Goal: Information Seeking & Learning: Compare options

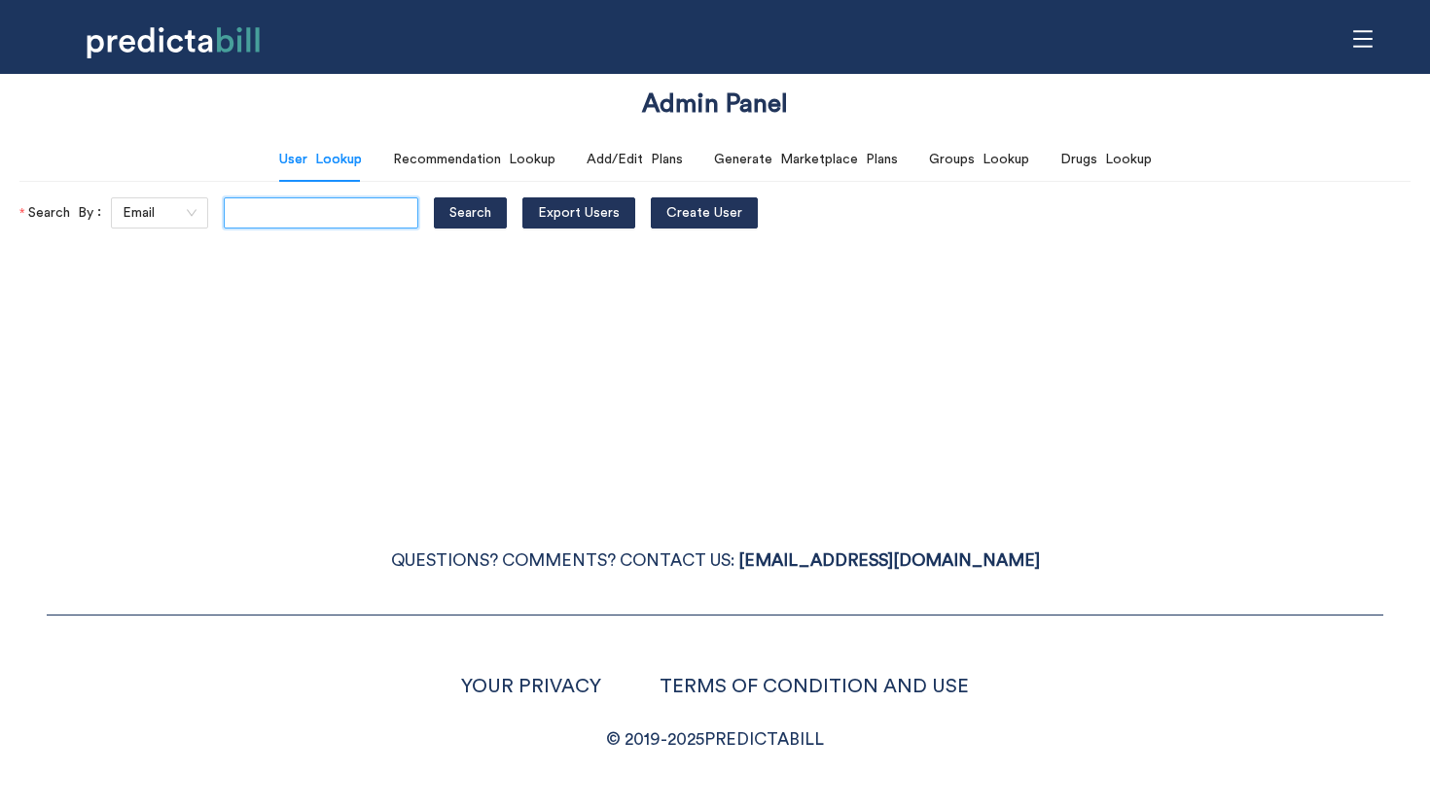
click at [269, 226] on input "text" at bounding box center [321, 212] width 195 height 31
type input "[PERSON_NAME][EMAIL_ADDRESS][PERSON_NAME][DOMAIN_NAME]"
click at [434, 197] on button "Search" at bounding box center [470, 212] width 73 height 31
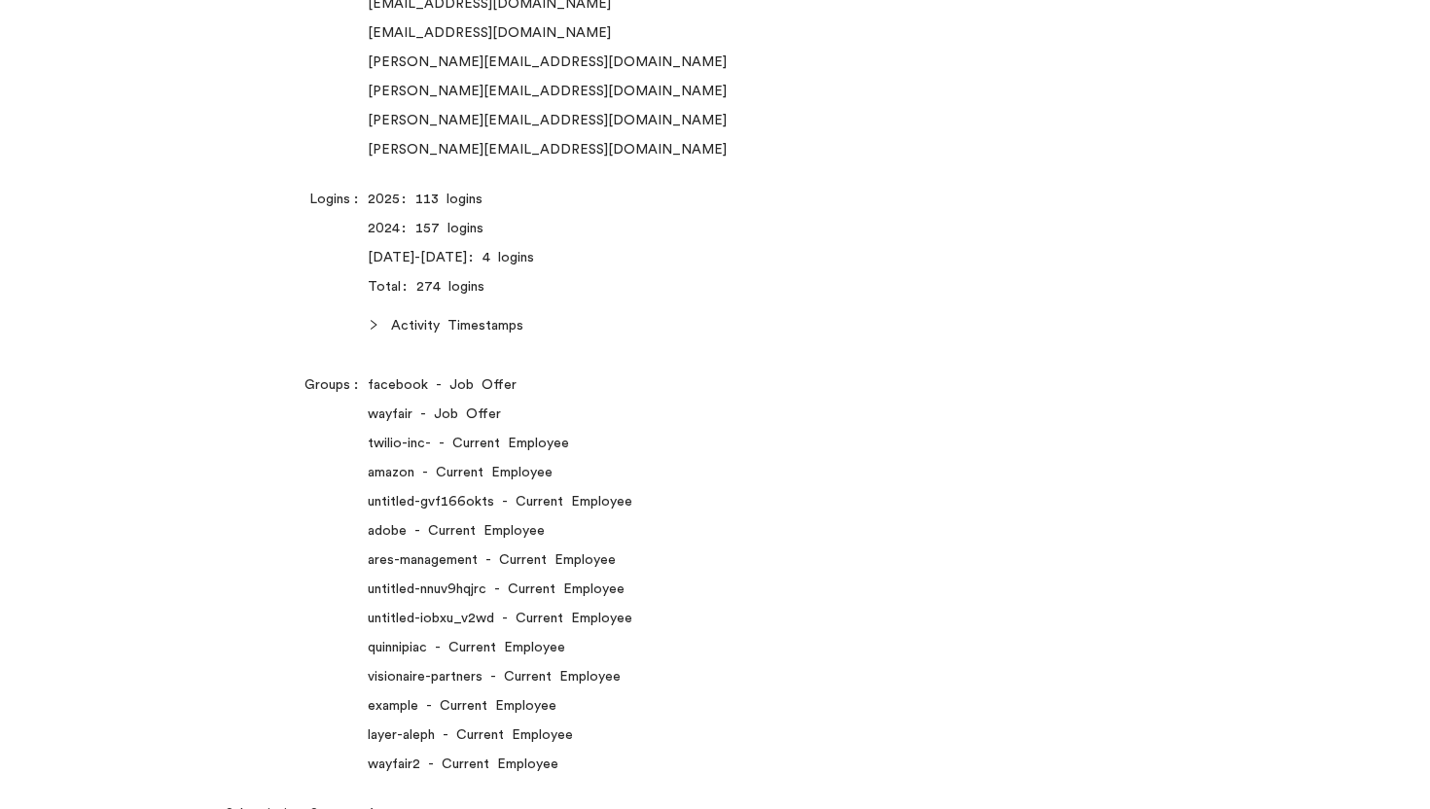
scroll to position [0, 0]
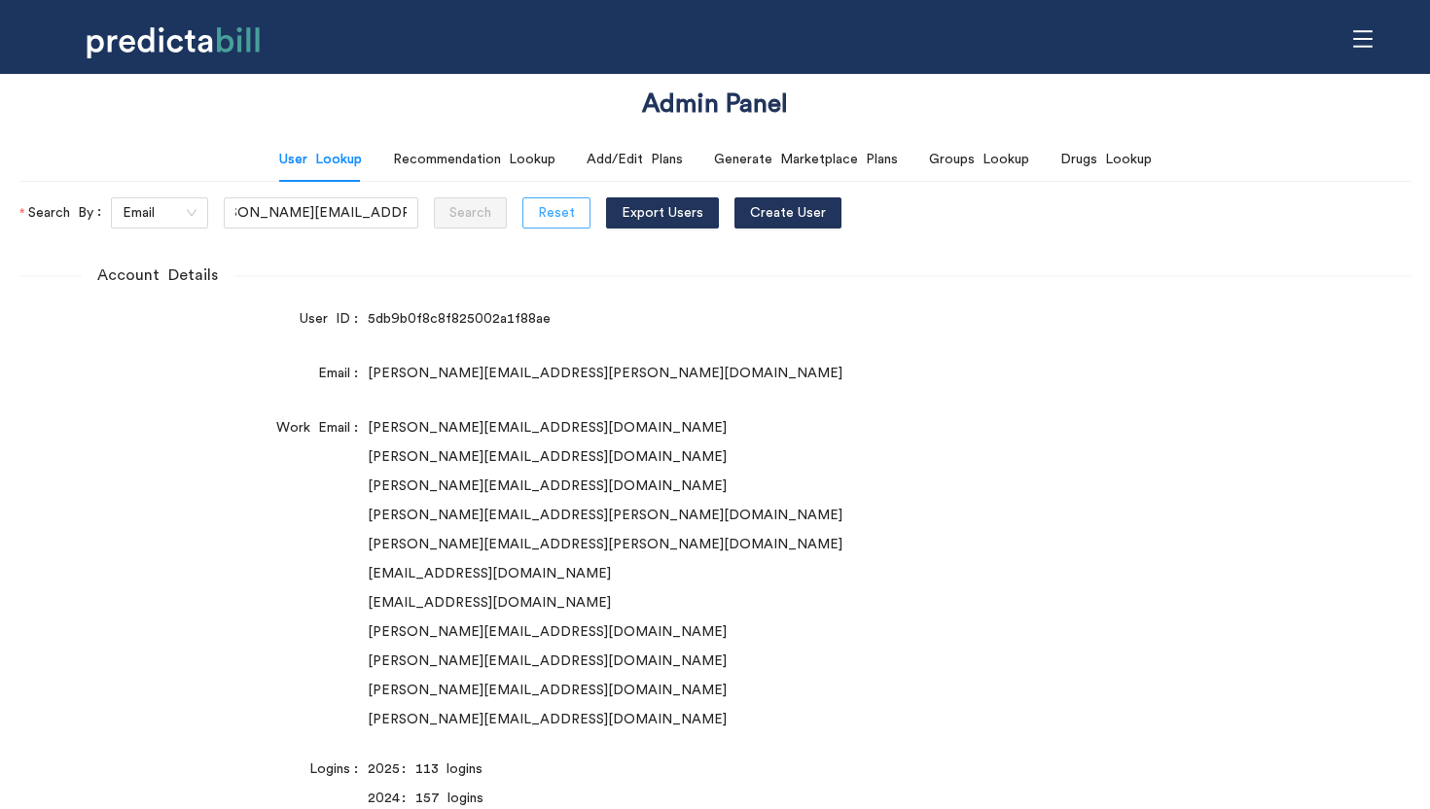
click at [538, 204] on span "Reset" at bounding box center [556, 212] width 37 height 21
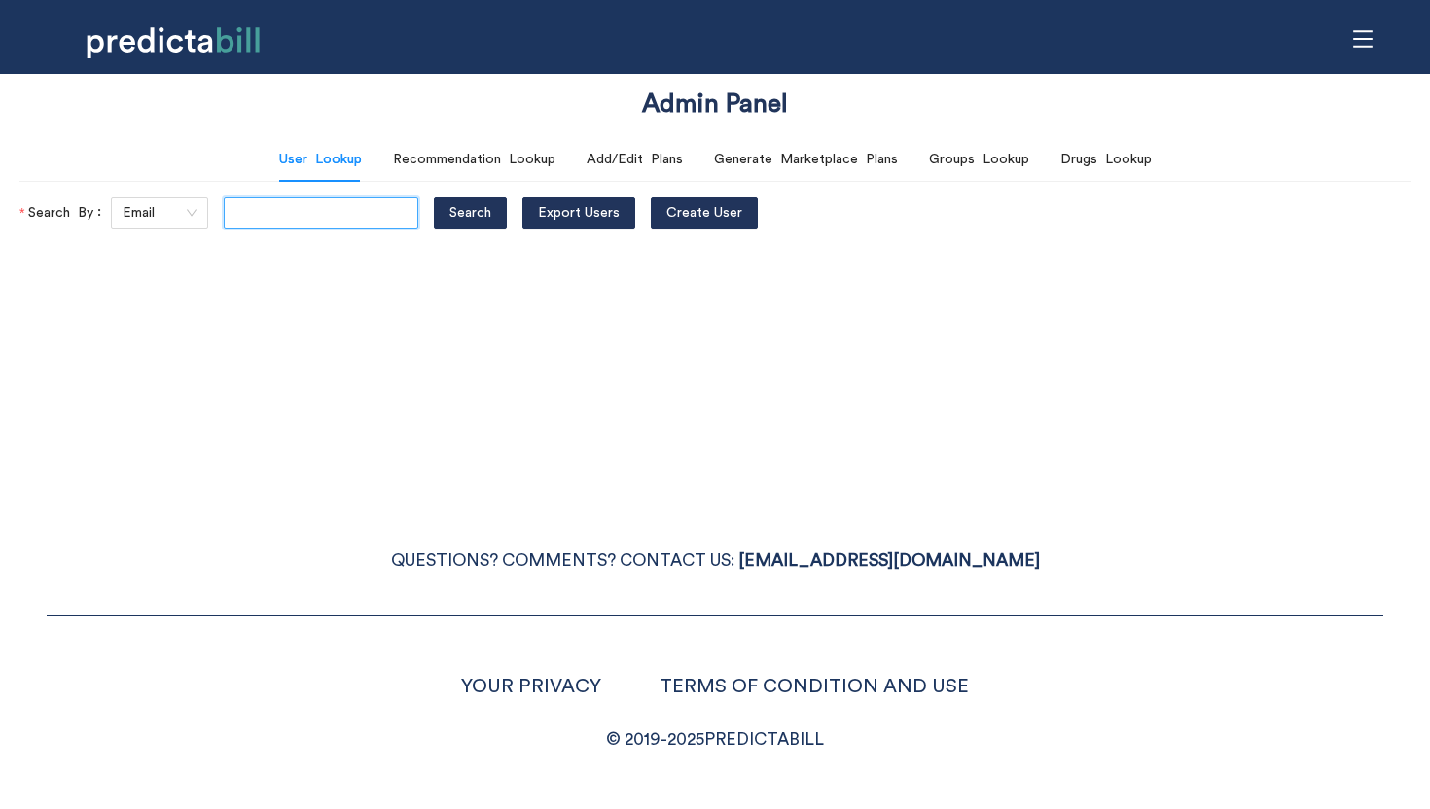
click at [284, 204] on input "text" at bounding box center [321, 212] width 195 height 31
type input "bryan.f.murphy@gmail.com"
click at [434, 197] on button "Search" at bounding box center [470, 212] width 73 height 31
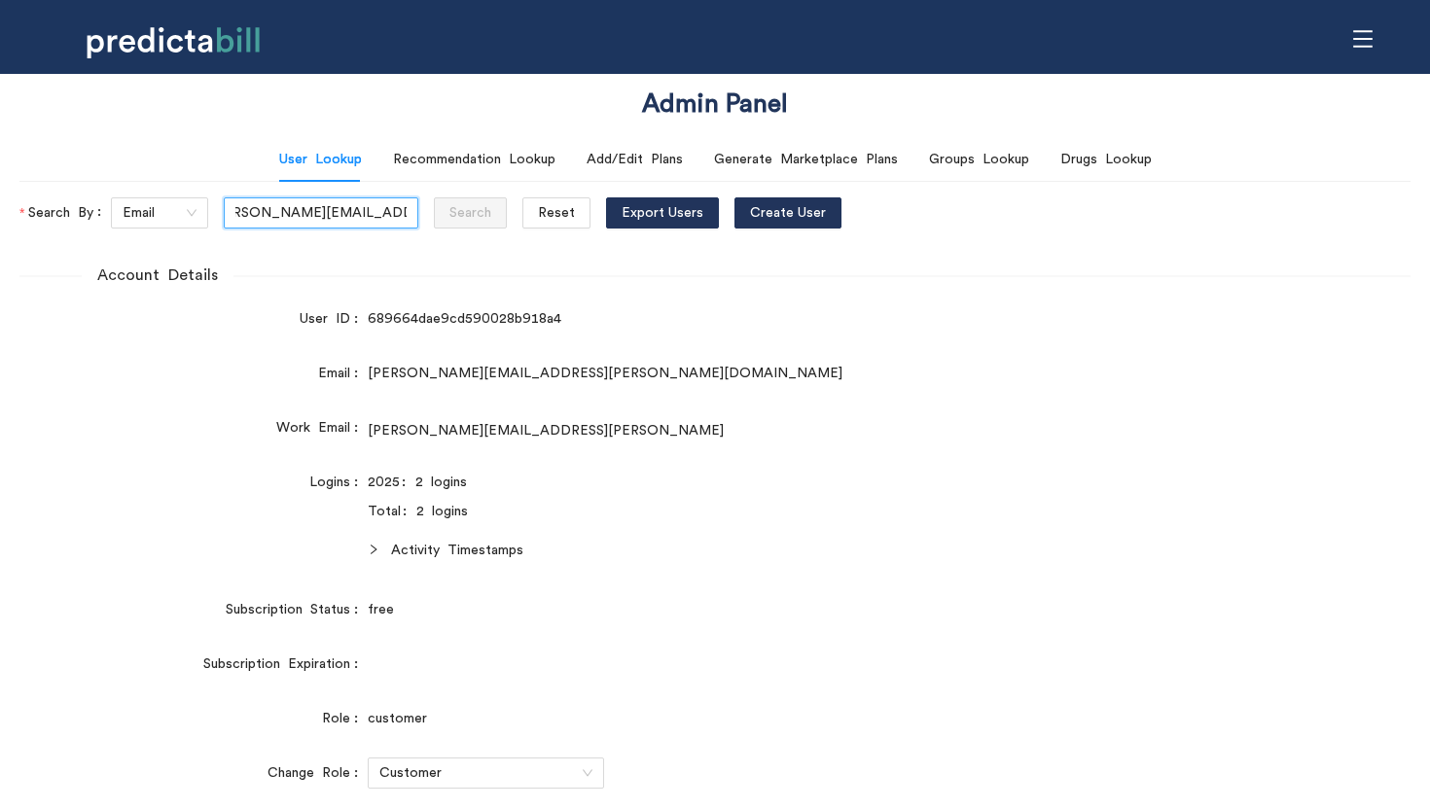
scroll to position [0, 0]
click at [937, 430] on div "bryan.murphy@amdg.ai" at bounding box center [773, 430] width 811 height 21
click at [538, 213] on span "Reset" at bounding box center [556, 212] width 37 height 21
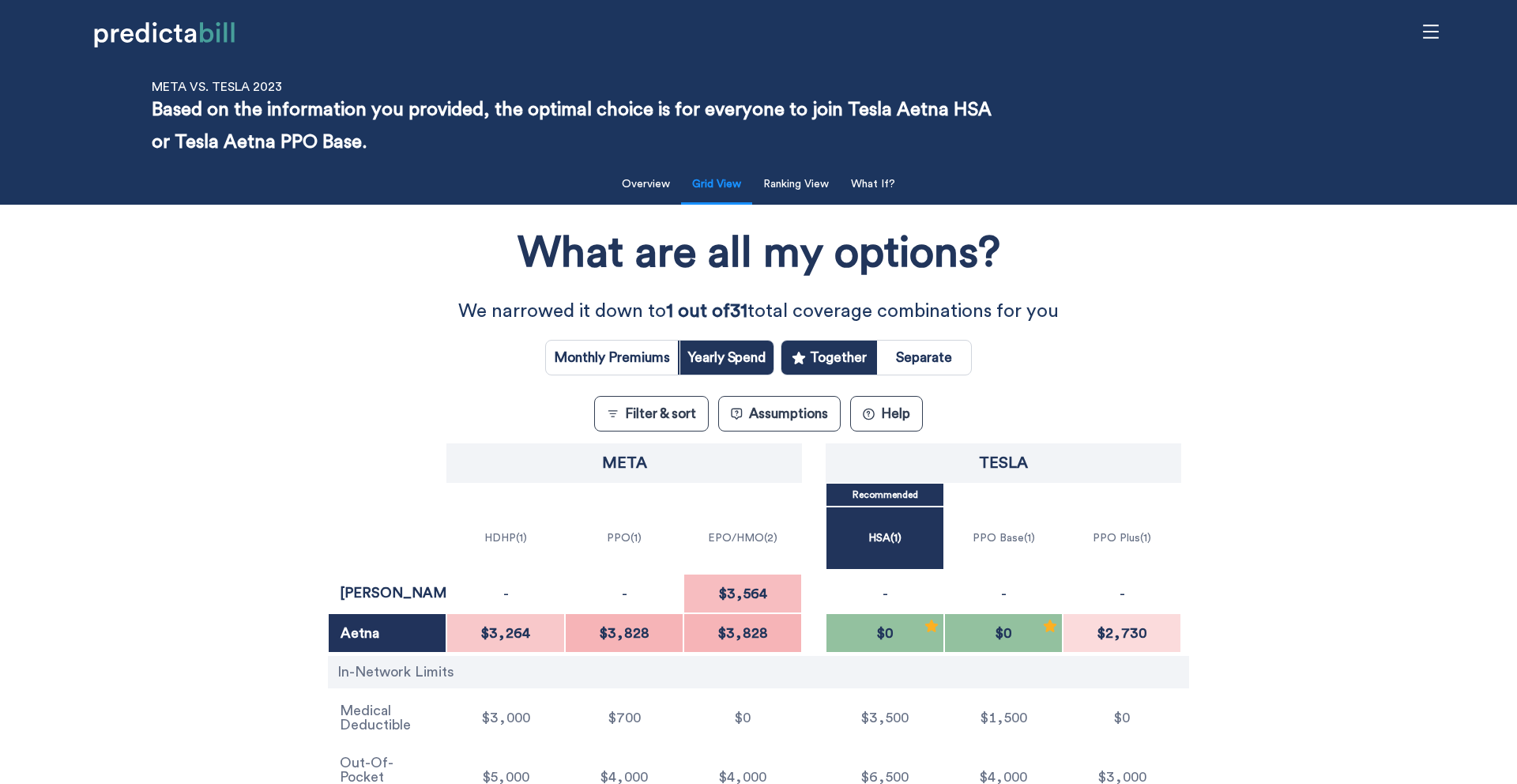
click at [638, 360] on input "radio" at bounding box center [612, 357] width 132 height 34
radio input "true"
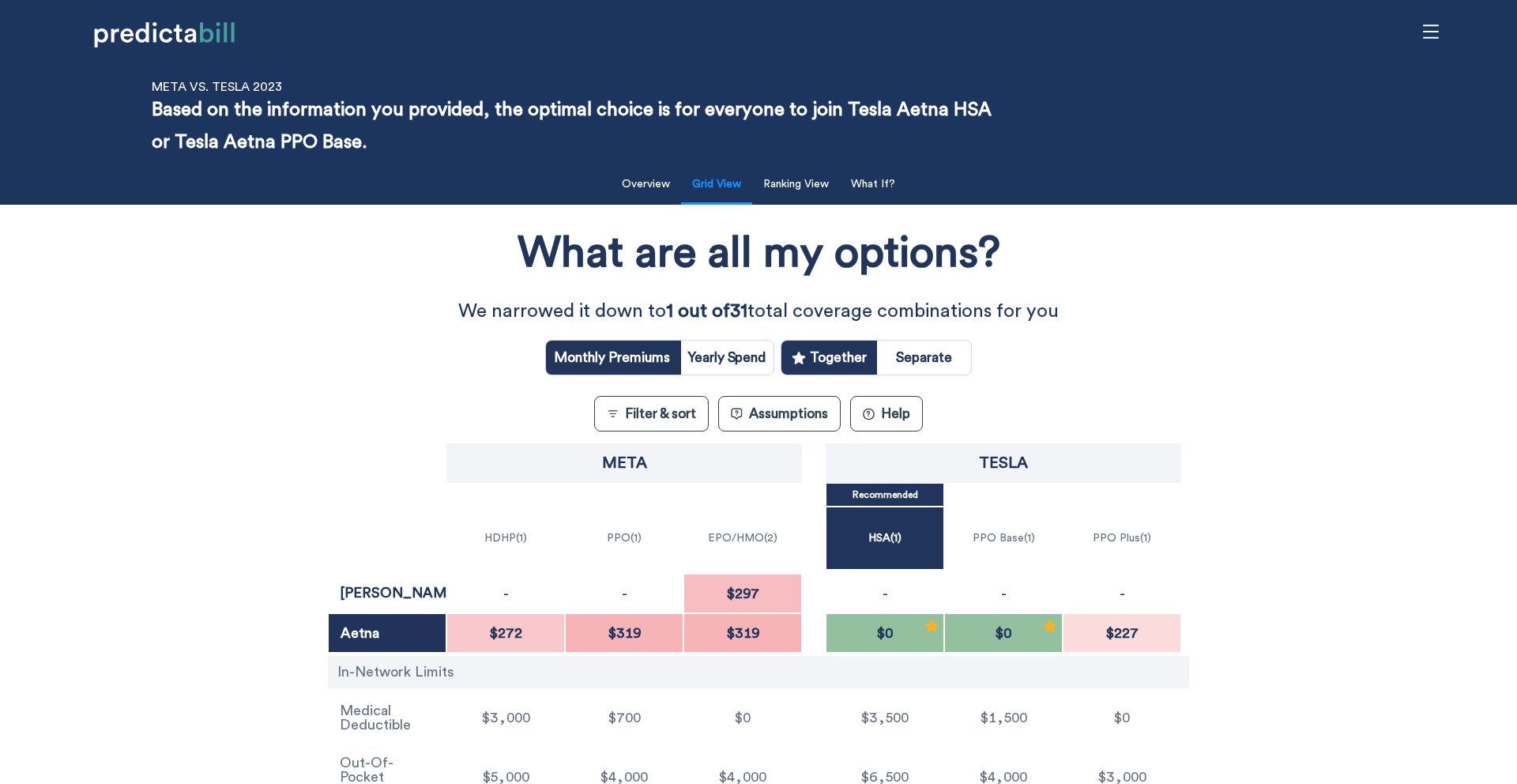
click at [734, 361] on input "radio" at bounding box center [726, 357] width 94 height 34
radio input "true"
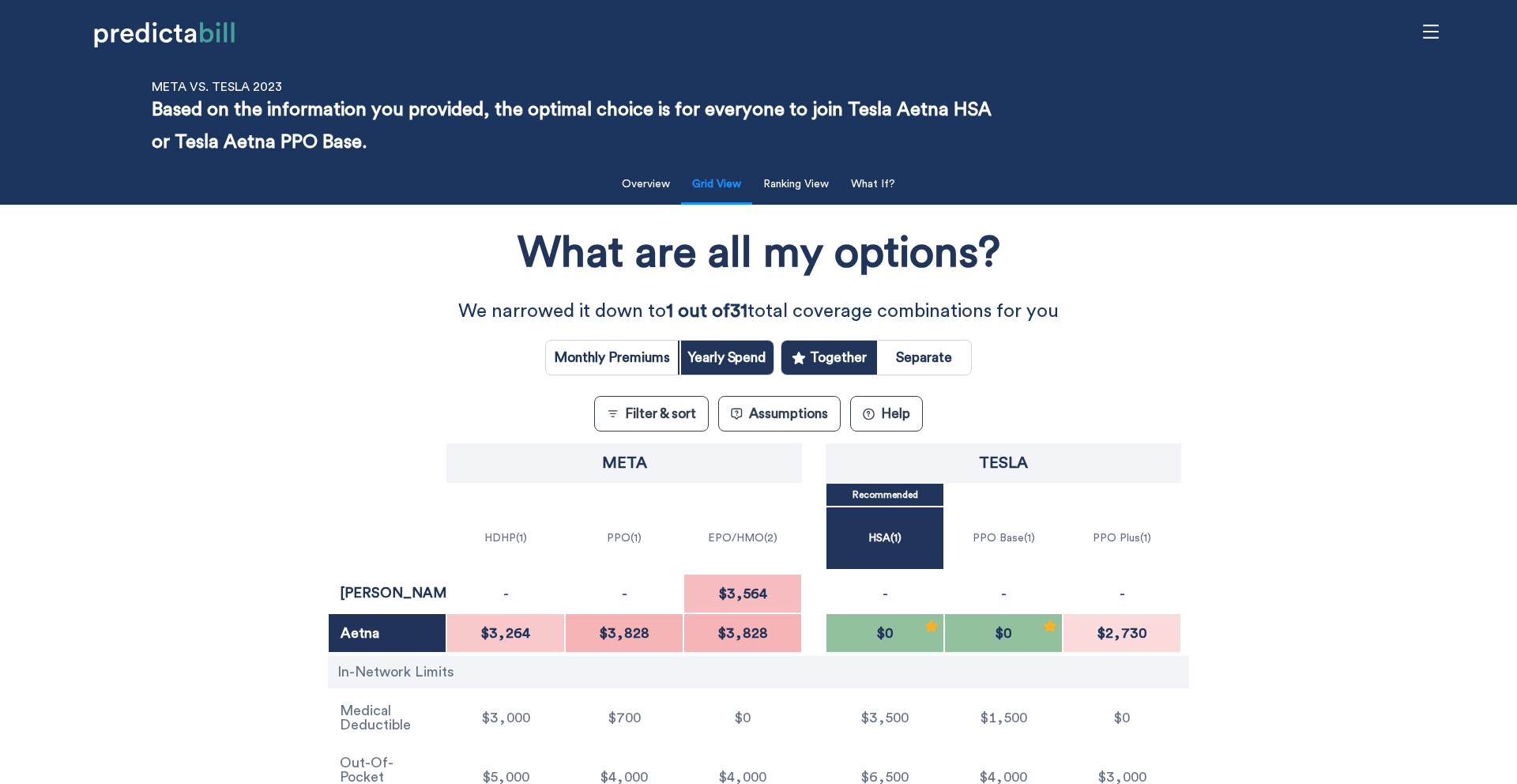
click at [944, 356] on input "radio" at bounding box center [925, 357] width 94 height 34
radio input "true"
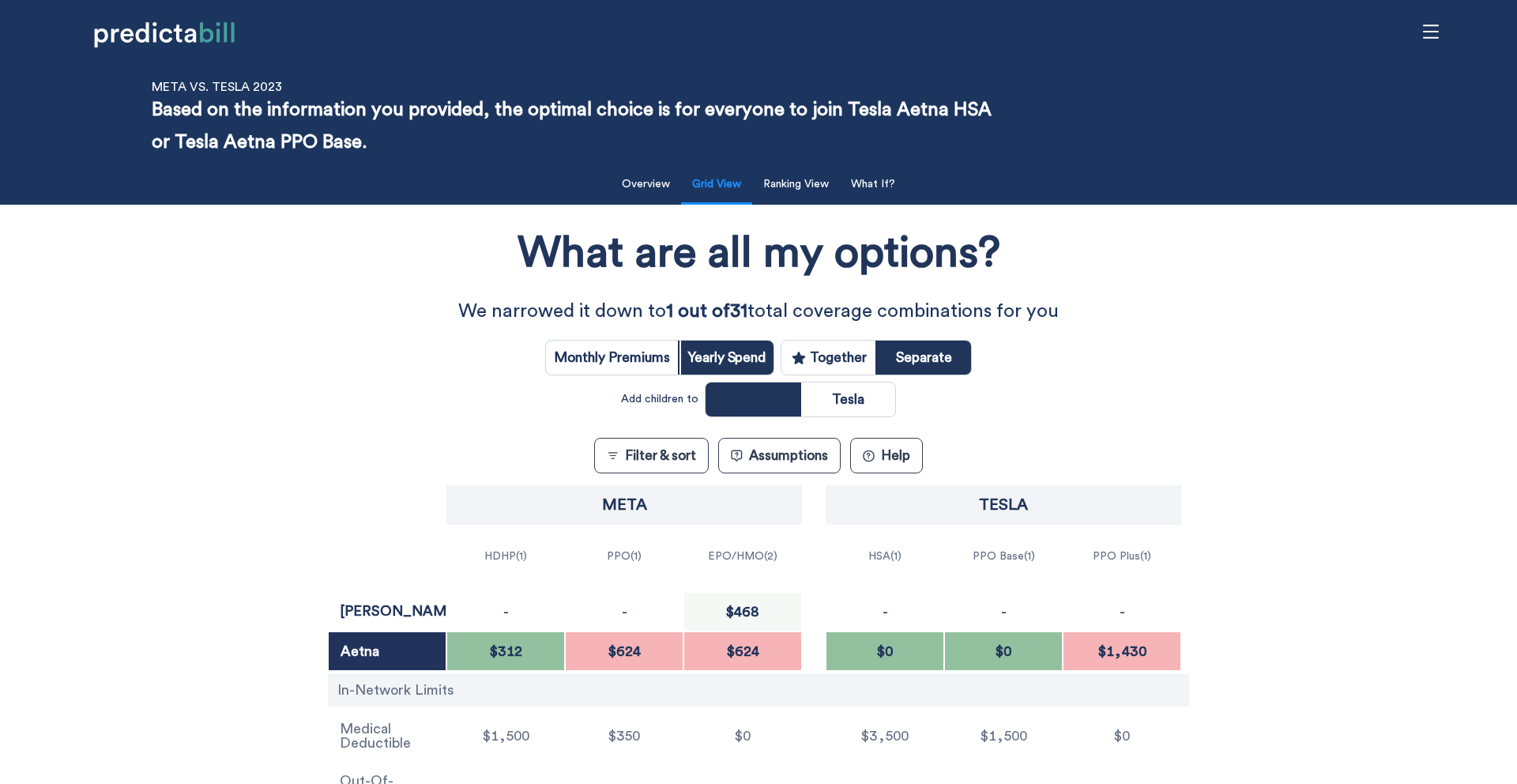
click at [843, 379] on div "Monthly Premiums Yearly Spend Together Separate Add children to Meta Tesla" at bounding box center [758, 378] width 427 height 77
click at [850, 398] on input "radio" at bounding box center [848, 400] width 94 height 34
radio input "true"
click at [751, 402] on input "radio" at bounding box center [752, 400] width 94 height 34
radio input "true"
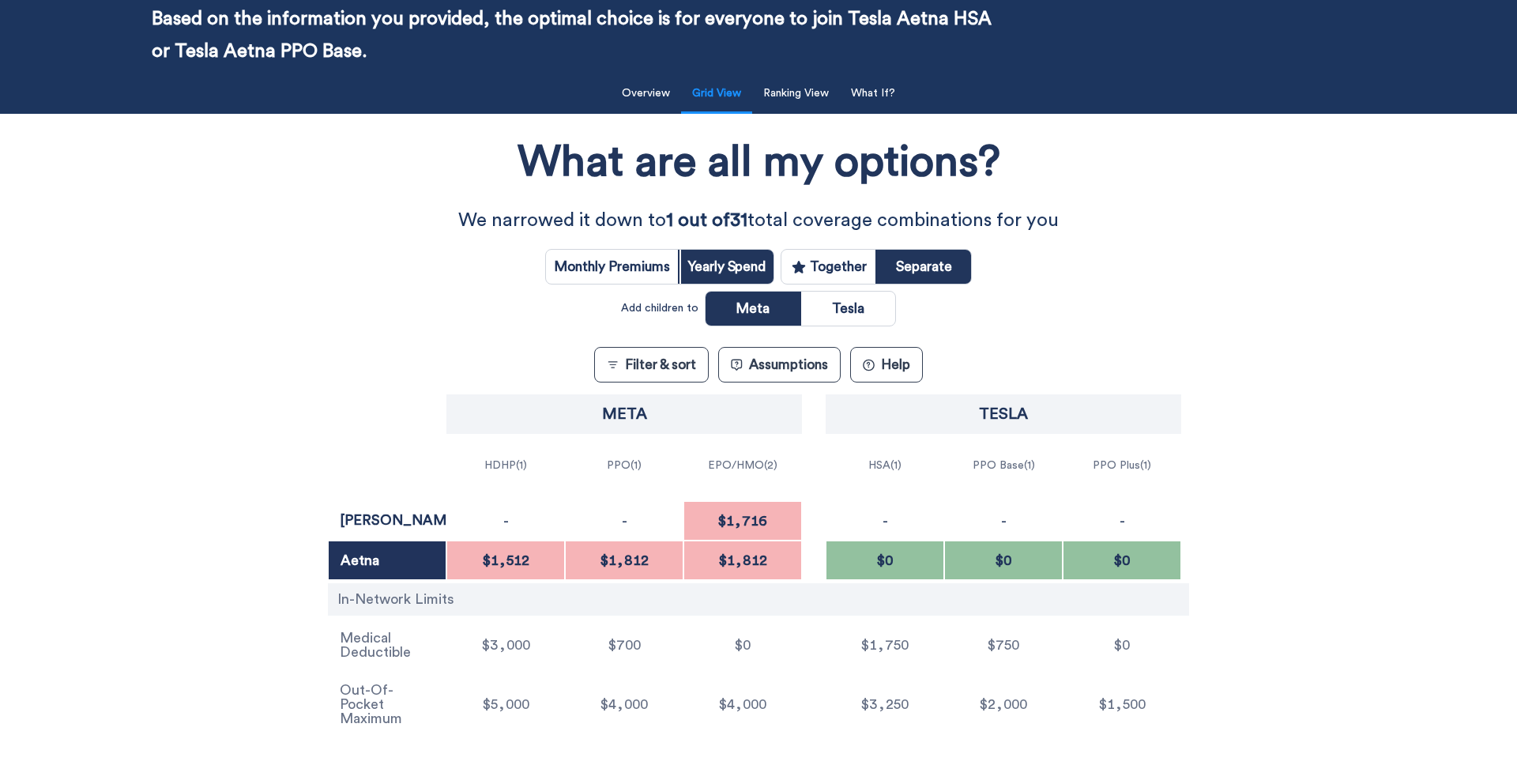
scroll to position [92, 0]
click at [791, 96] on button "Ranking View" at bounding box center [796, 93] width 85 height 32
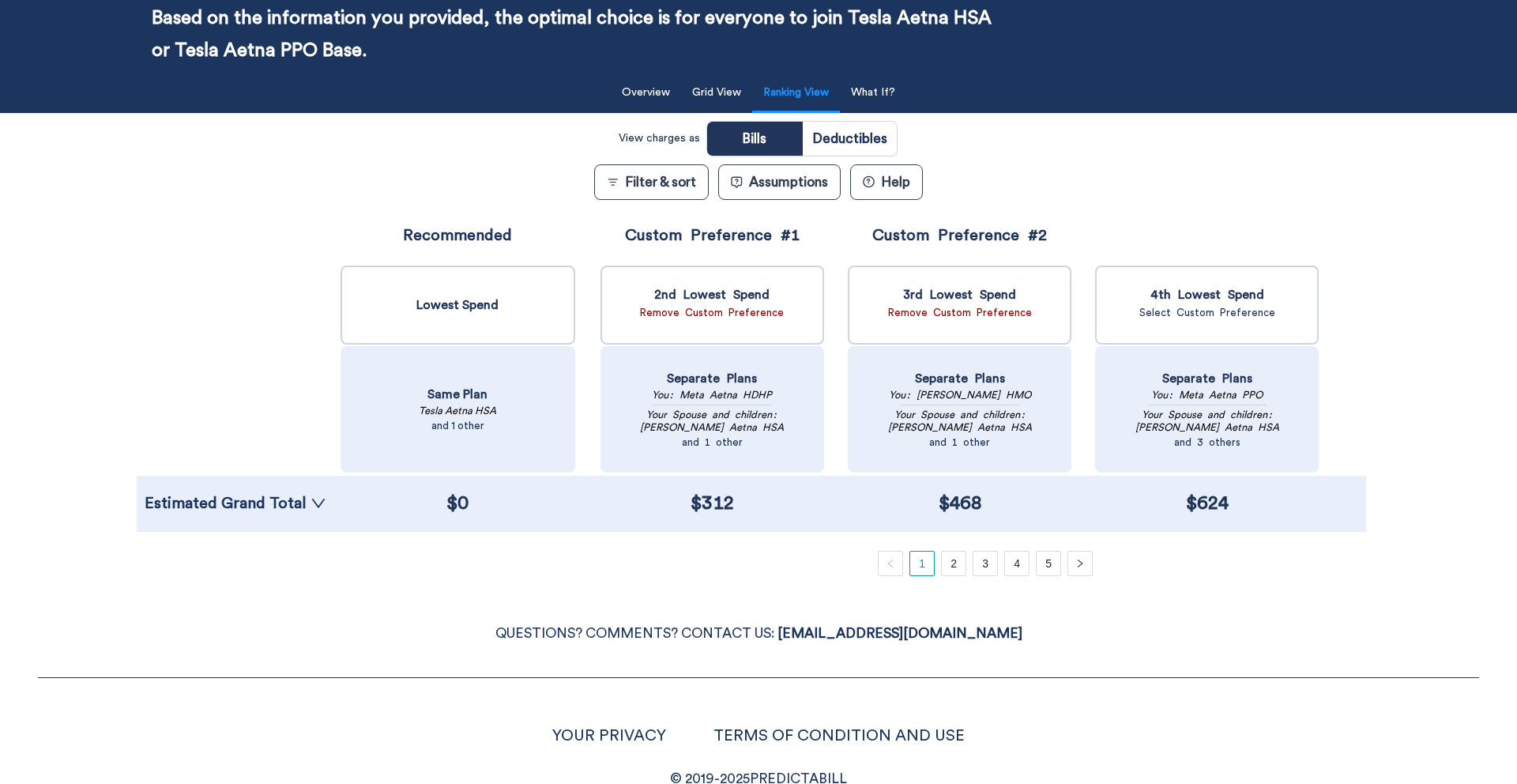
click at [273, 531] on div "Premiums Surcharges Medical Bills Out-of-Network Cost Sharing Opt-Out Payments …" at bounding box center [758, 392] width 1244 height 368
click at [277, 510] on link "Estimated Grand Total" at bounding box center [236, 503] width 182 height 15
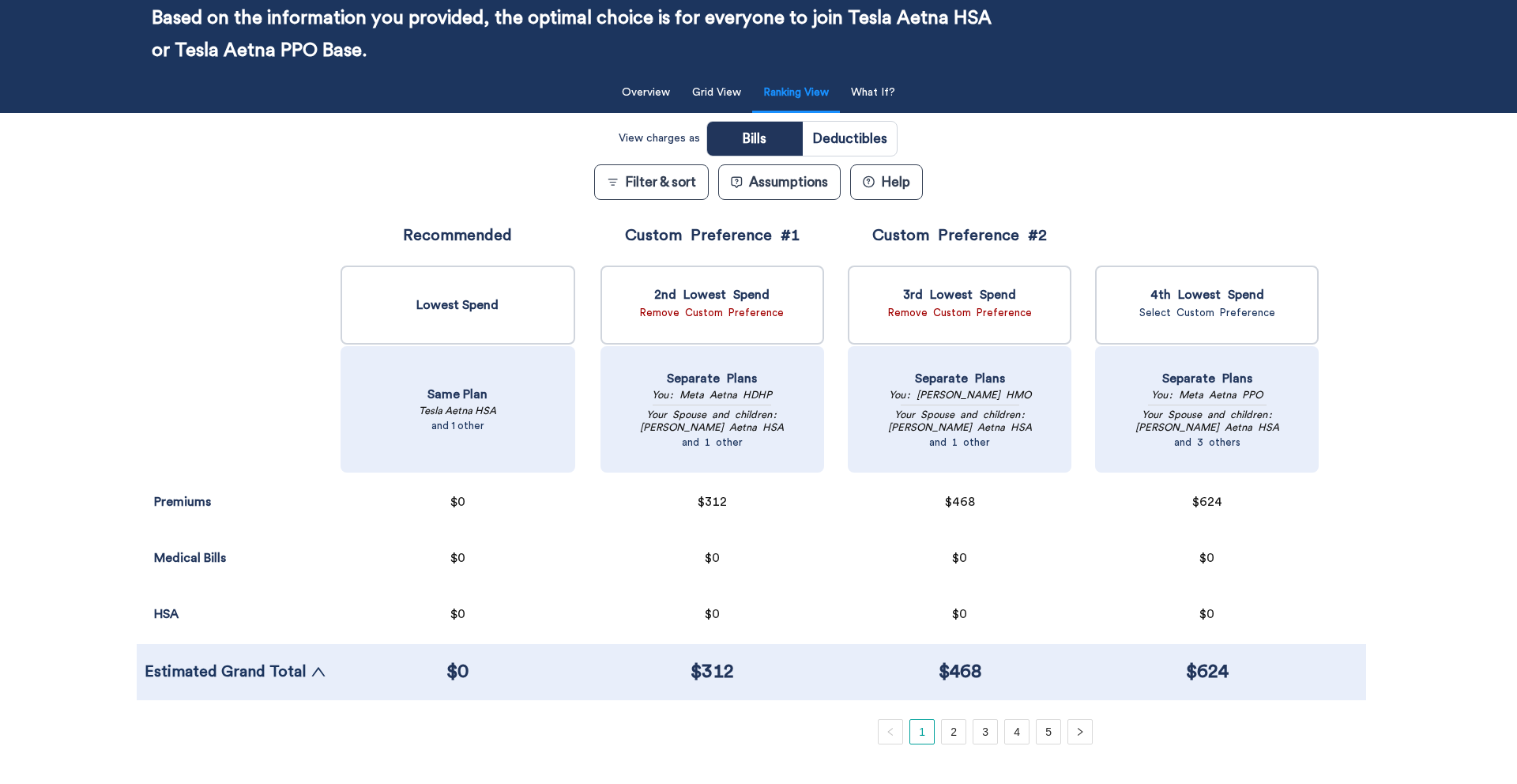
scroll to position [135, 0]
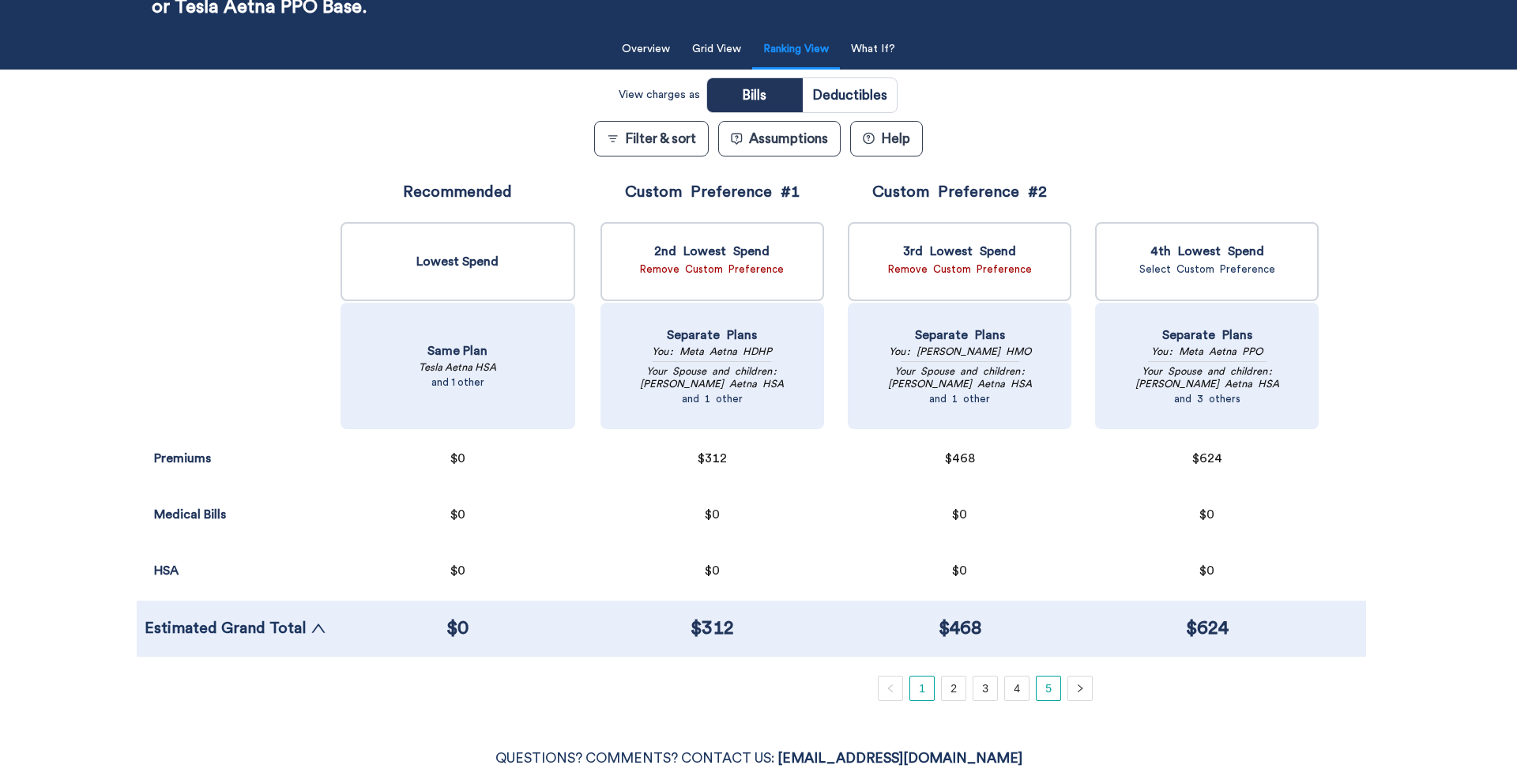
click at [1037, 656] on link "5" at bounding box center [1048, 687] width 24 height 24
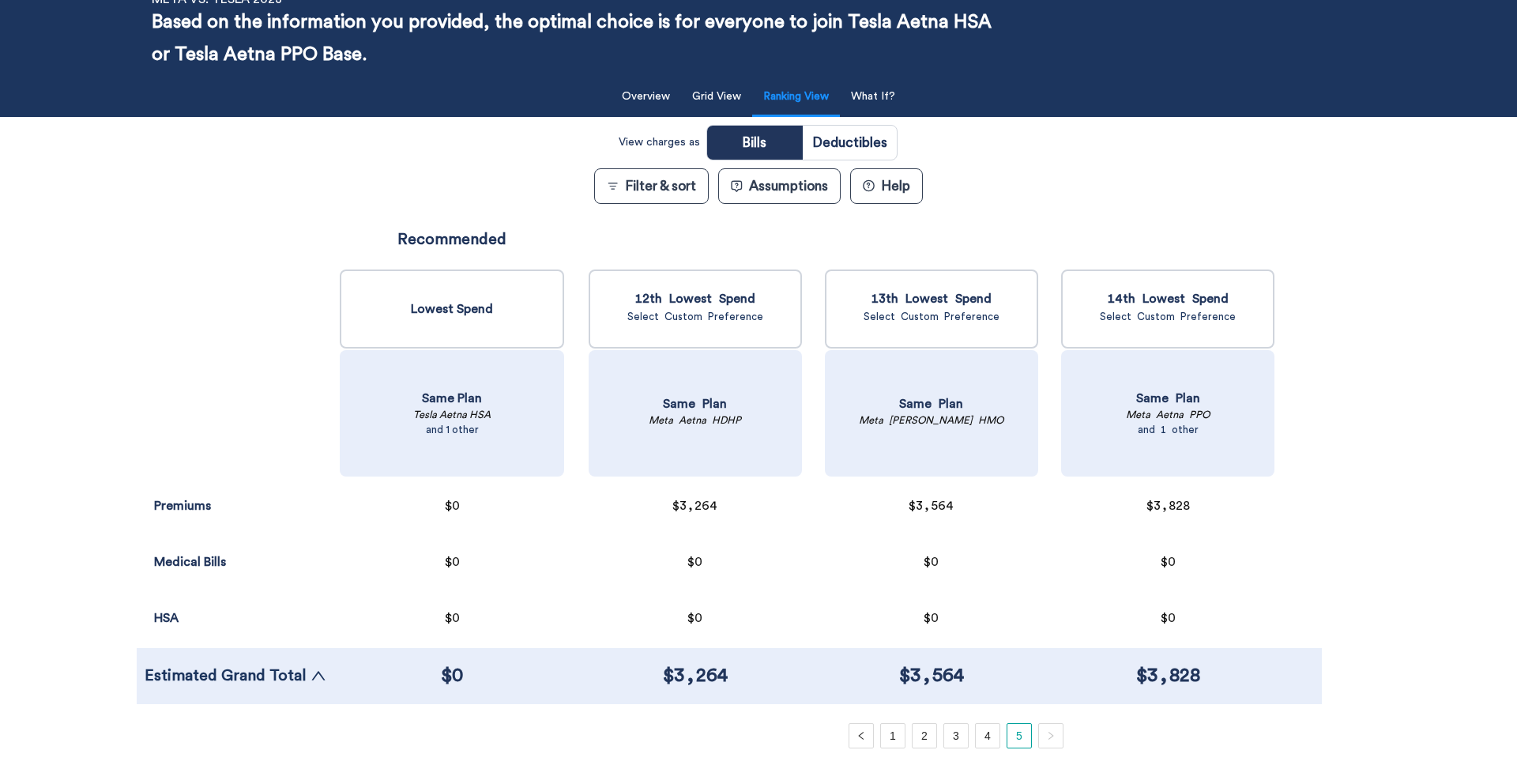
scroll to position [89, 0]
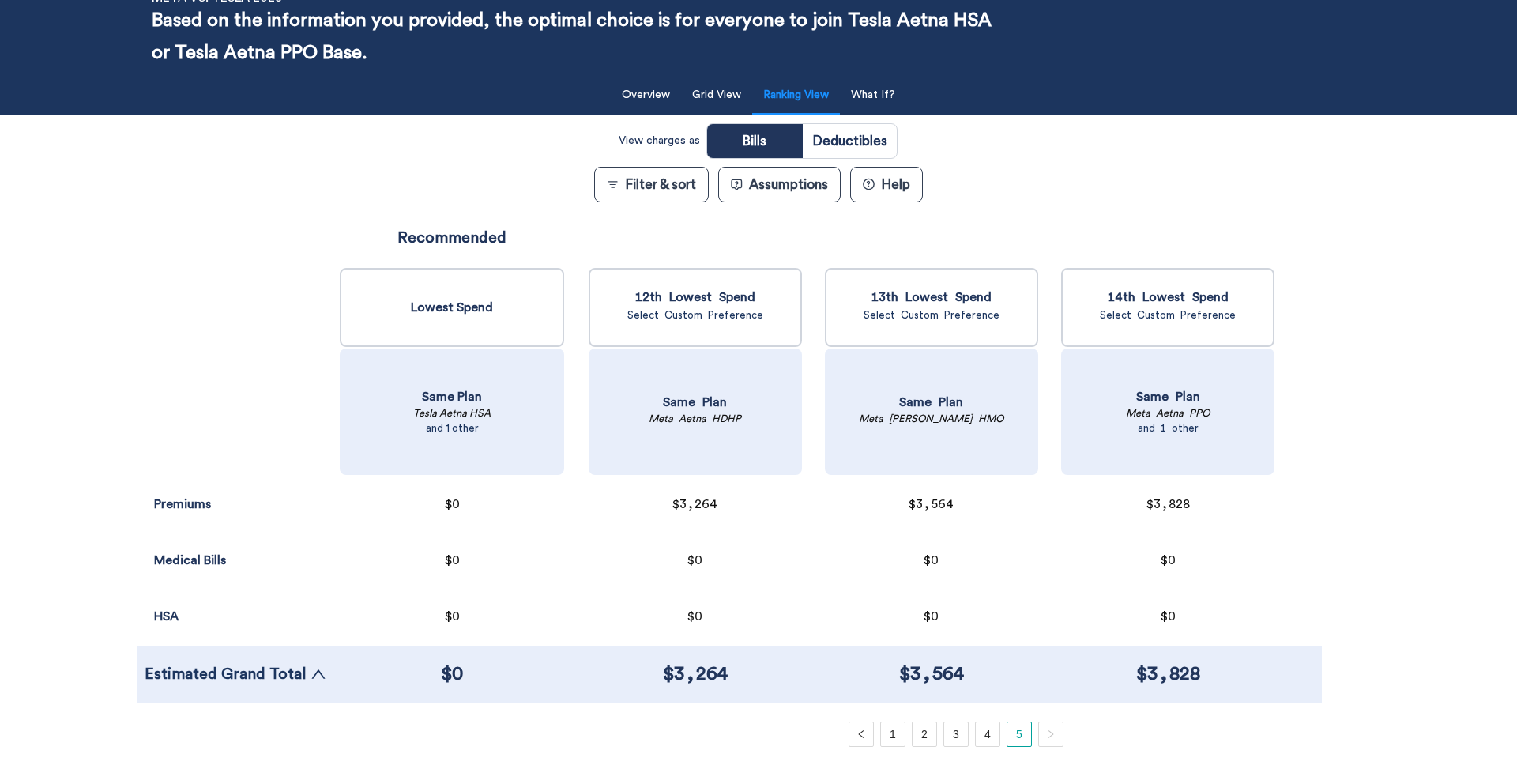
click at [670, 187] on button "Filter & sort" at bounding box center [651, 184] width 115 height 36
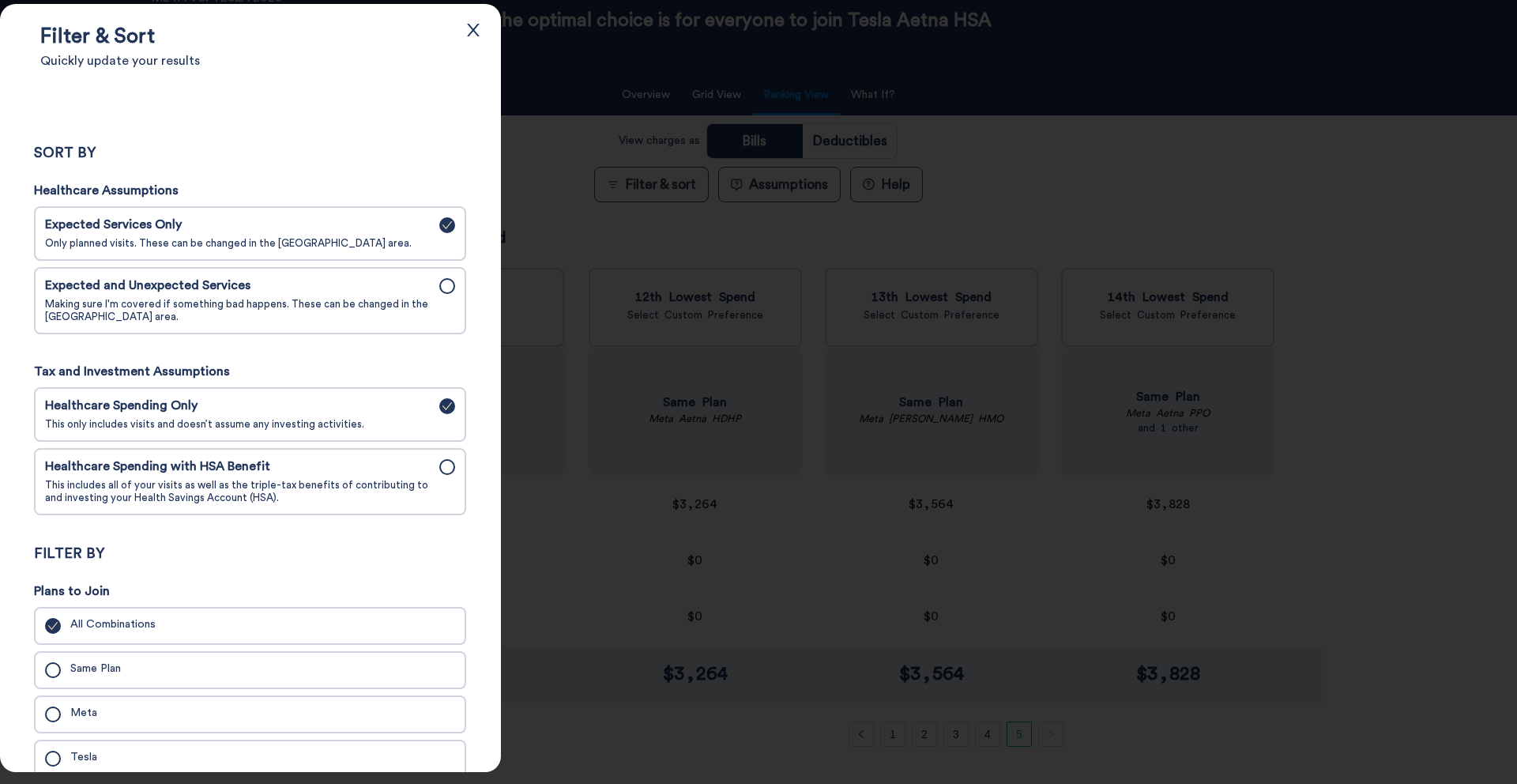
click at [321, 302] on span "Making sure I'm covered if something bad happens. These can be changed in the A…" at bounding box center [237, 310] width 385 height 25
click at [0, 0] on input "Expected and Unexpected Services Making sure I'm covered if something bad happe…" at bounding box center [0, 0] width 0 height 0
click at [606, 220] on div at bounding box center [758, 392] width 1517 height 784
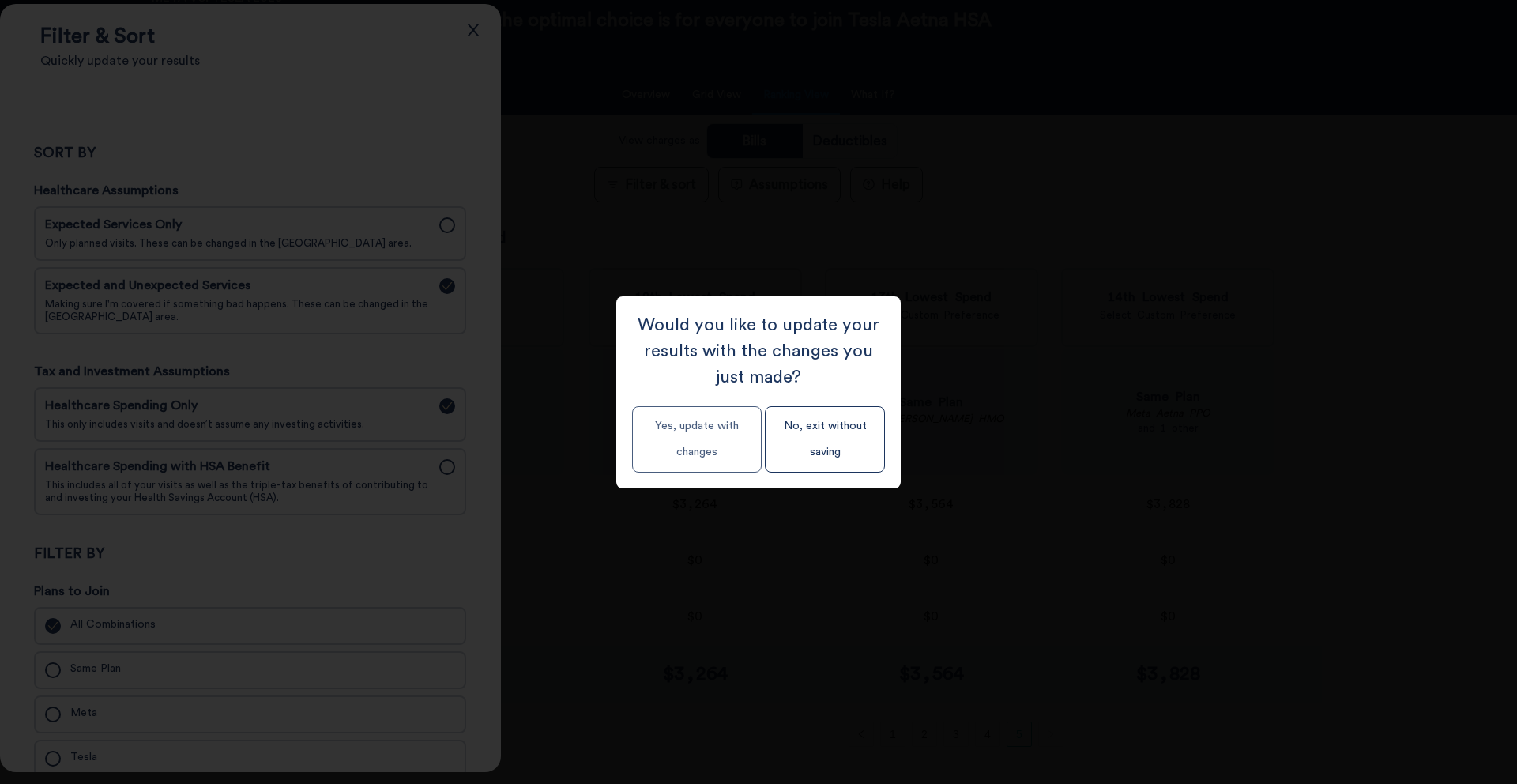
click at [713, 456] on button "Yes, update with changes" at bounding box center [696, 440] width 129 height 67
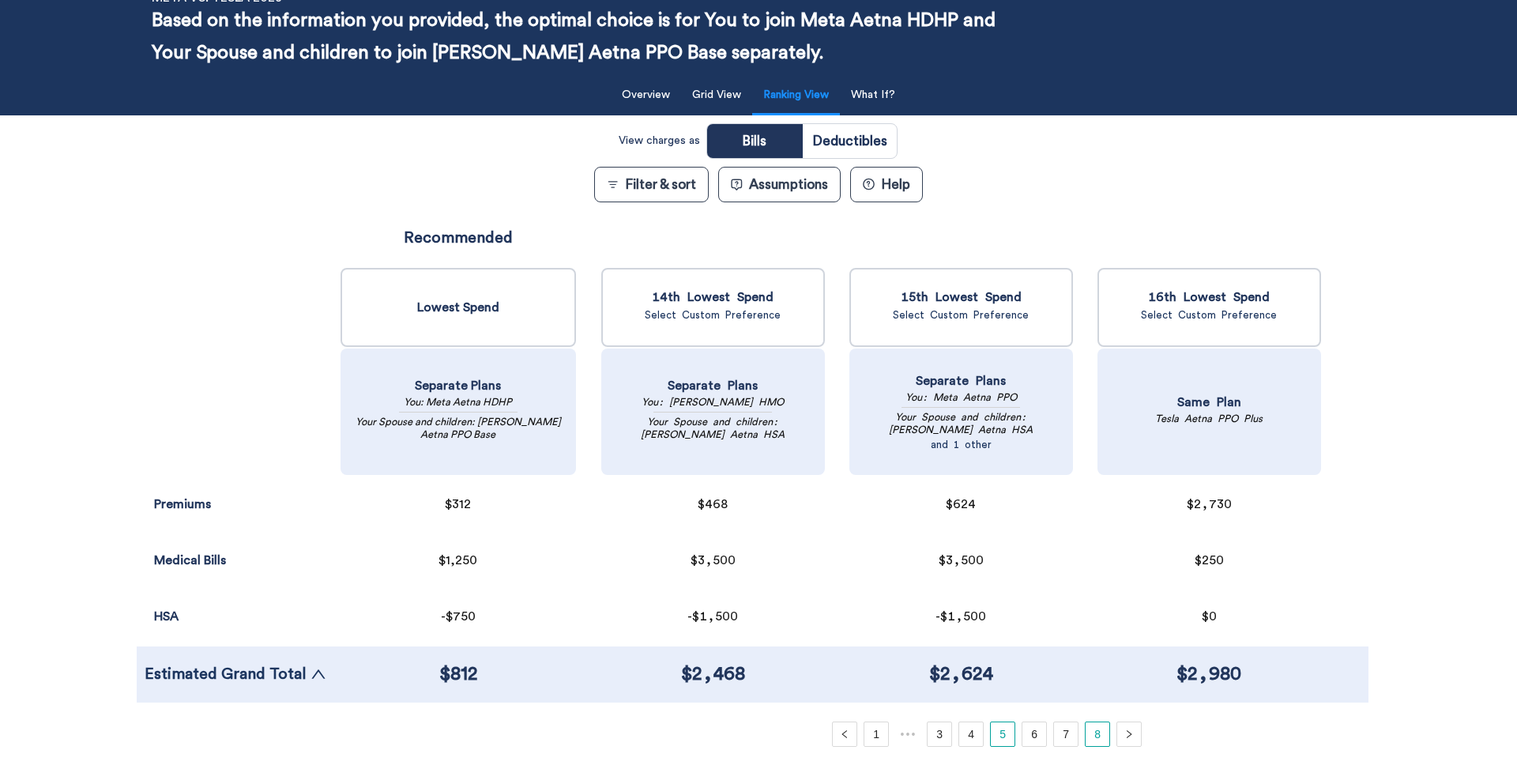
click at [1086, 656] on link "8" at bounding box center [1097, 734] width 24 height 24
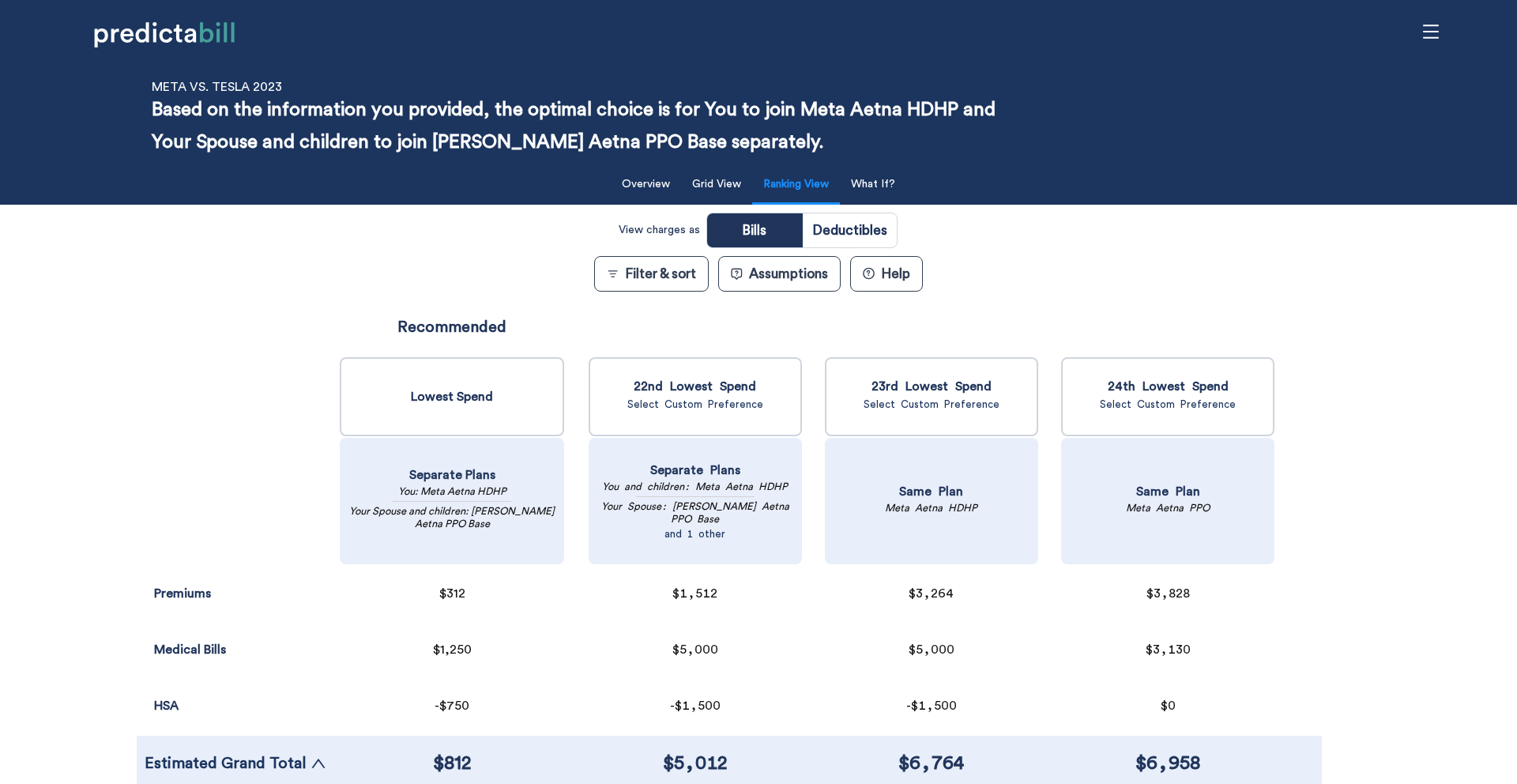
scroll to position [0, 0]
click at [184, 379] on div "Premiums Surcharges Medical Bills Out-of-Network Cost Sharing Opt-Out Payments …" at bounding box center [235, 546] width 197 height 492
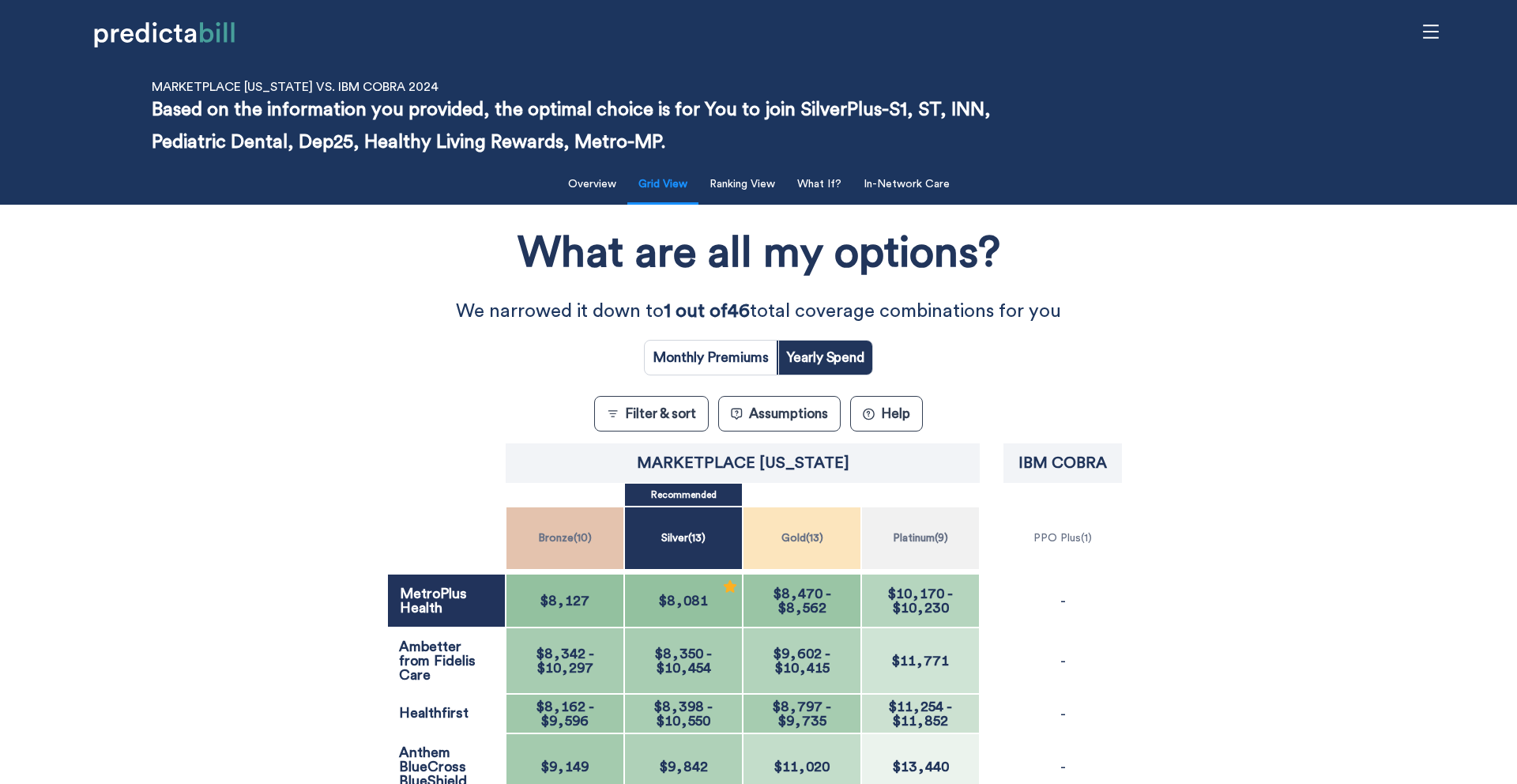
click at [710, 350] on input "radio" at bounding box center [711, 357] width 132 height 34
radio input "true"
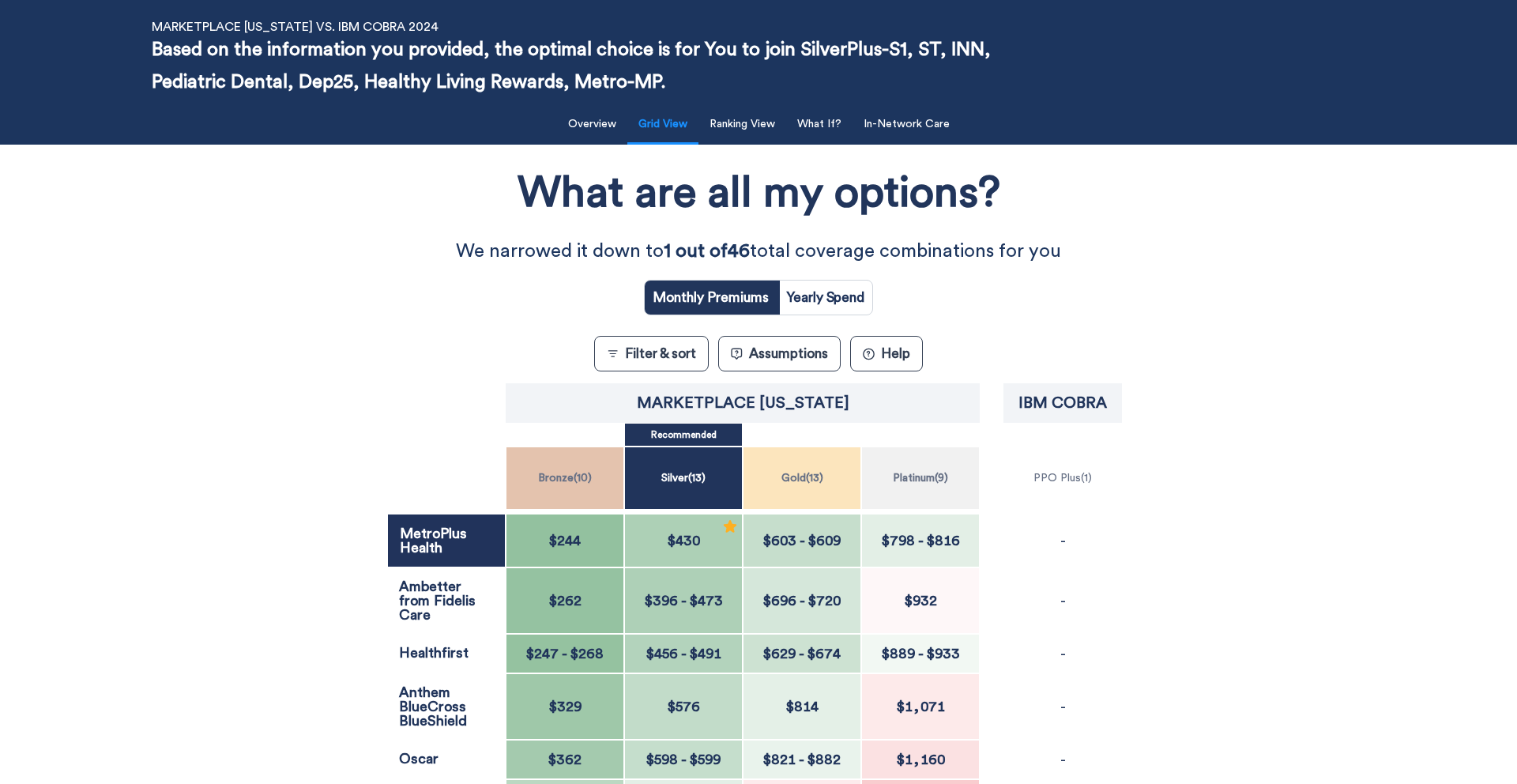
scroll to position [53, 0]
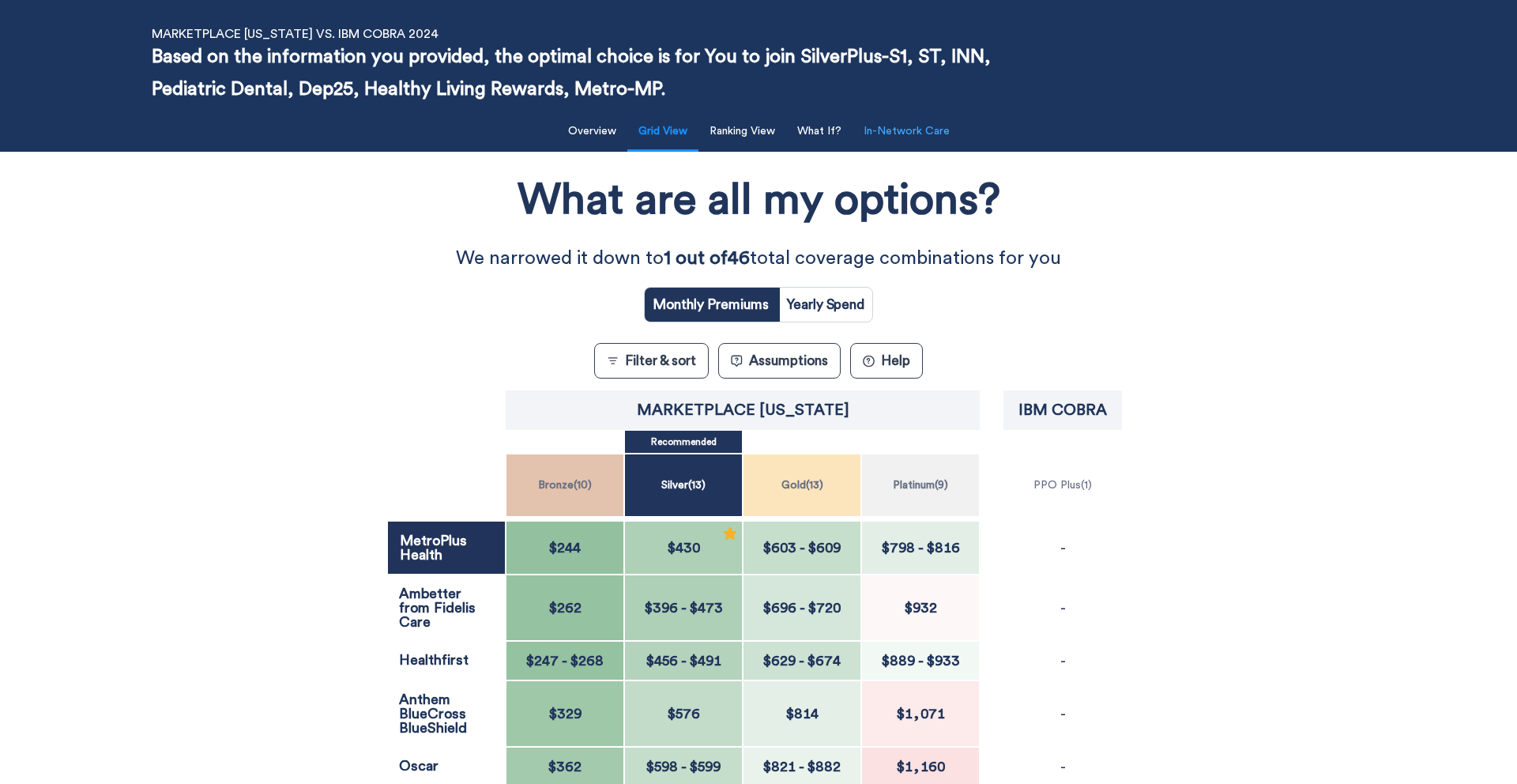
click at [914, 130] on button "In-Network Care" at bounding box center [906, 132] width 105 height 32
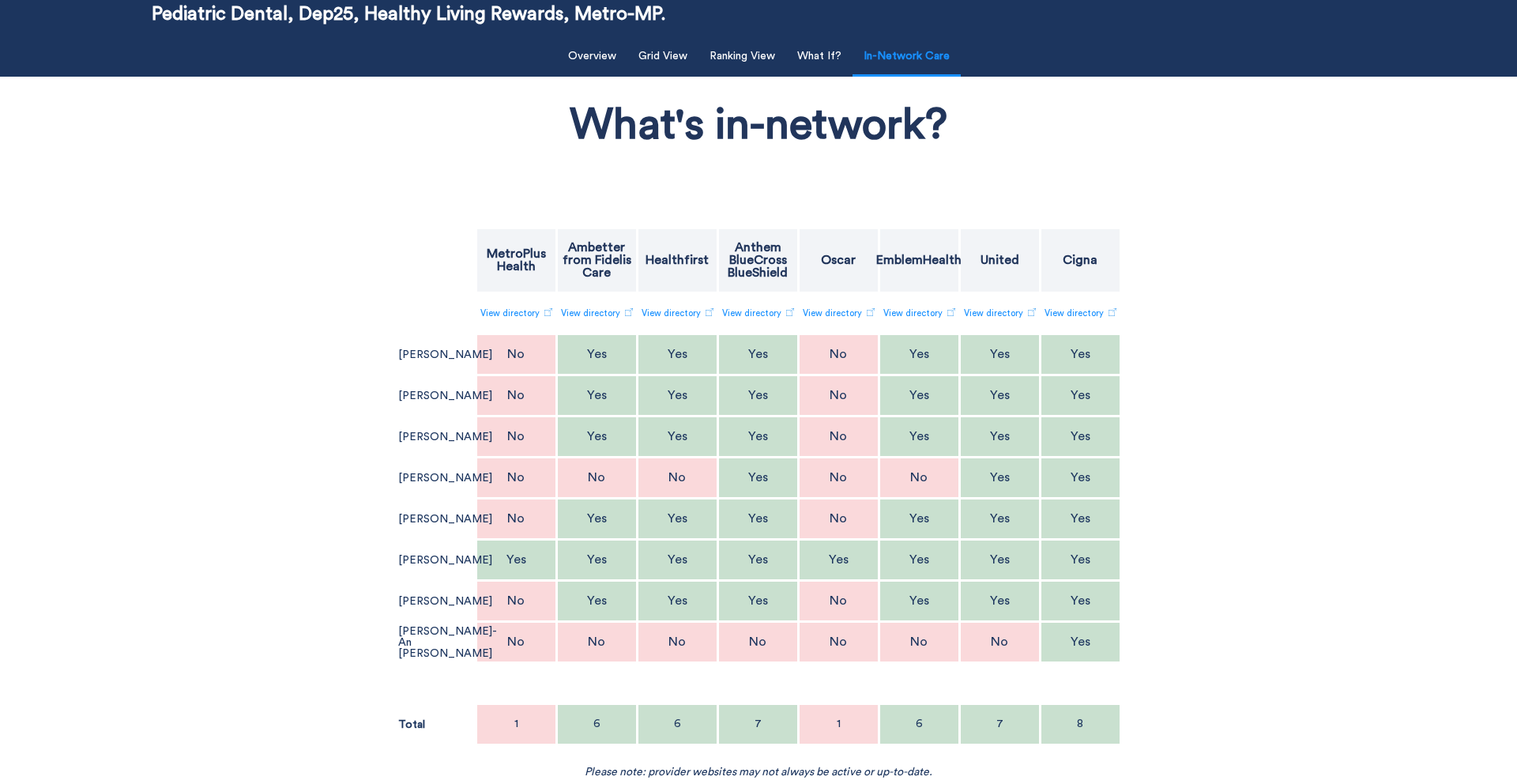
scroll to position [0, 0]
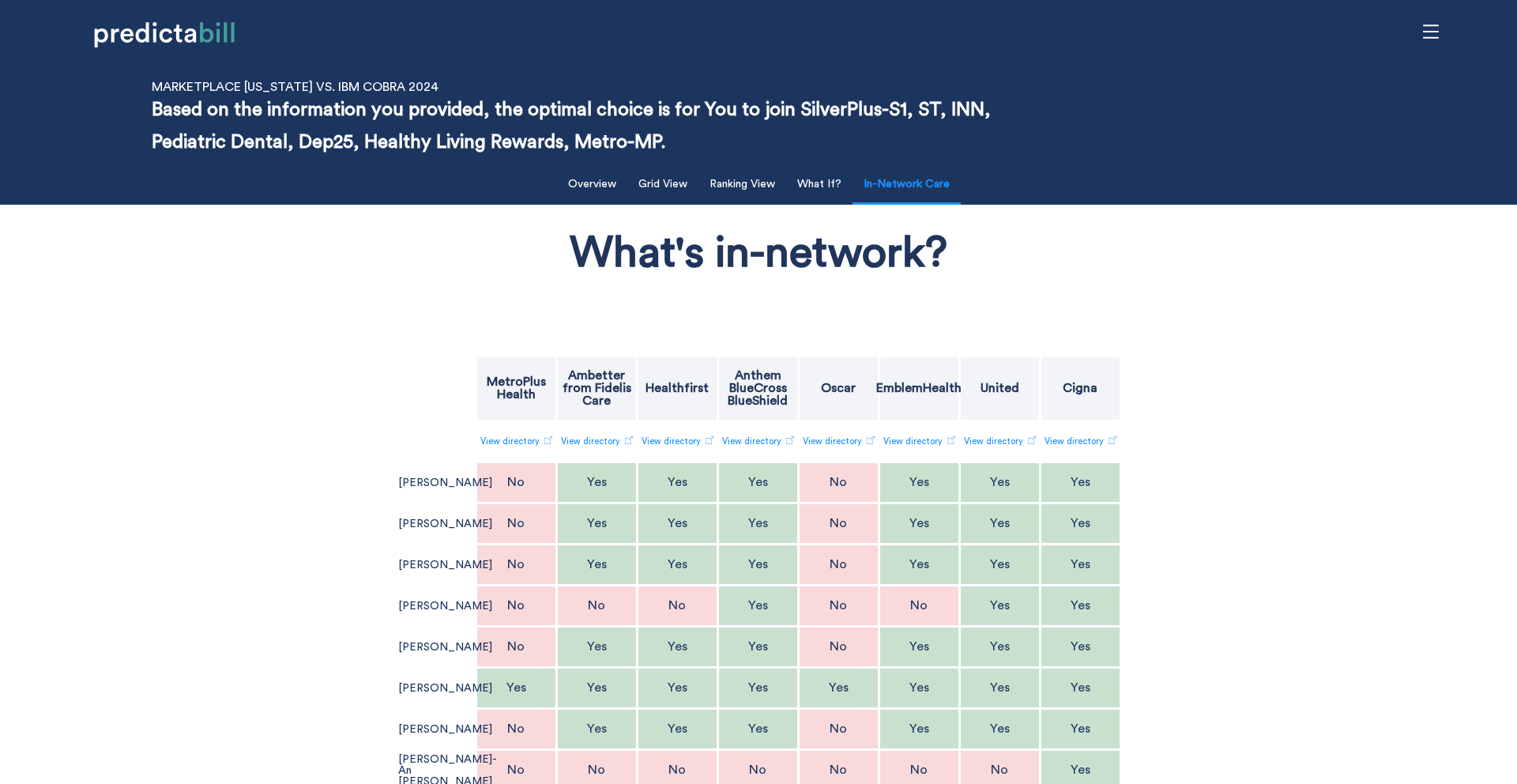
click at [852, 326] on div at bounding box center [839, 336] width 79 height 40
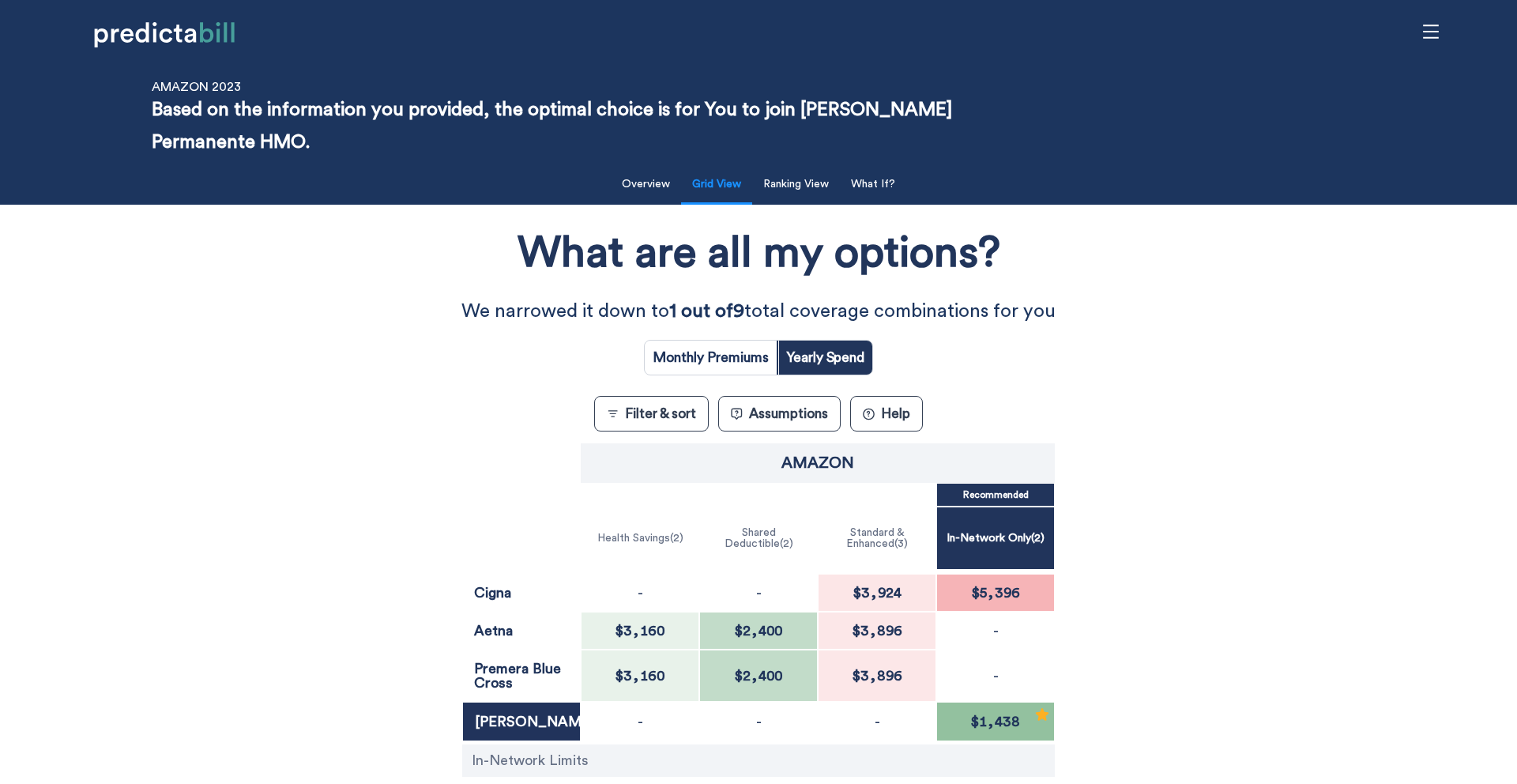
click at [756, 361] on input "radio" at bounding box center [711, 357] width 132 height 34
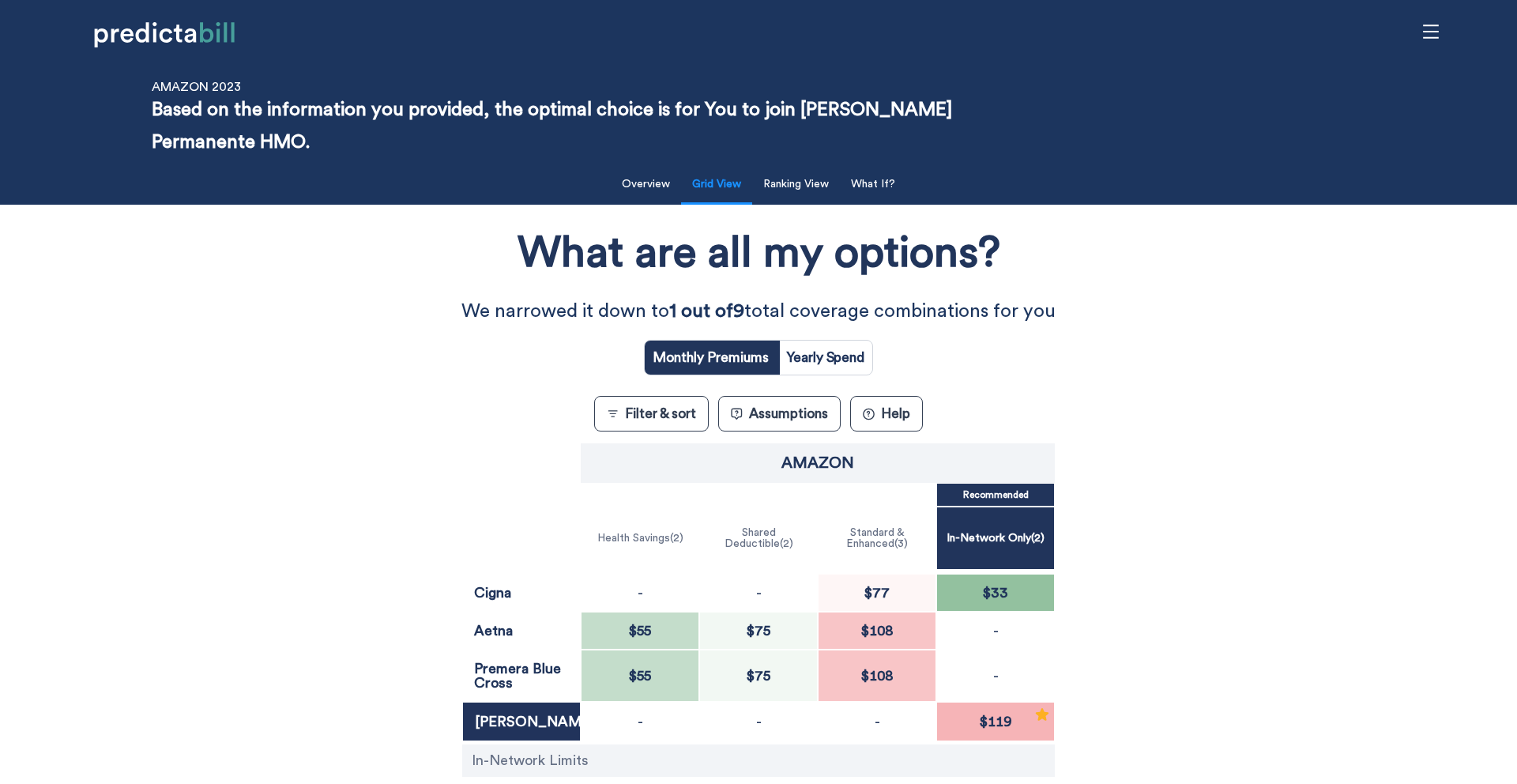
click at [171, 475] on div "What are all my options? We narrowed it down to 1 out of 9 total coverage combi…" at bounding box center [758, 558] width 1366 height 691
click at [68, 379] on div "Filter & Sort Quickly update your results Sort By Healthcare Assumptions Expect…" at bounding box center [758, 531] width 1517 height 744
click at [365, 552] on div "What are all my options? We narrowed it down to 1 out of 9 total coverage combi…" at bounding box center [758, 558] width 1366 height 691
click at [308, 347] on div "What are all my options? We narrowed it down to 1 out of 9 total coverage combi…" at bounding box center [758, 558] width 1366 height 691
click at [292, 449] on div "What are all my options? We narrowed it down to 1 out of 9 total coverage combi…" at bounding box center [758, 558] width 1366 height 691
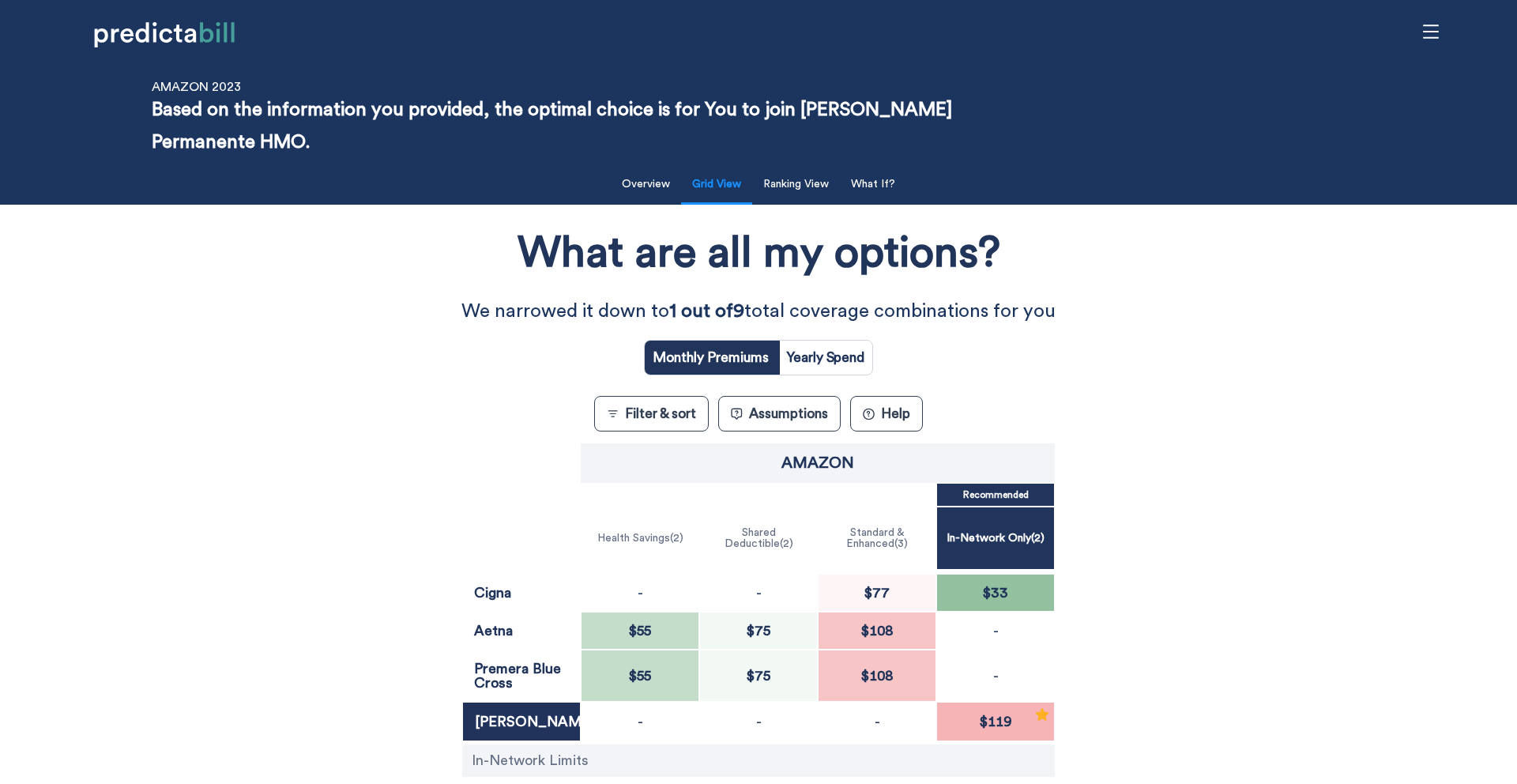
click at [0, 615] on div "Filter & Sort Quickly update your results Sort By Healthcare Assumptions Expect…" at bounding box center [758, 531] width 1517 height 744
click at [895, 420] on button "? Help" at bounding box center [886, 414] width 72 height 36
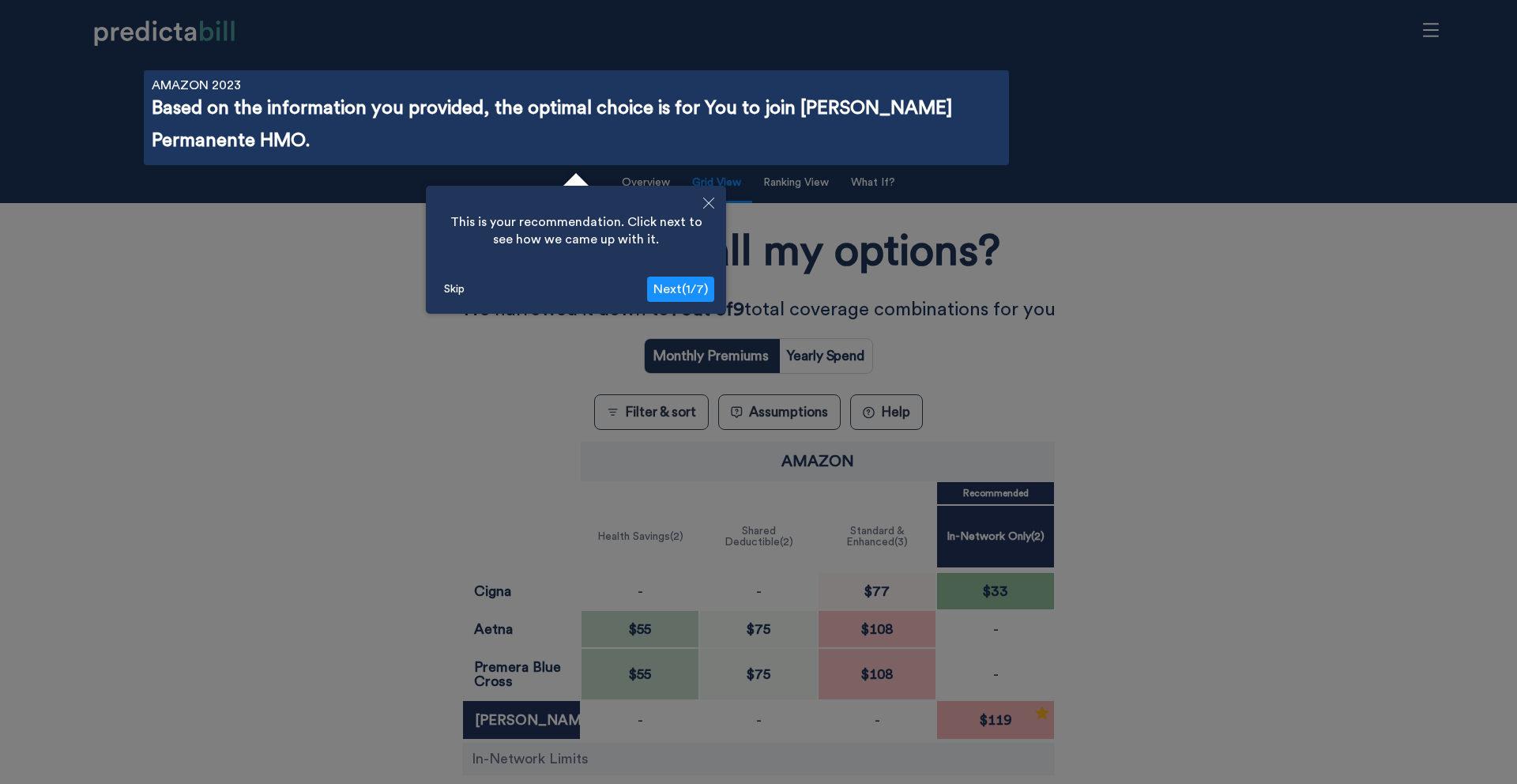
scroll to position [56, 0]
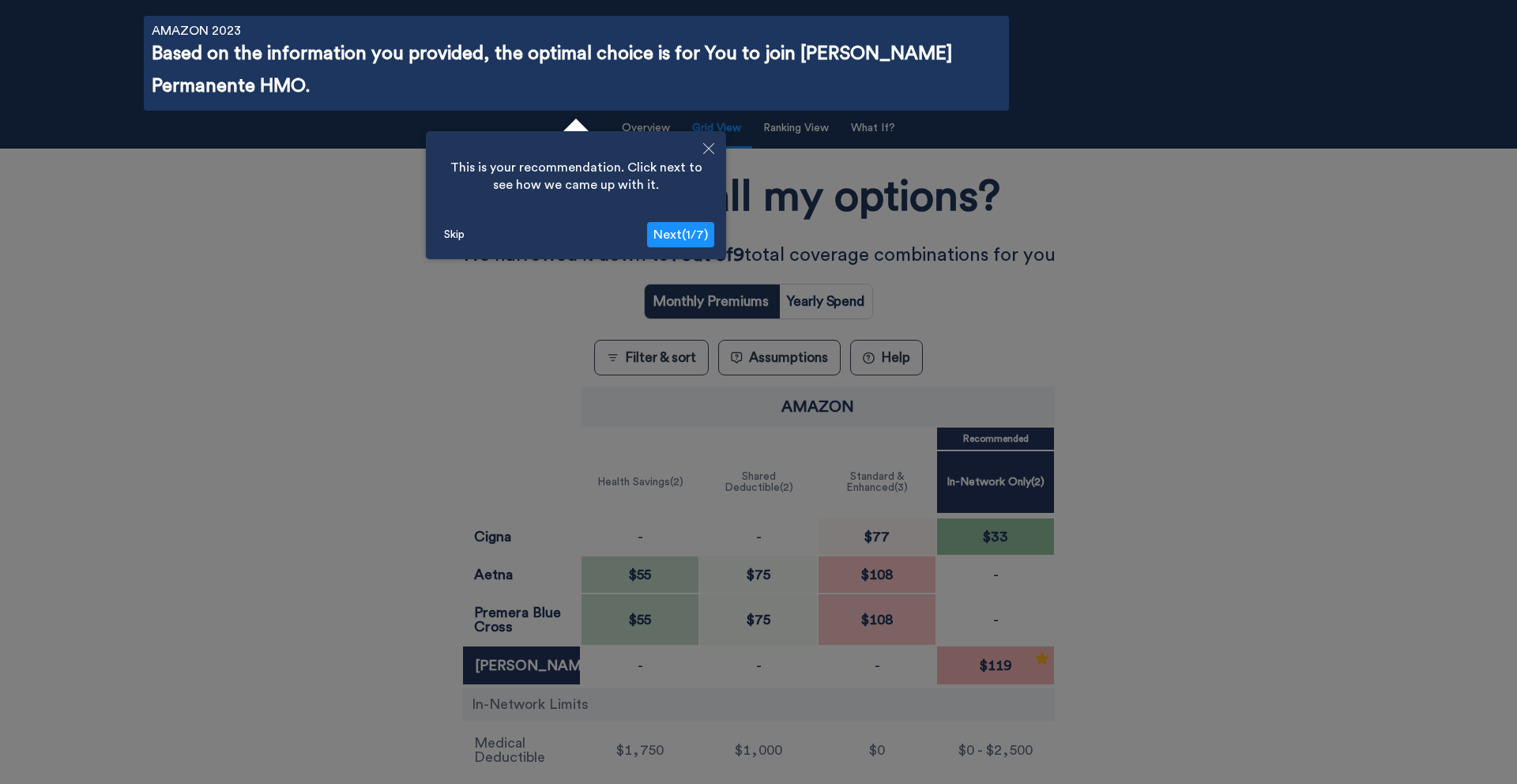
click at [685, 233] on span "Next ( 1 / 7 )" at bounding box center [680, 235] width 54 height 13
radio input "false"
radio input "true"
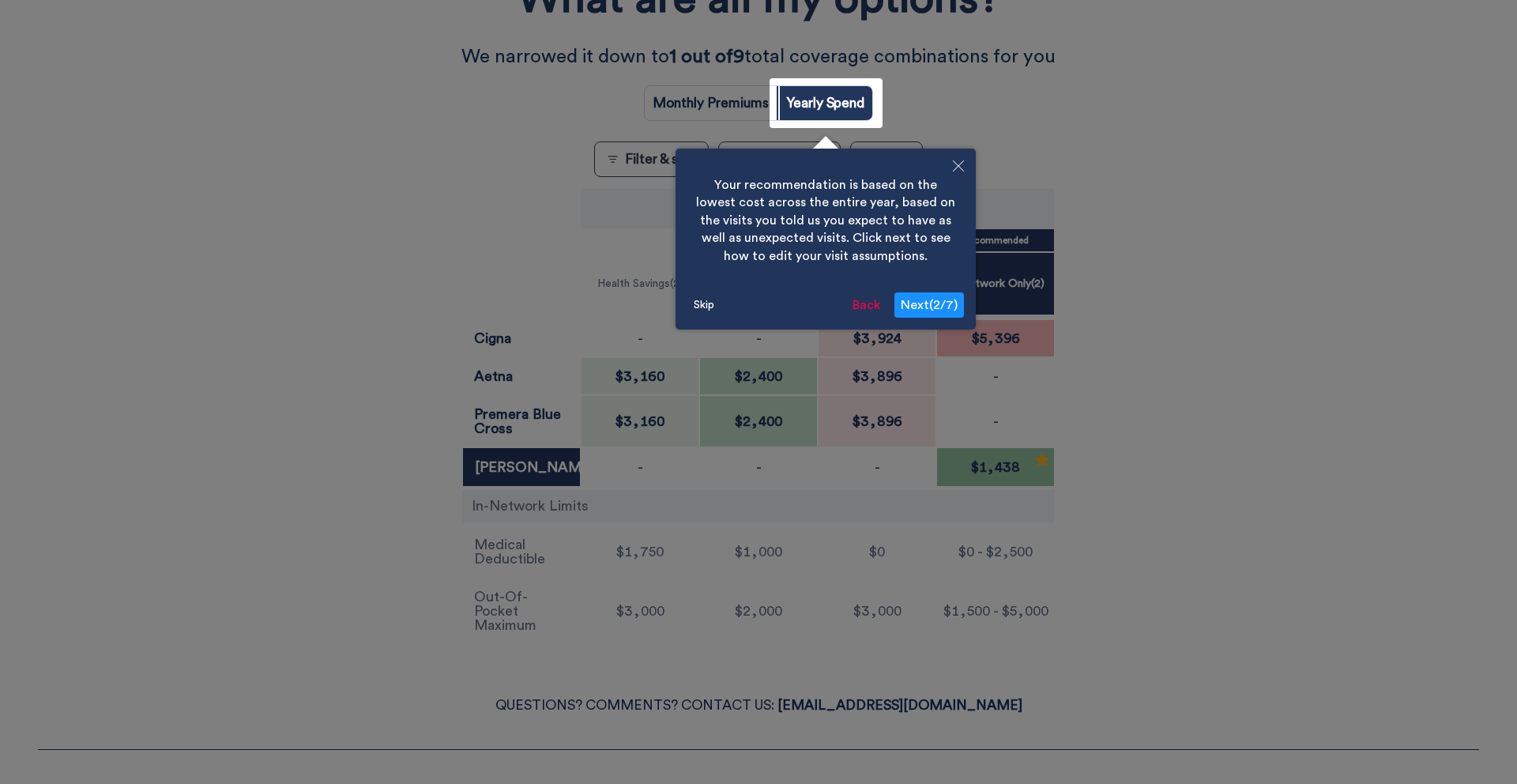
scroll to position [317, 0]
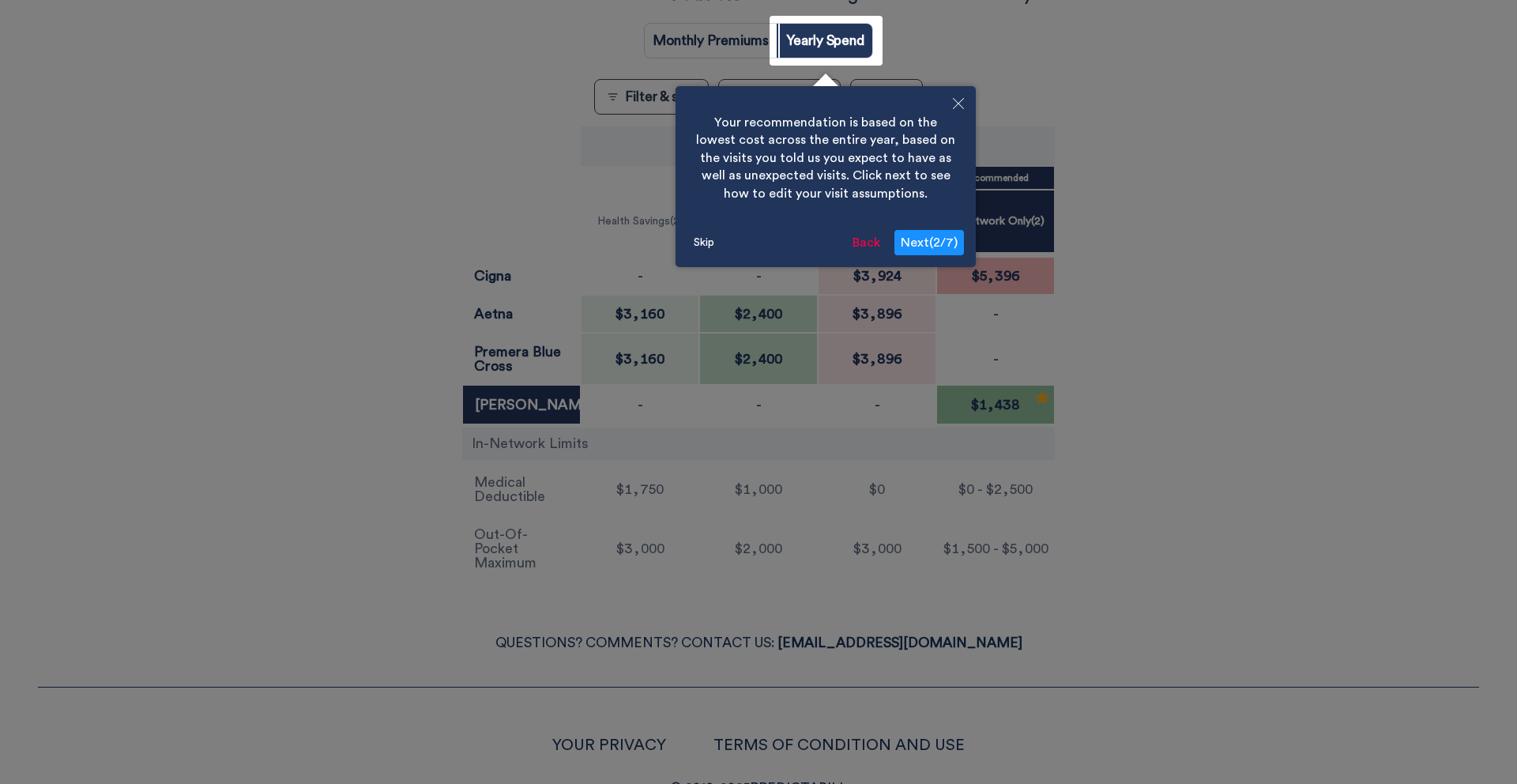
click at [935, 240] on span "Next ( 2 / 7 )" at bounding box center [930, 243] width 57 height 13
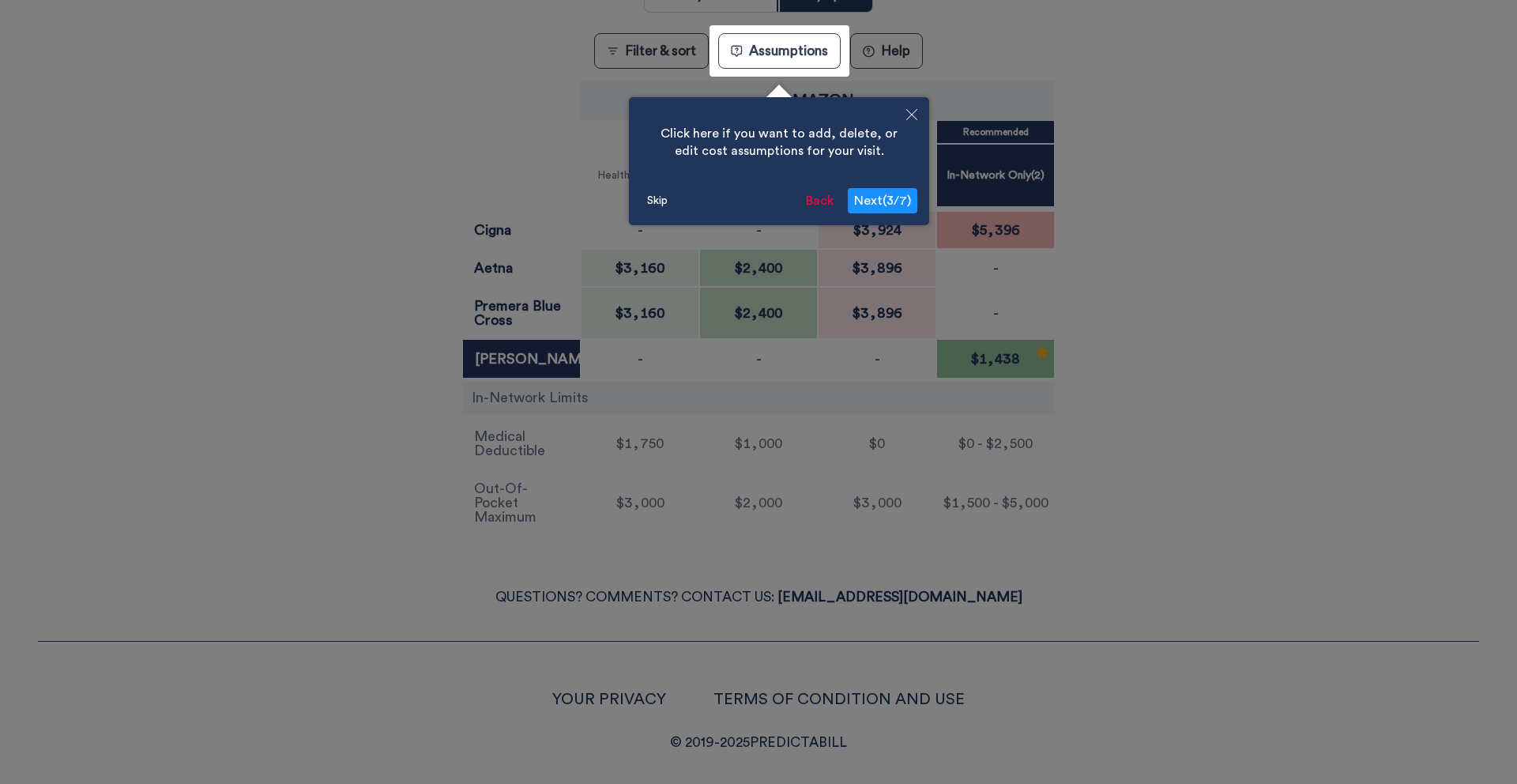
scroll to position [363, 0]
click at [895, 198] on span "Next ( 3 / 7 )" at bounding box center [882, 200] width 57 height 13
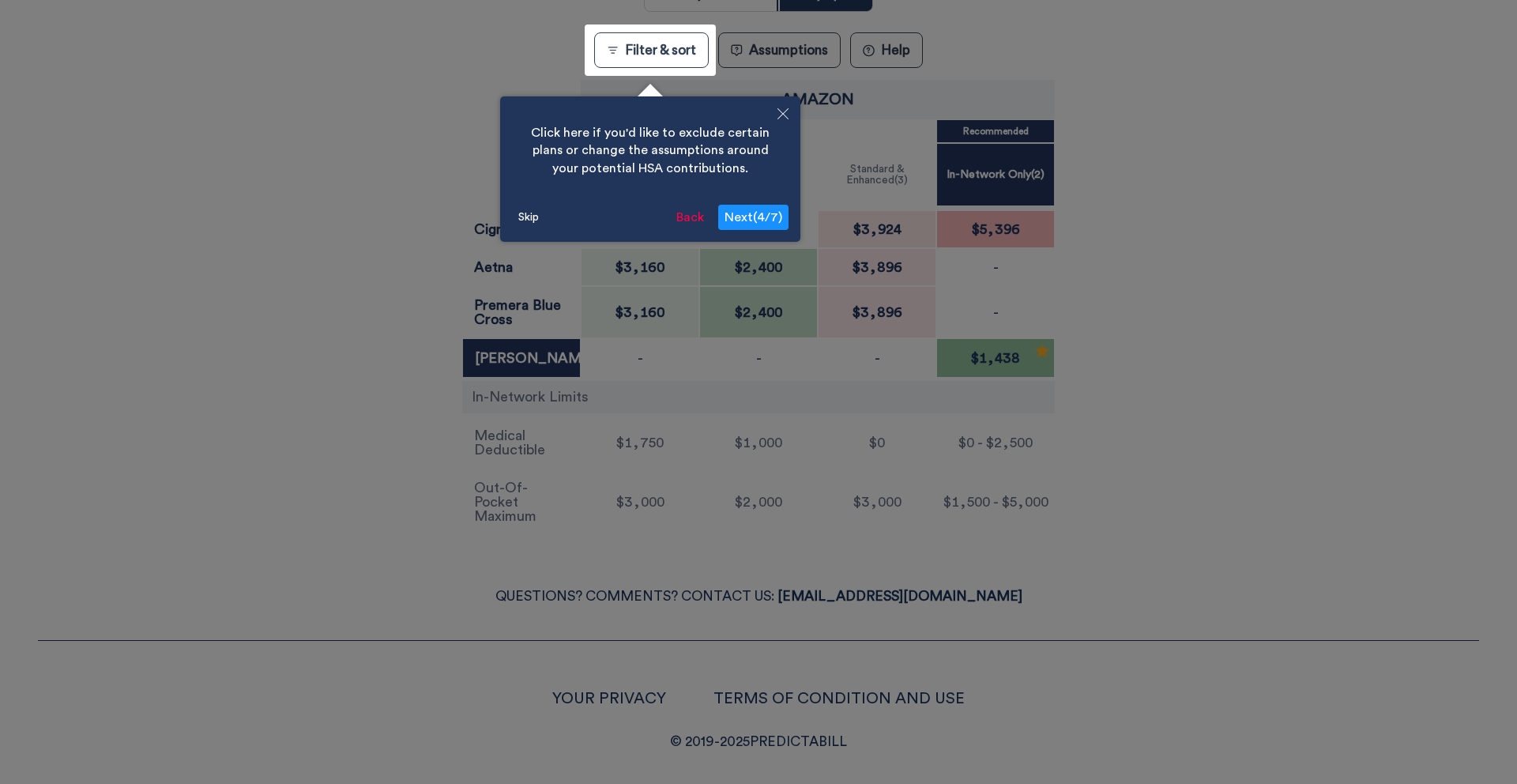
click at [528, 219] on button "Skip" at bounding box center [528, 217] width 33 height 24
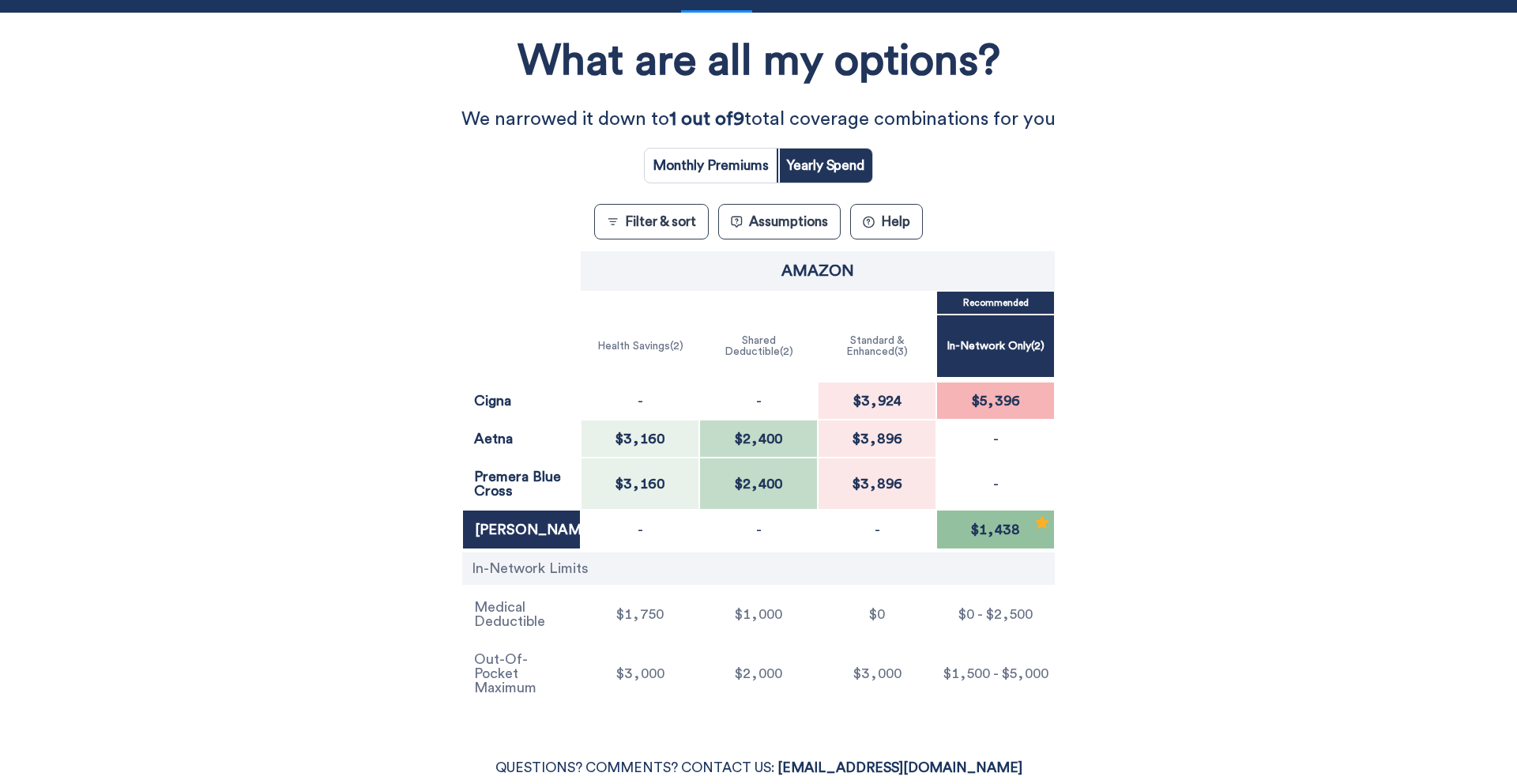
scroll to position [38, 0]
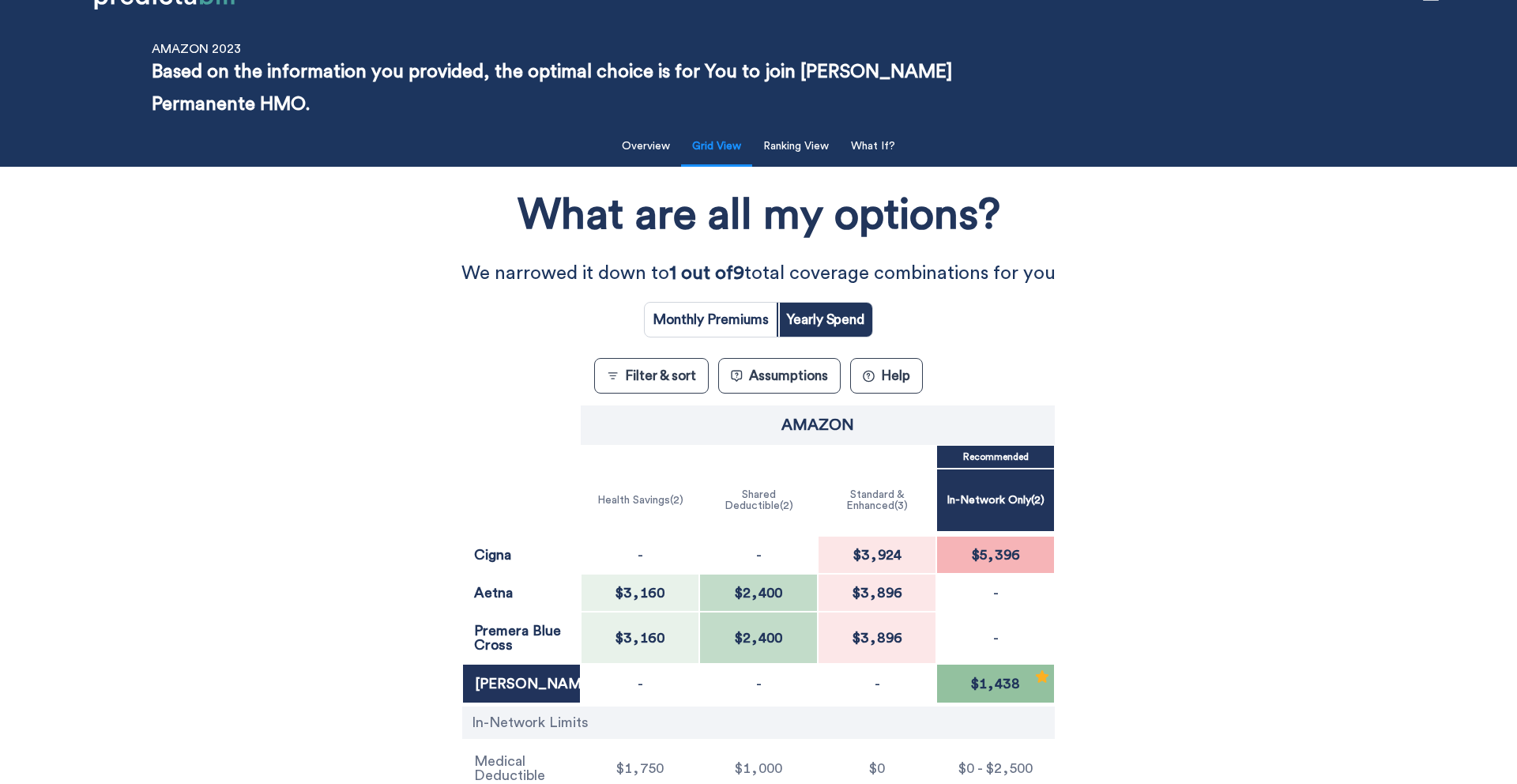
click at [680, 378] on button "Filter & sort" at bounding box center [651, 376] width 115 height 36
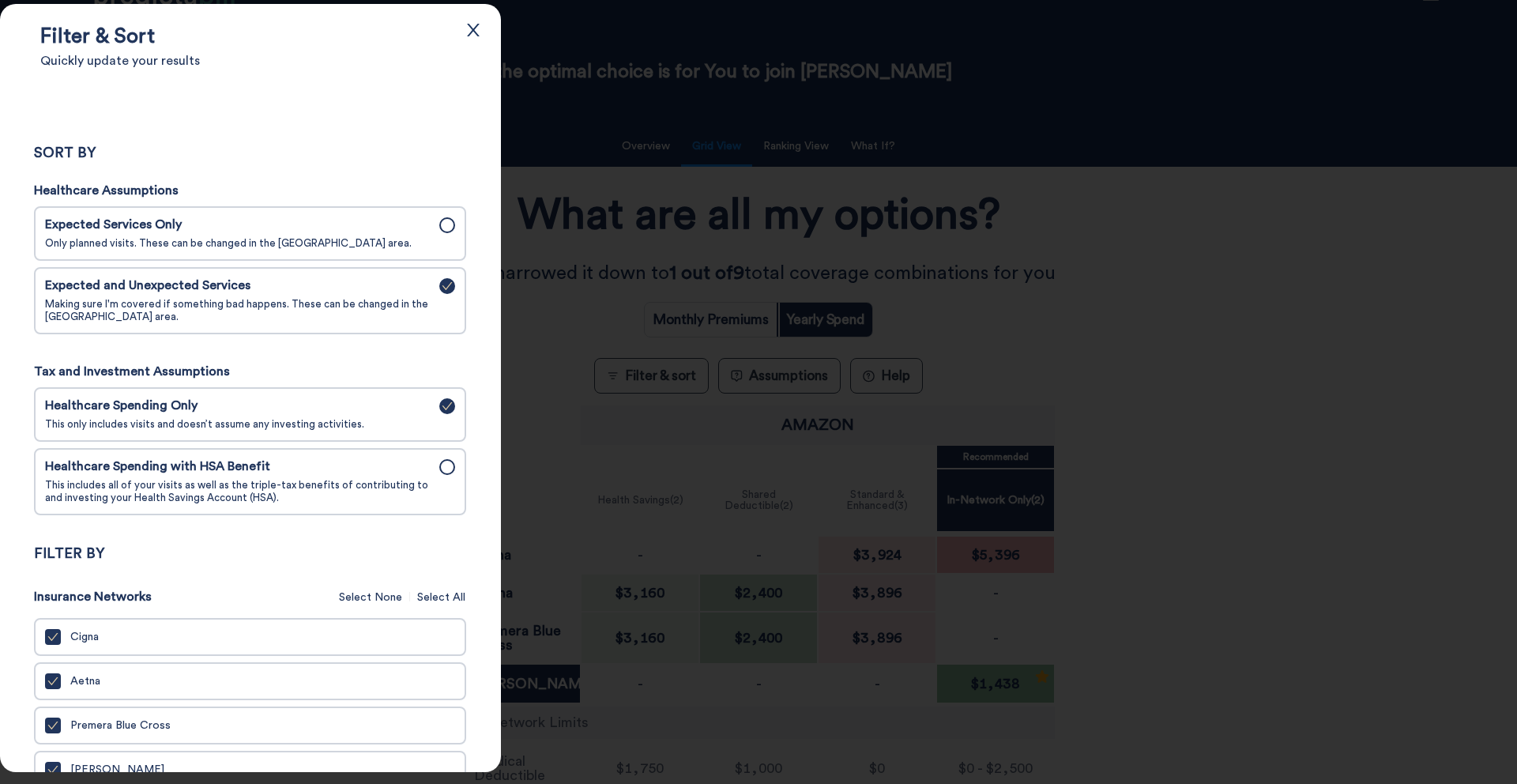
scroll to position [17, 0]
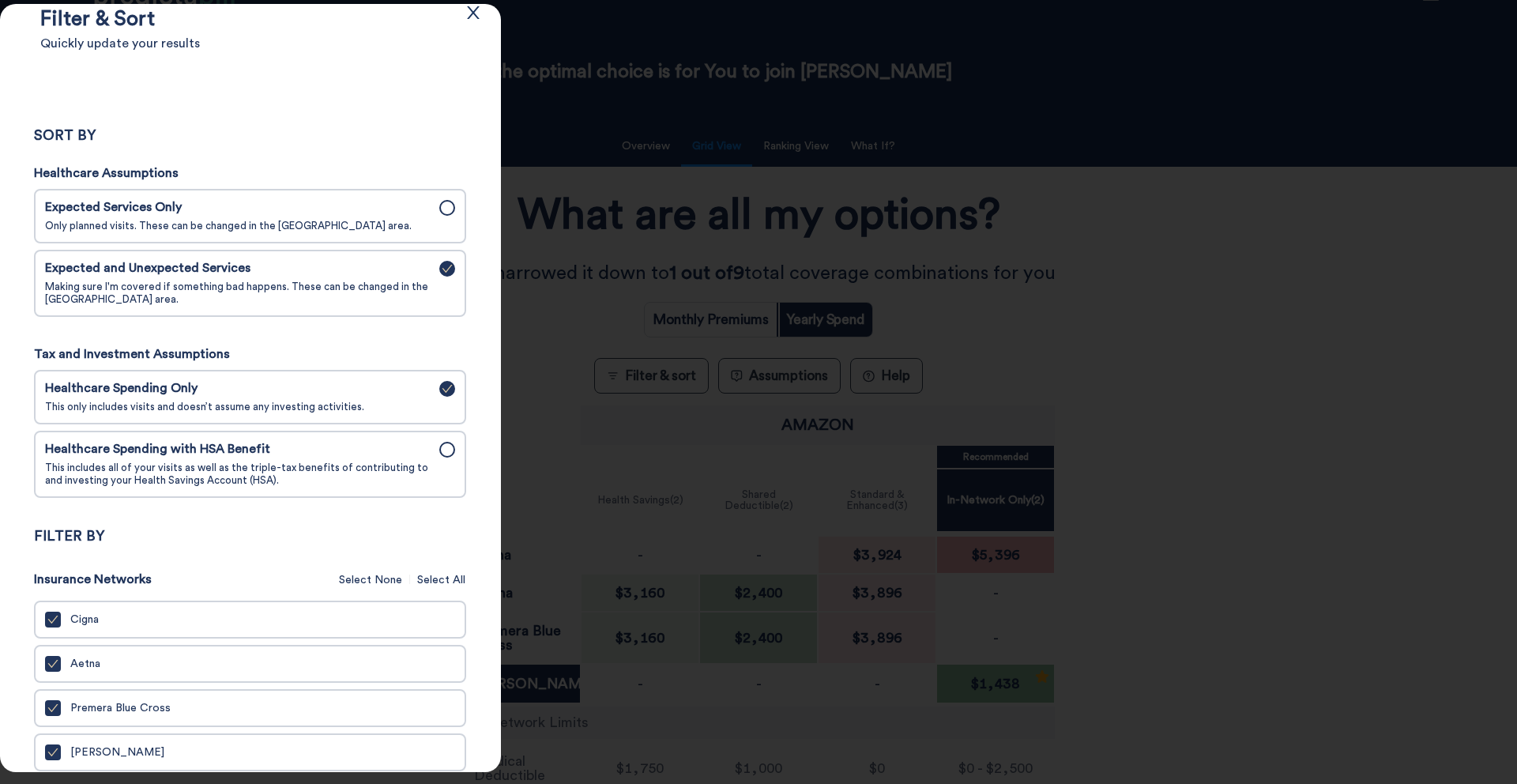
click at [391, 465] on div "Healthcare Spending with HSA Benefit This includes all of your visits as well a…" at bounding box center [237, 464] width 385 height 45
click at [0, 0] on input "Healthcare Spending with HSA Benefit This includes all of your visits as well a…" at bounding box center [0, 0] width 0 height 0
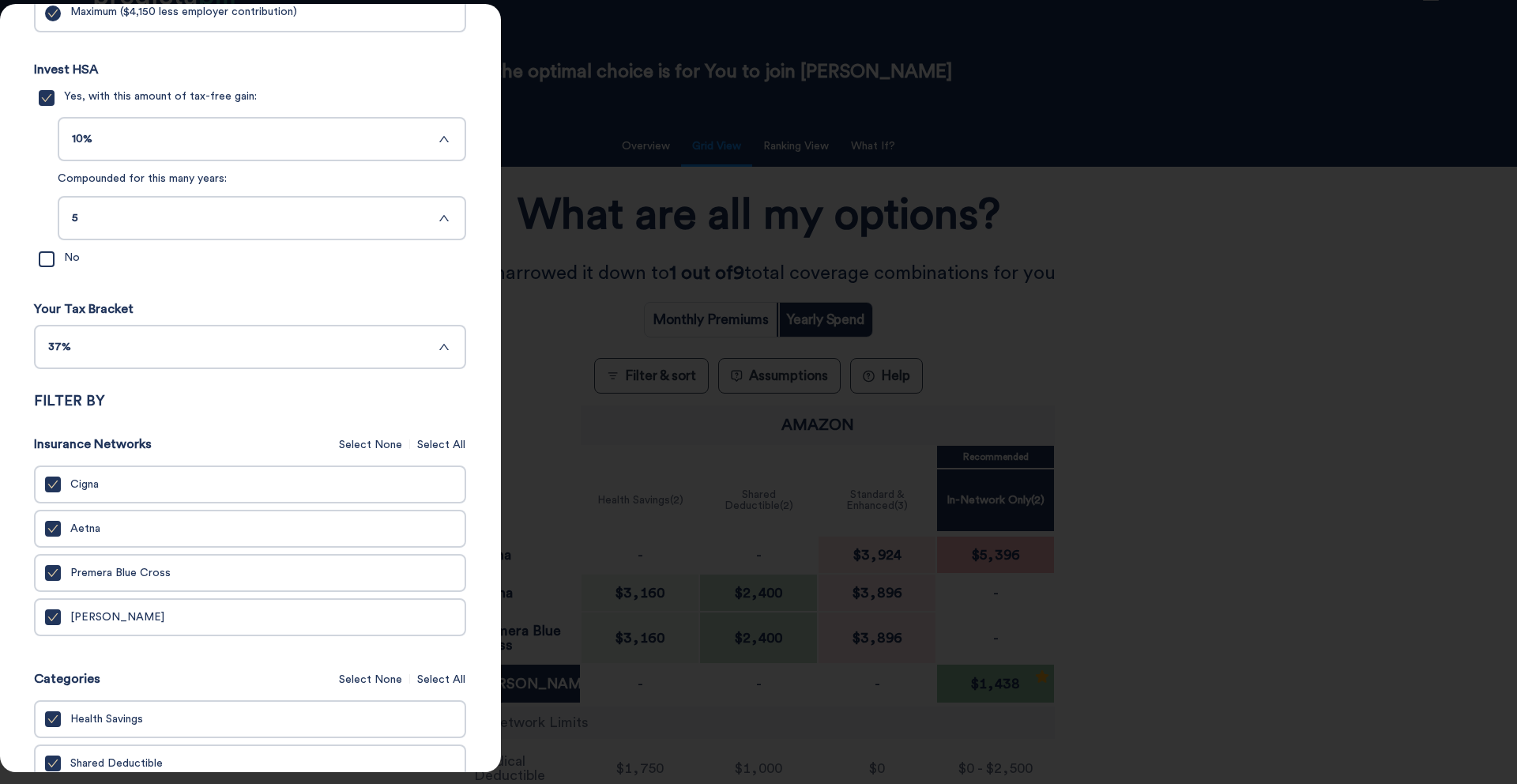
scroll to position [641, 0]
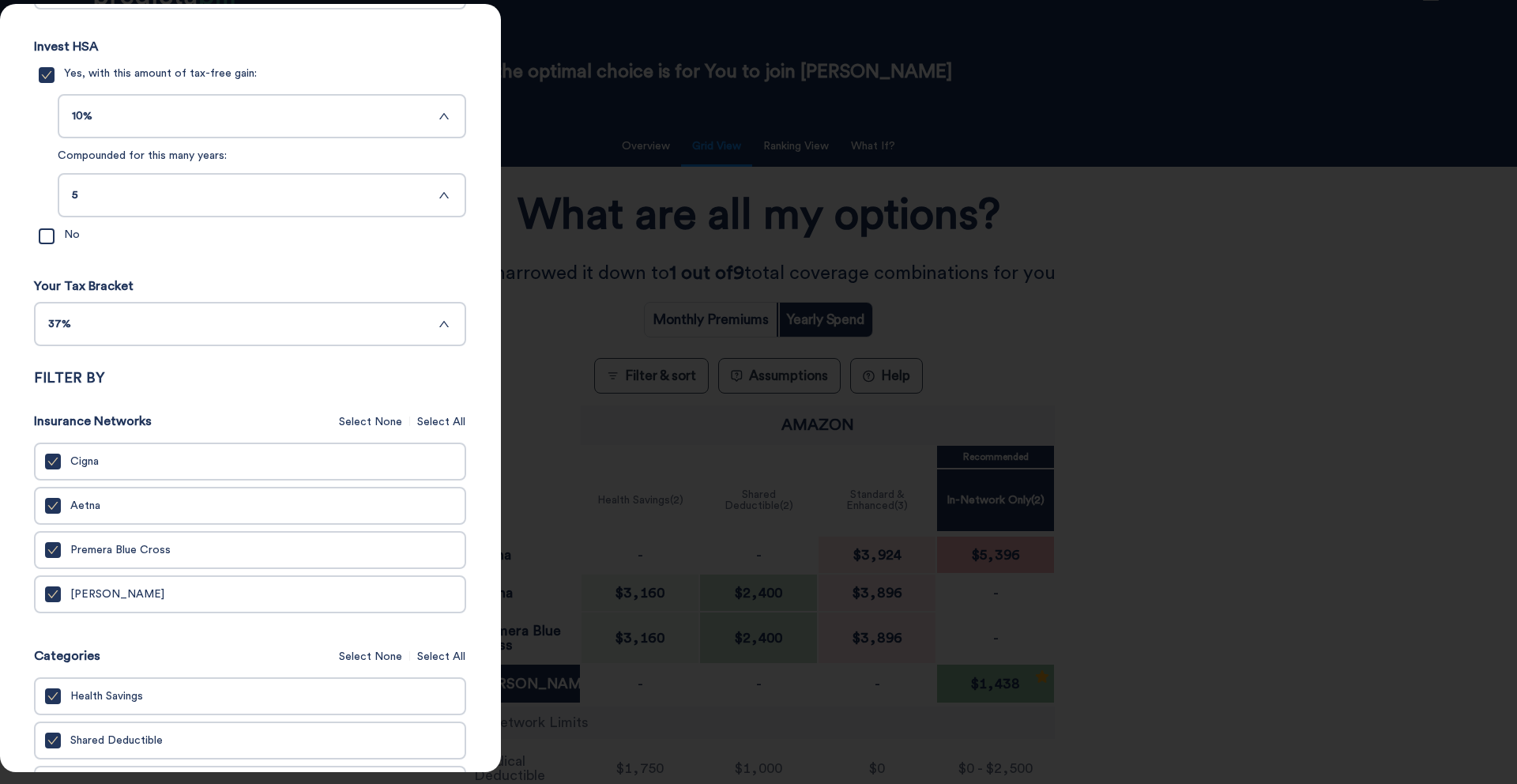
click at [50, 600] on icon "check" at bounding box center [53, 595] width 11 height 11
click at [0, 0] on input "Kaiser" at bounding box center [0, 0] width 0 height 0
click at [50, 602] on div at bounding box center [52, 594] width 15 height 15
click at [0, 0] on input "Kaiser" at bounding box center [0, 0] width 0 height 0
click at [577, 79] on div at bounding box center [758, 392] width 1517 height 784
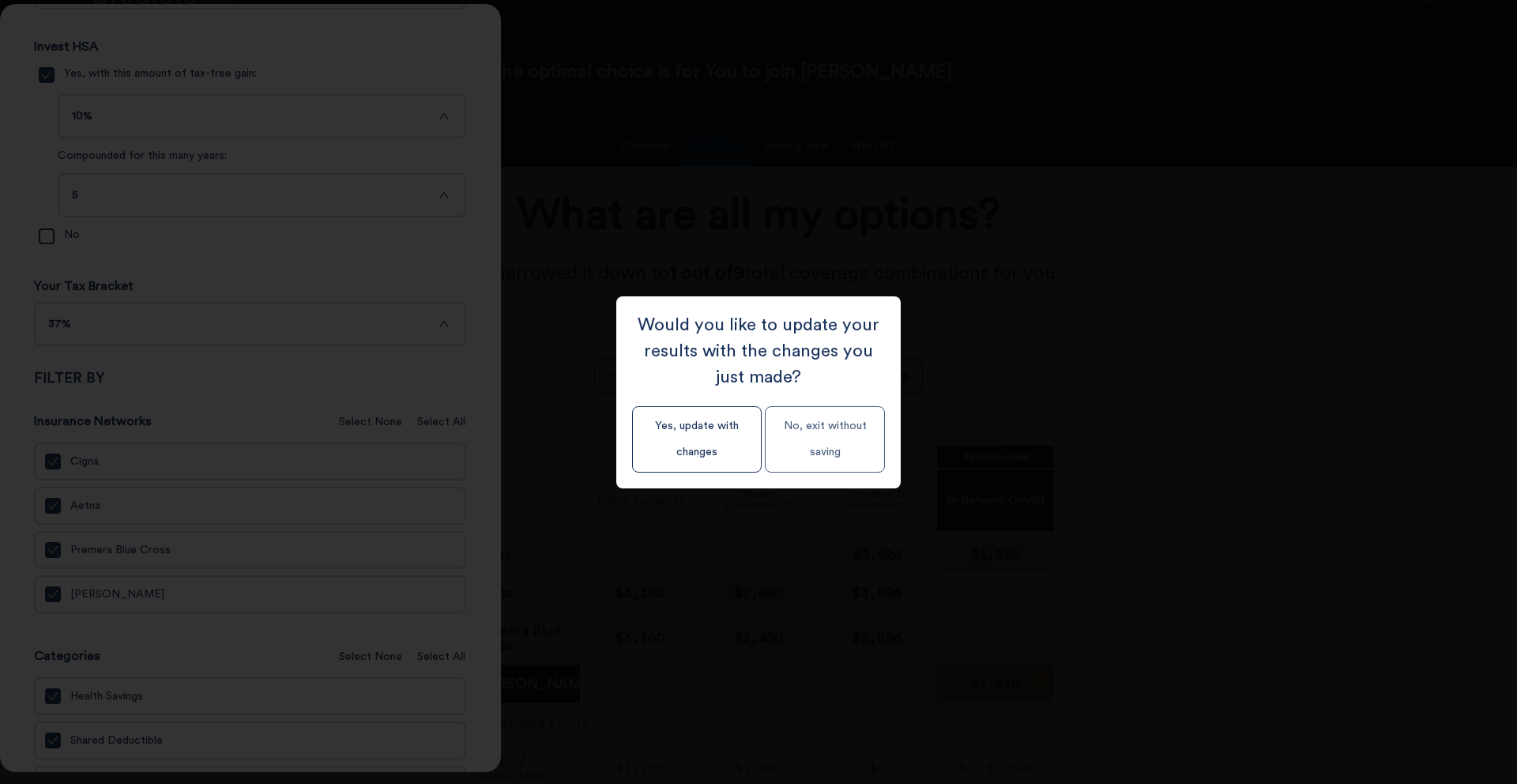
click at [831, 423] on button "No, exit without saving" at bounding box center [825, 440] width 120 height 67
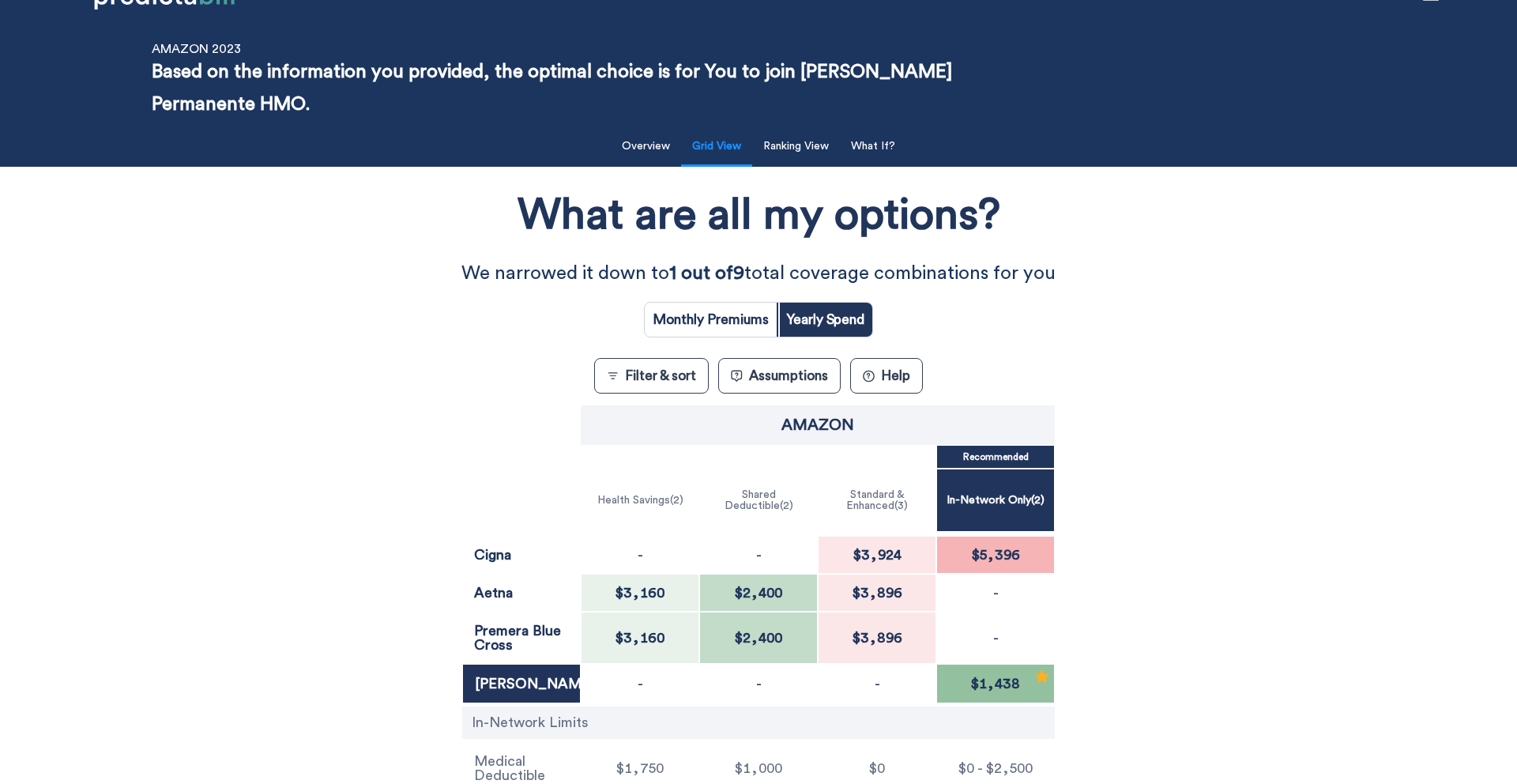
scroll to position [173, 0]
click at [821, 154] on button "Ranking View" at bounding box center [796, 146] width 85 height 32
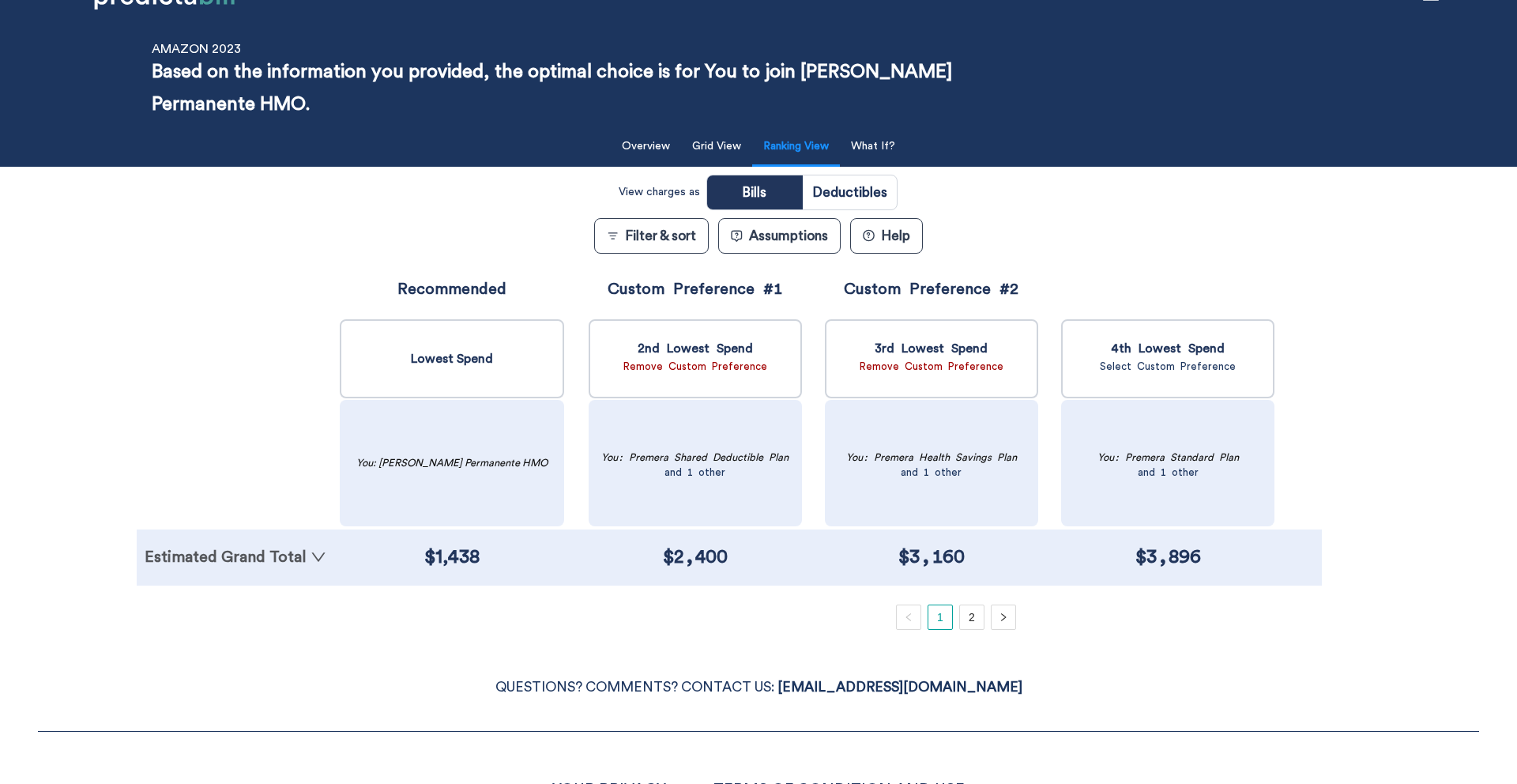
click at [310, 552] on icon "down" at bounding box center [318, 557] width 15 height 15
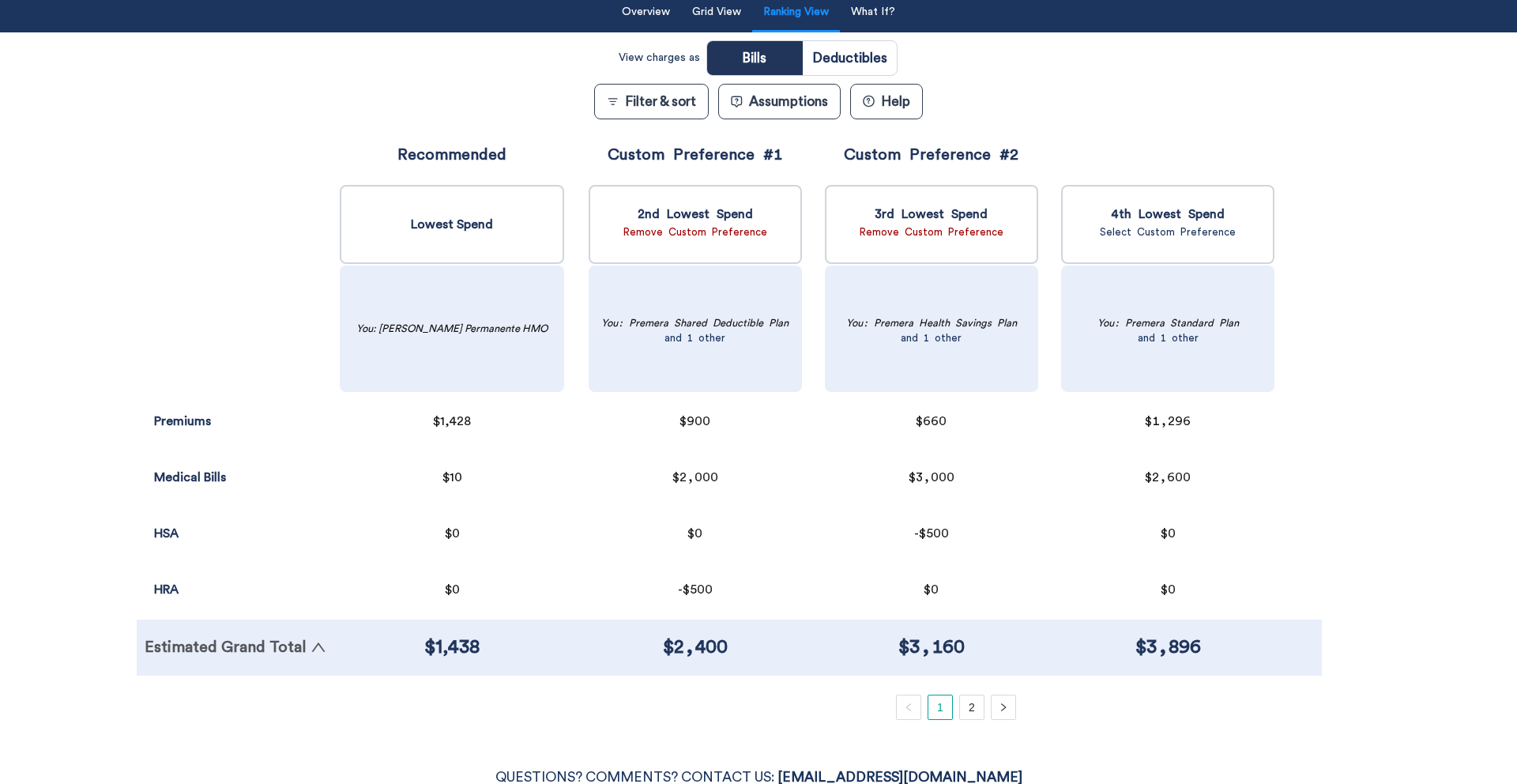
scroll to position [175, 0]
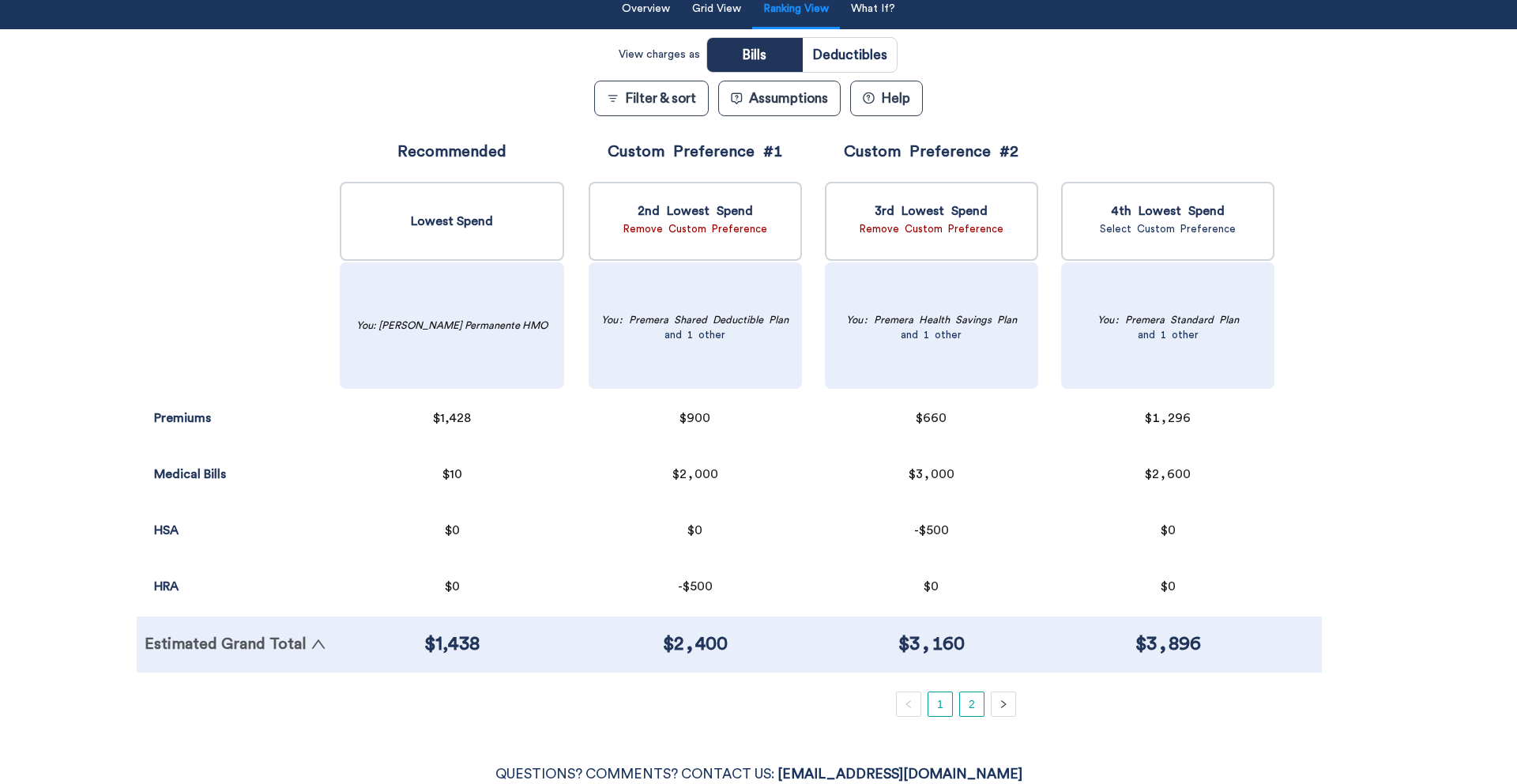
click at [969, 656] on link "2" at bounding box center [972, 704] width 24 height 24
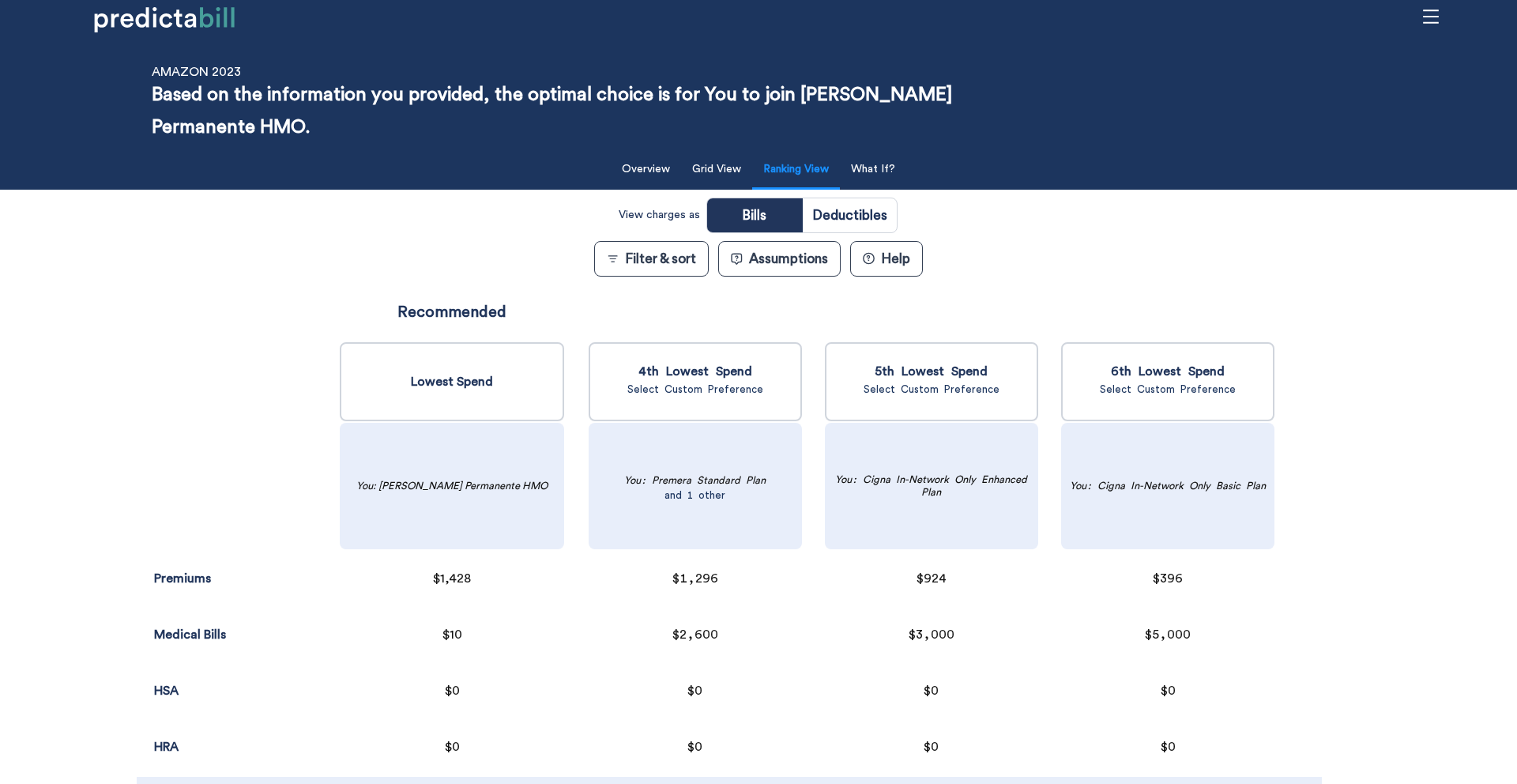
scroll to position [8, 0]
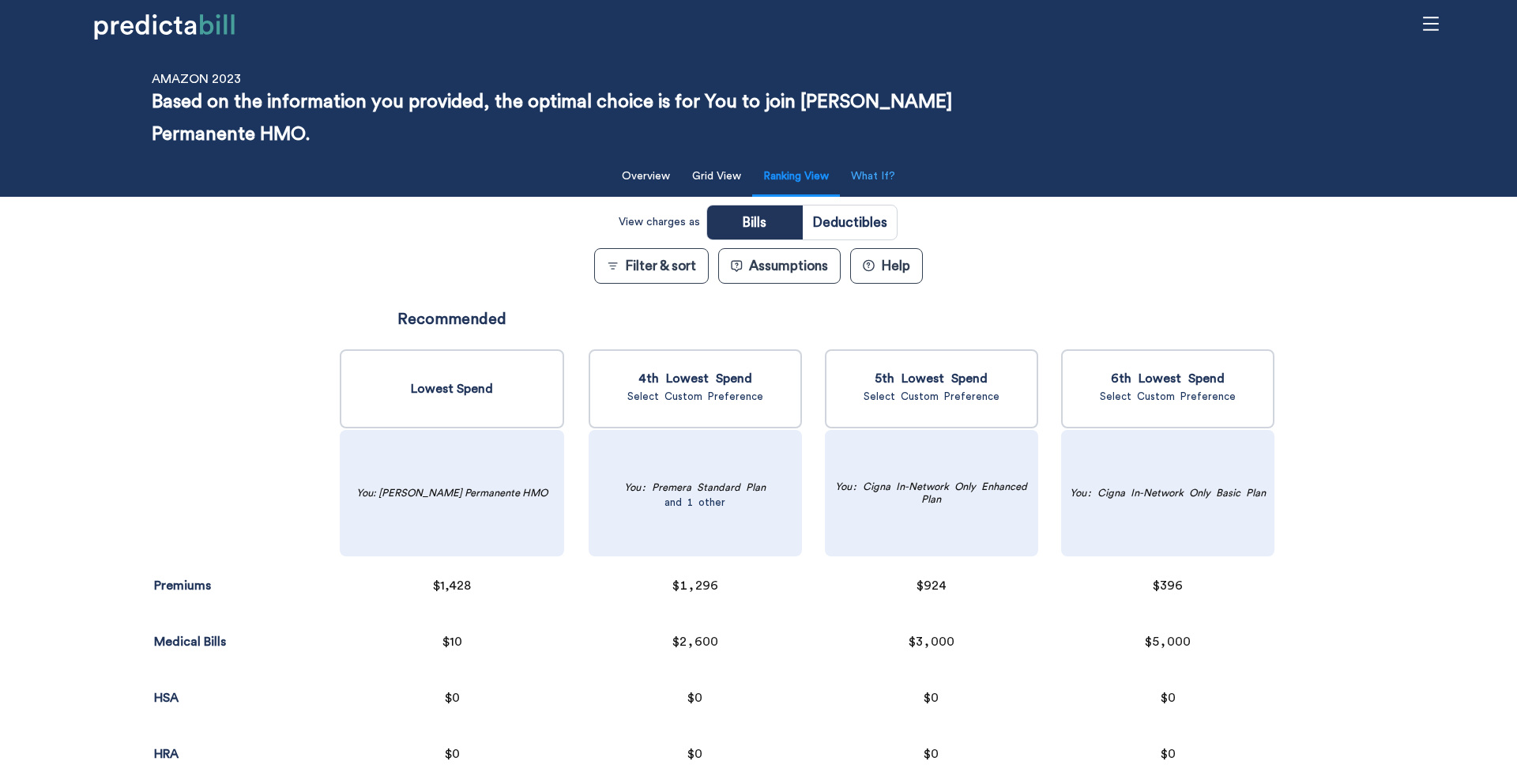
click at [878, 180] on button "What If?" at bounding box center [873, 176] width 63 height 32
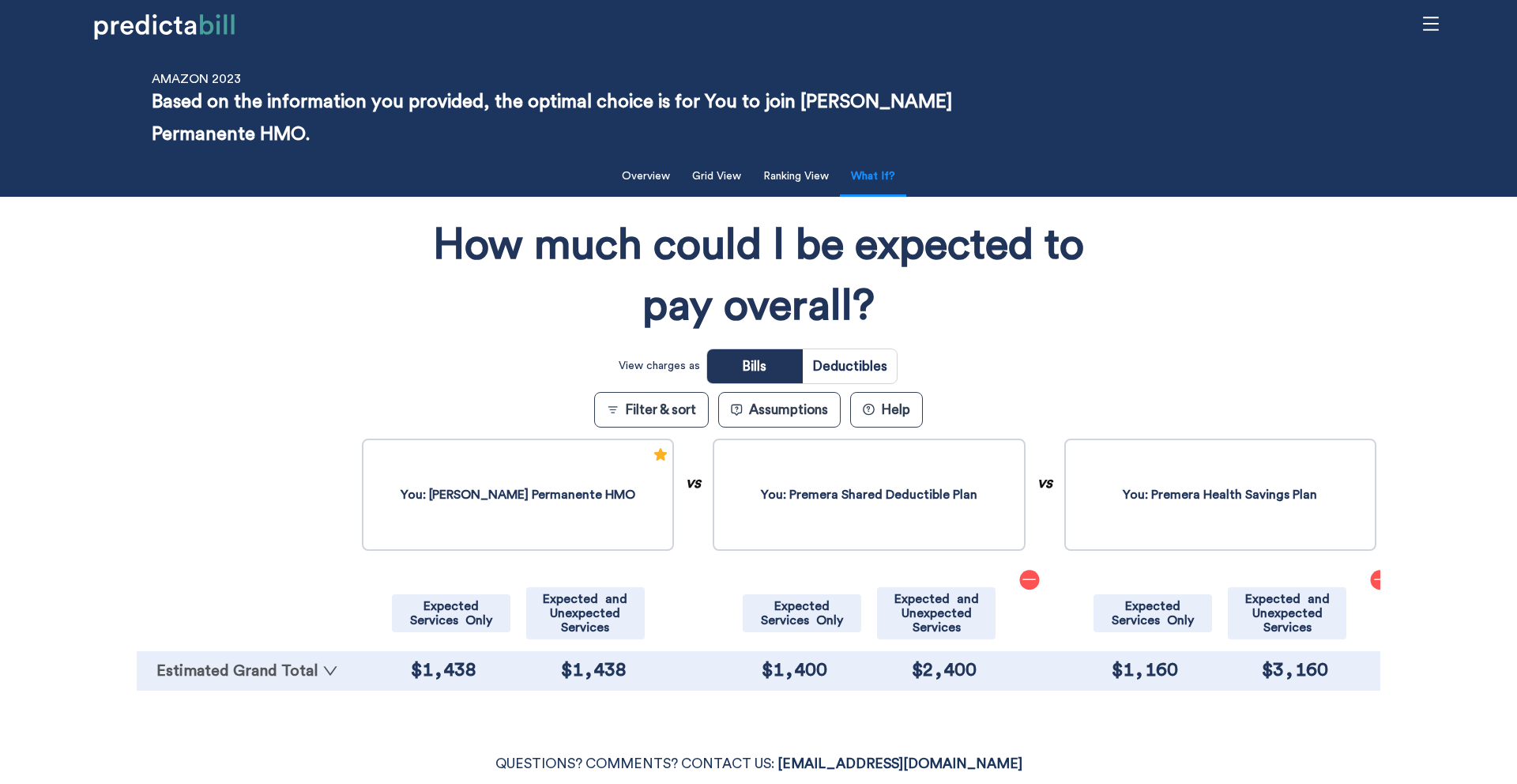
click at [323, 656] on icon "down" at bounding box center [330, 670] width 15 height 15
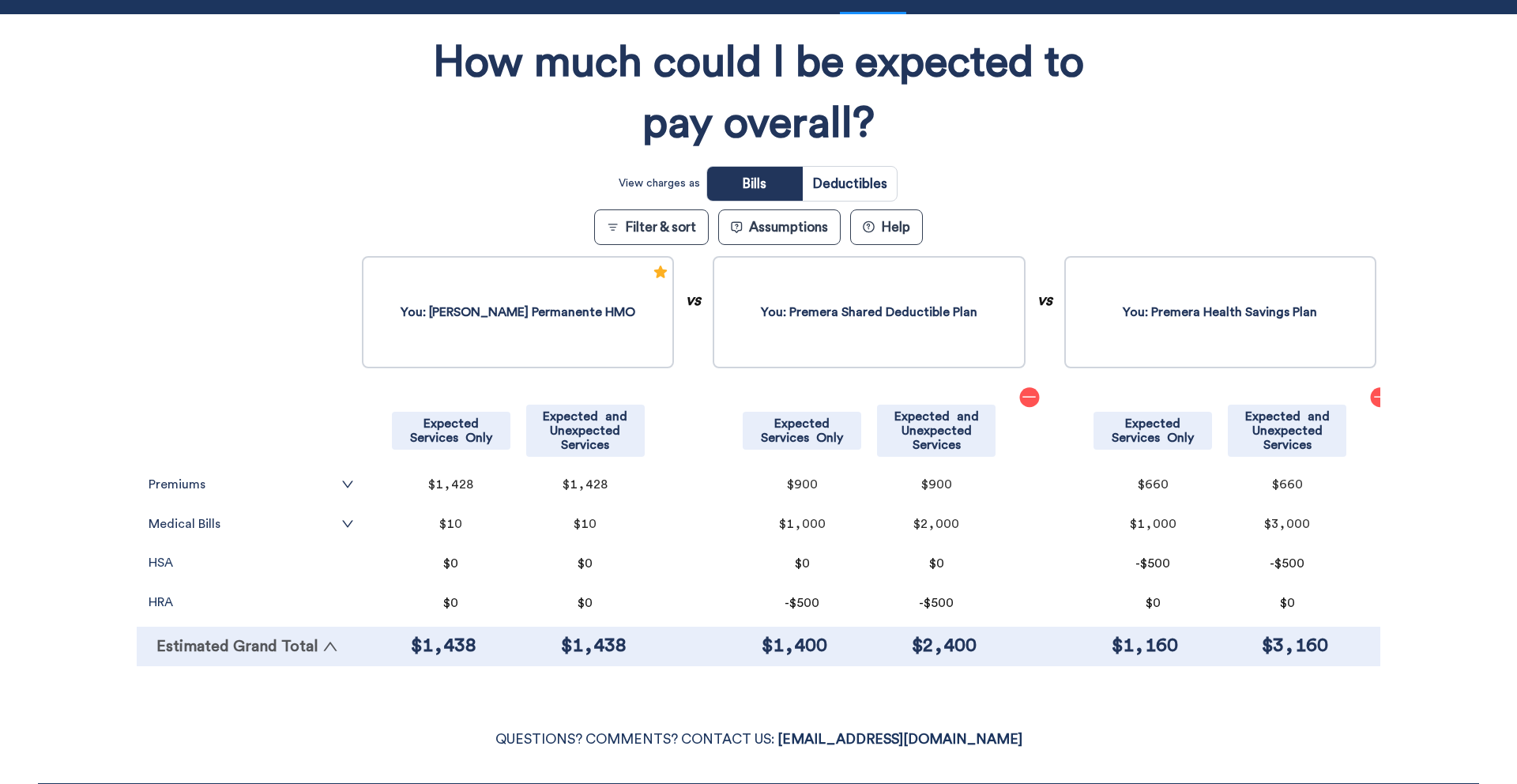
scroll to position [195, 0]
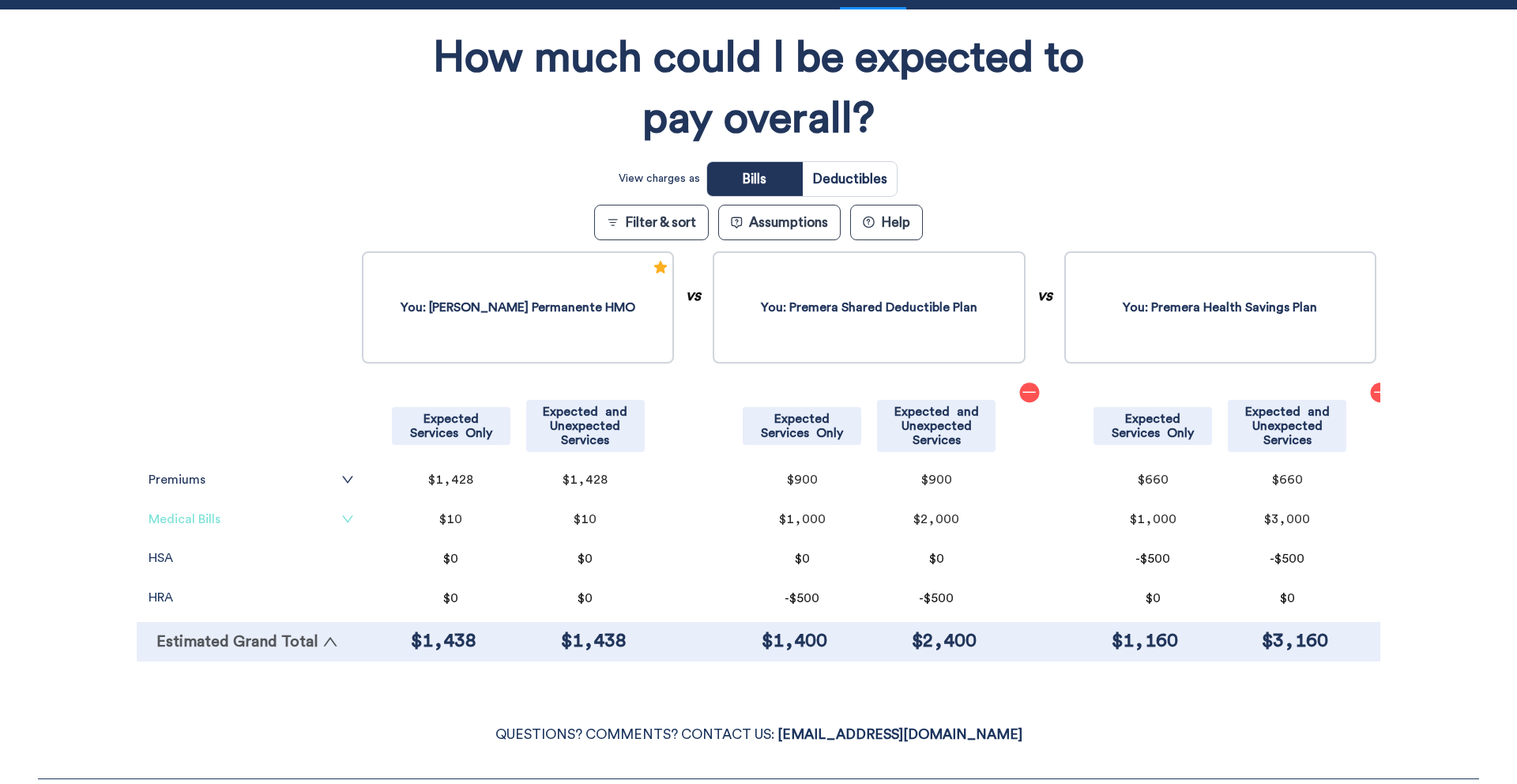
click at [312, 518] on link "Medical Bills" at bounding box center [251, 519] width 206 height 13
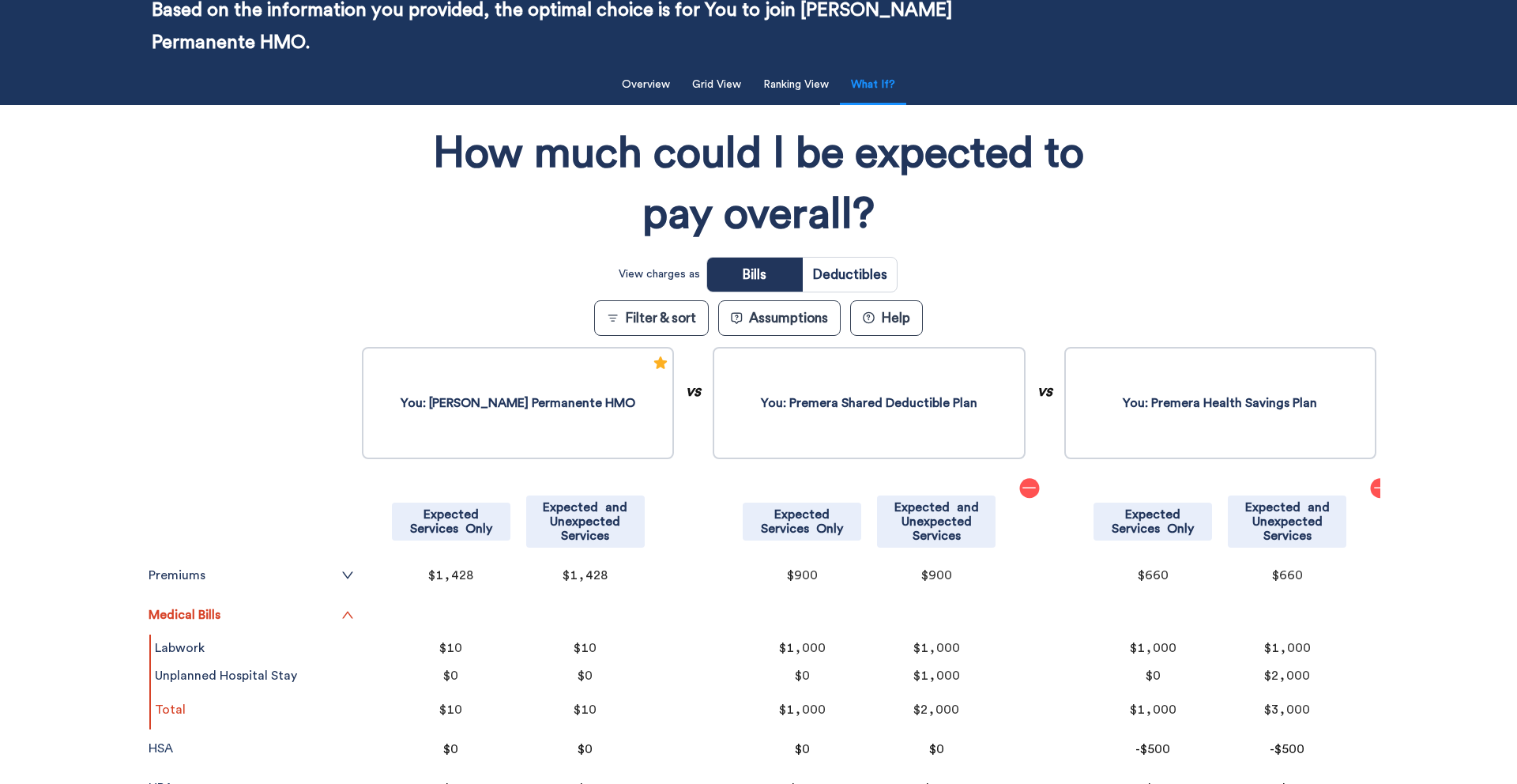
scroll to position [87, 0]
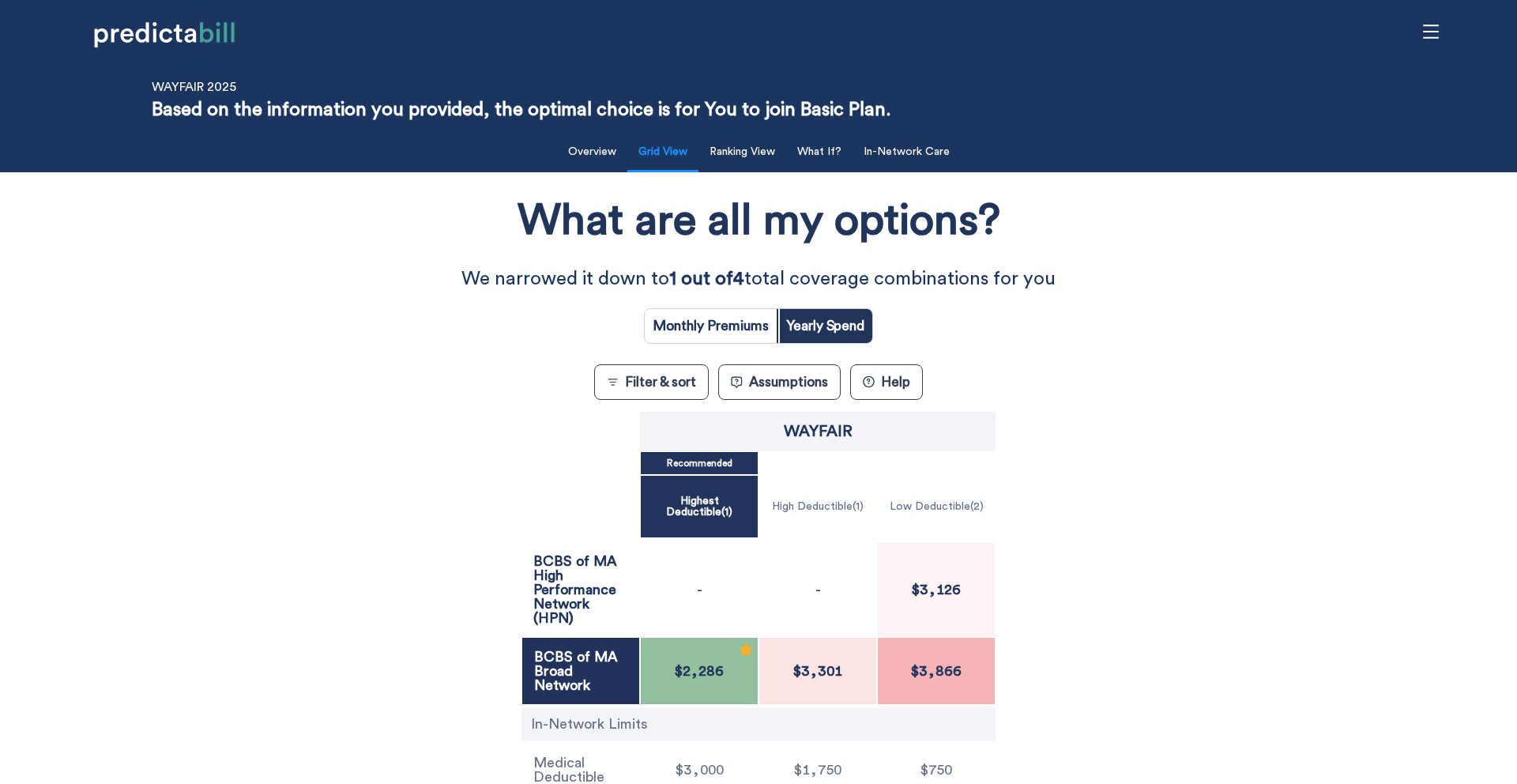
click at [290, 497] on div "What are all my options? We narrowed it down to 1 out of 4 total coverage combi…" at bounding box center [758, 523] width 1366 height 686
click at [756, 318] on input "radio" at bounding box center [711, 326] width 132 height 34
radio input "true"
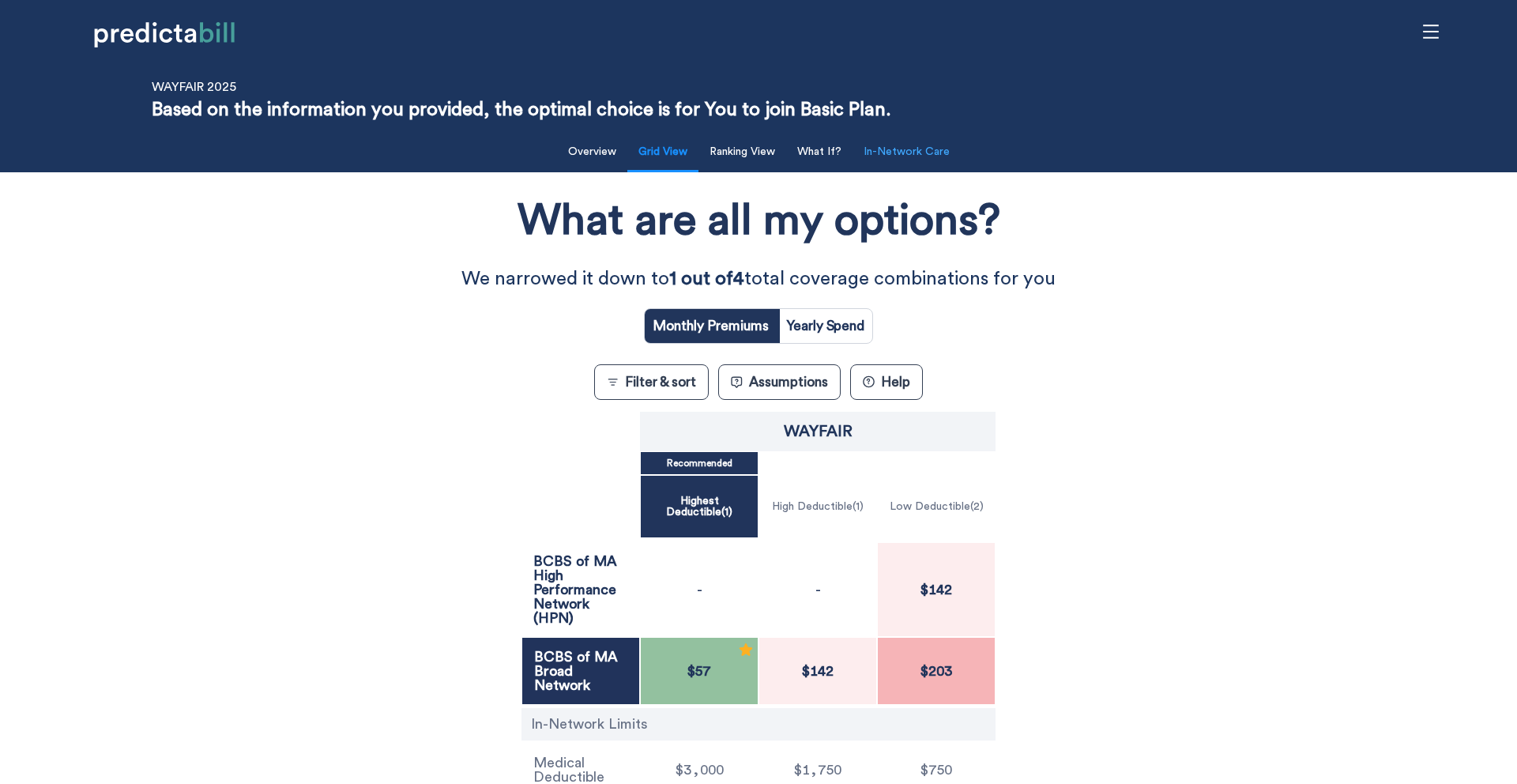
click at [934, 166] on button "In-Network Care" at bounding box center [906, 152] width 105 height 32
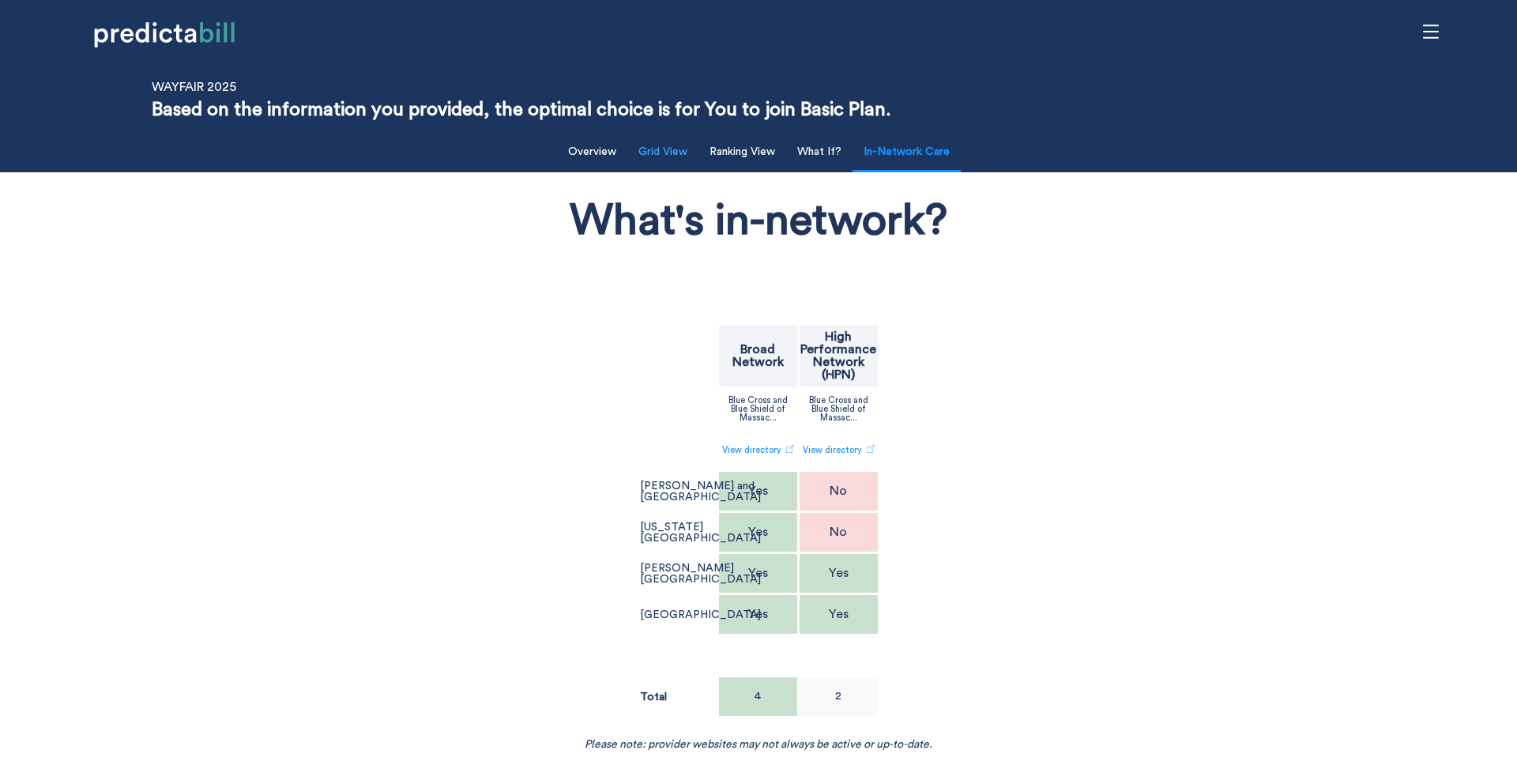
click at [673, 141] on button "Grid View" at bounding box center [663, 152] width 68 height 32
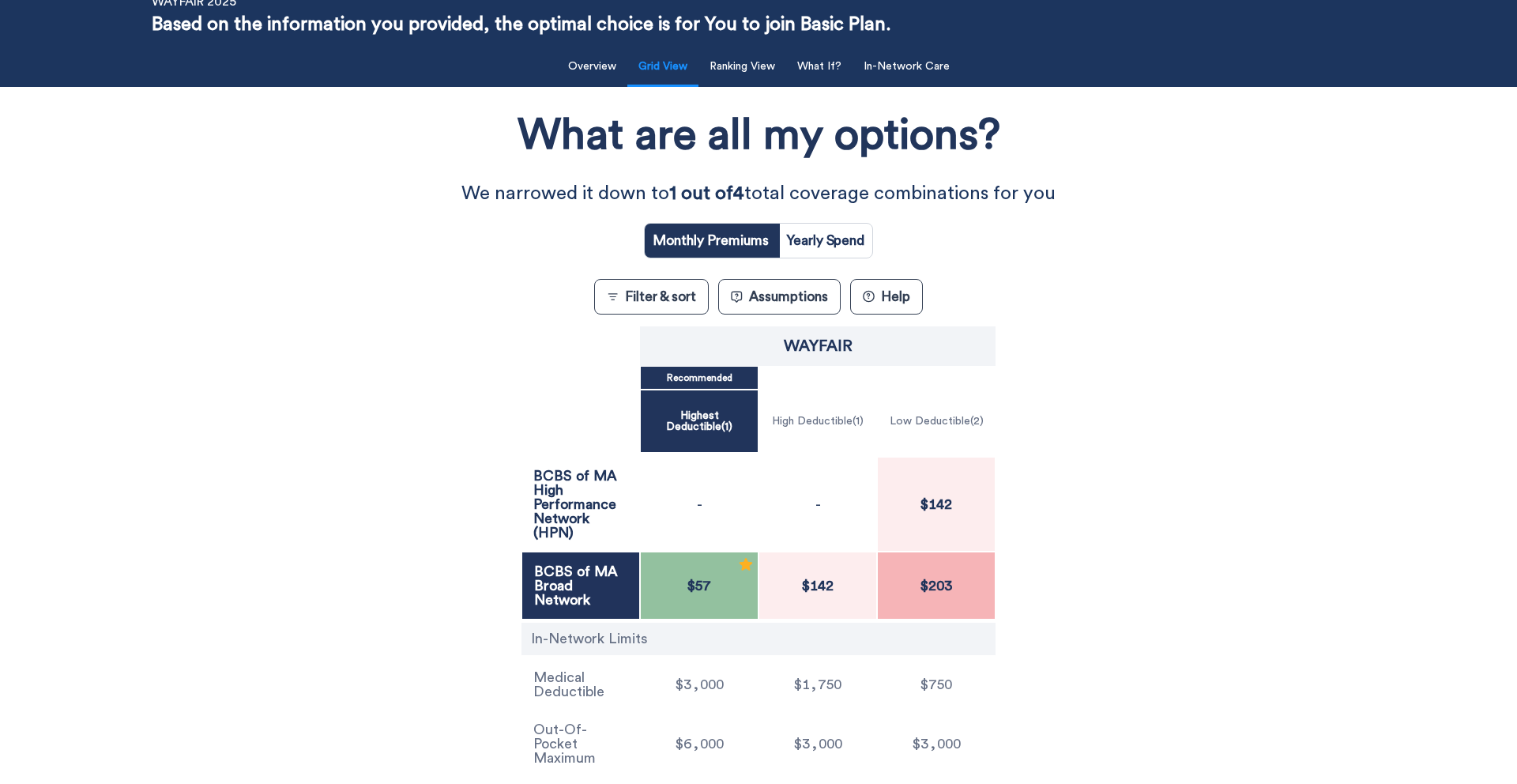
scroll to position [103, 0]
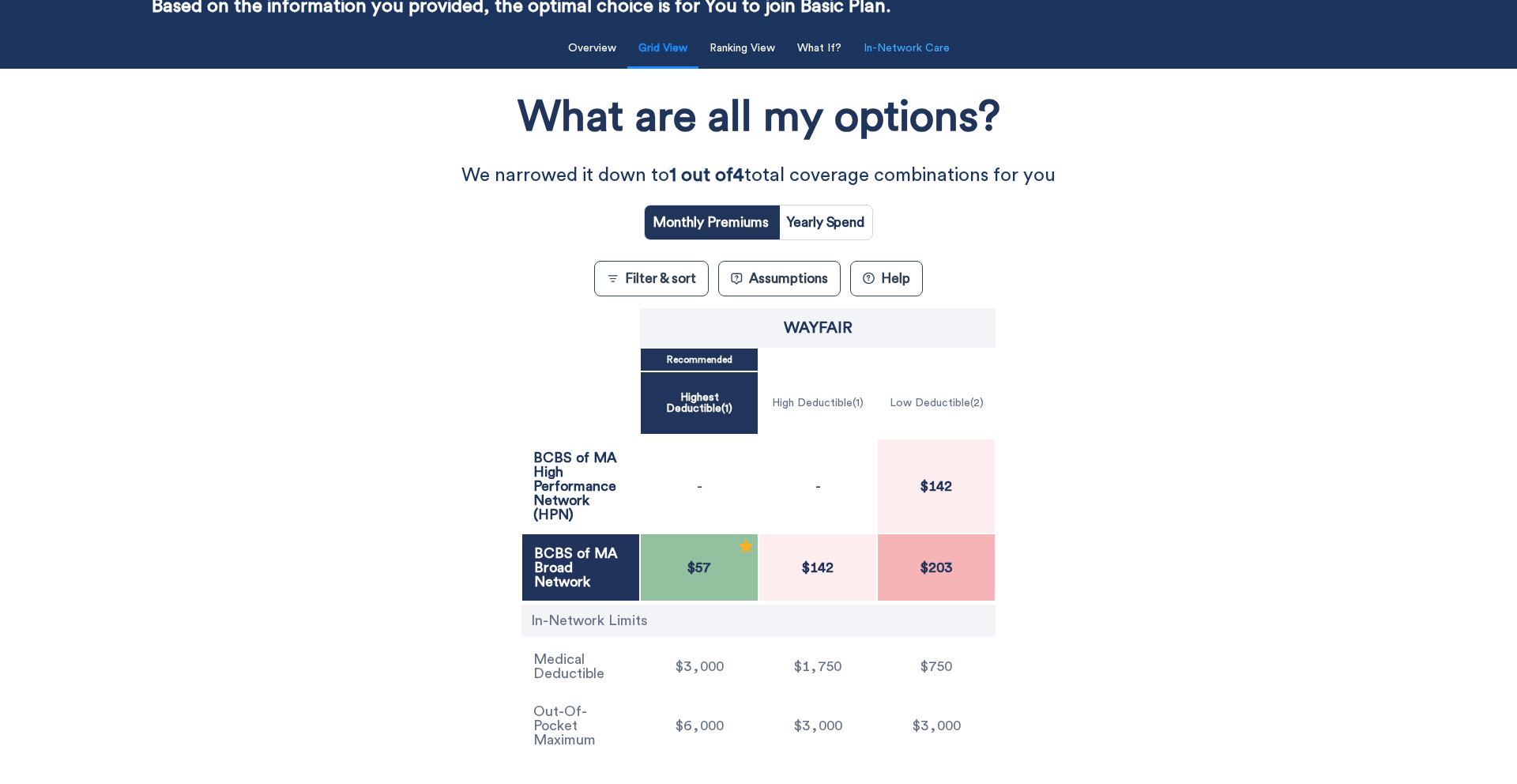
click at [899, 59] on button "In-Network Care" at bounding box center [906, 49] width 105 height 32
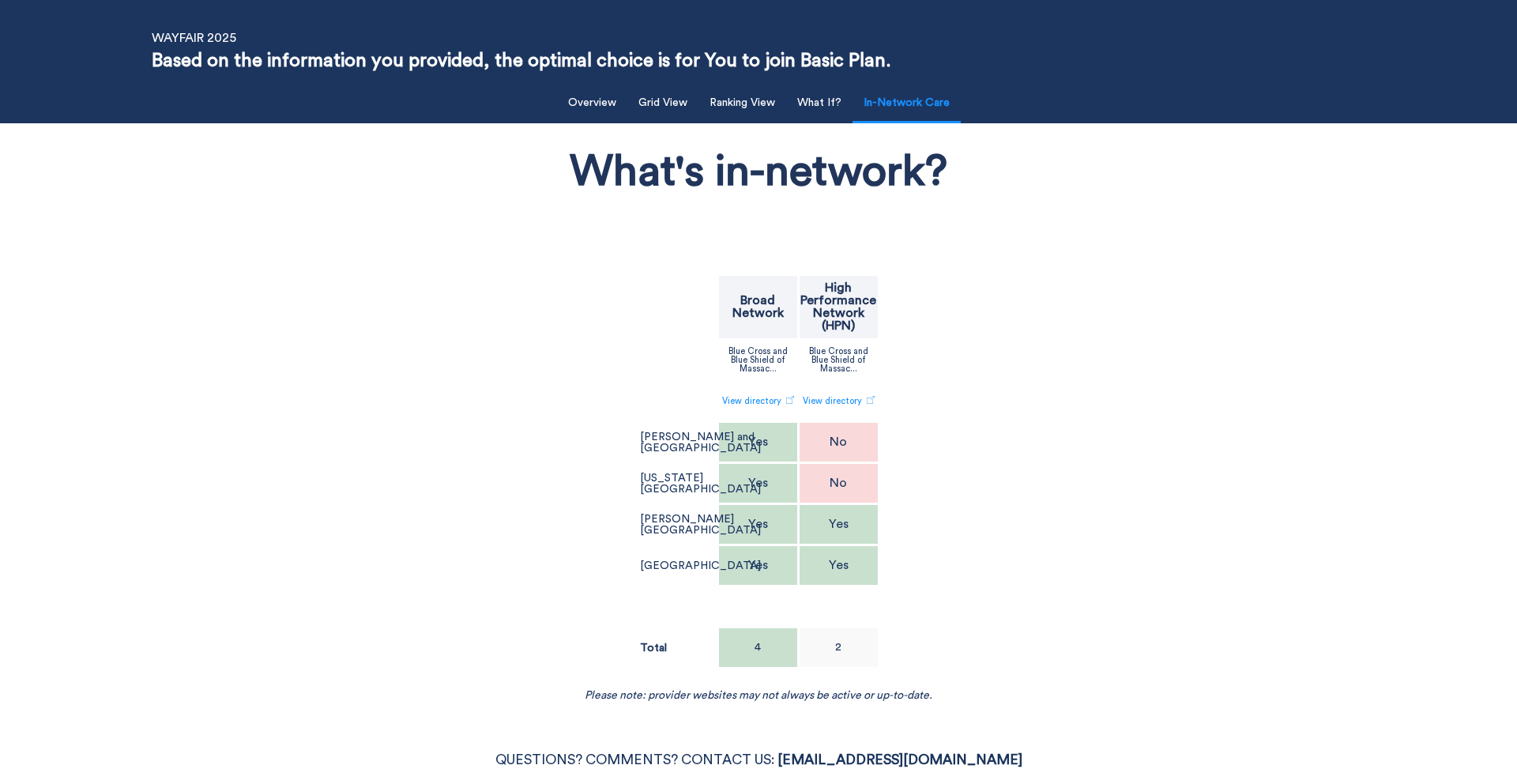
scroll to position [58, 0]
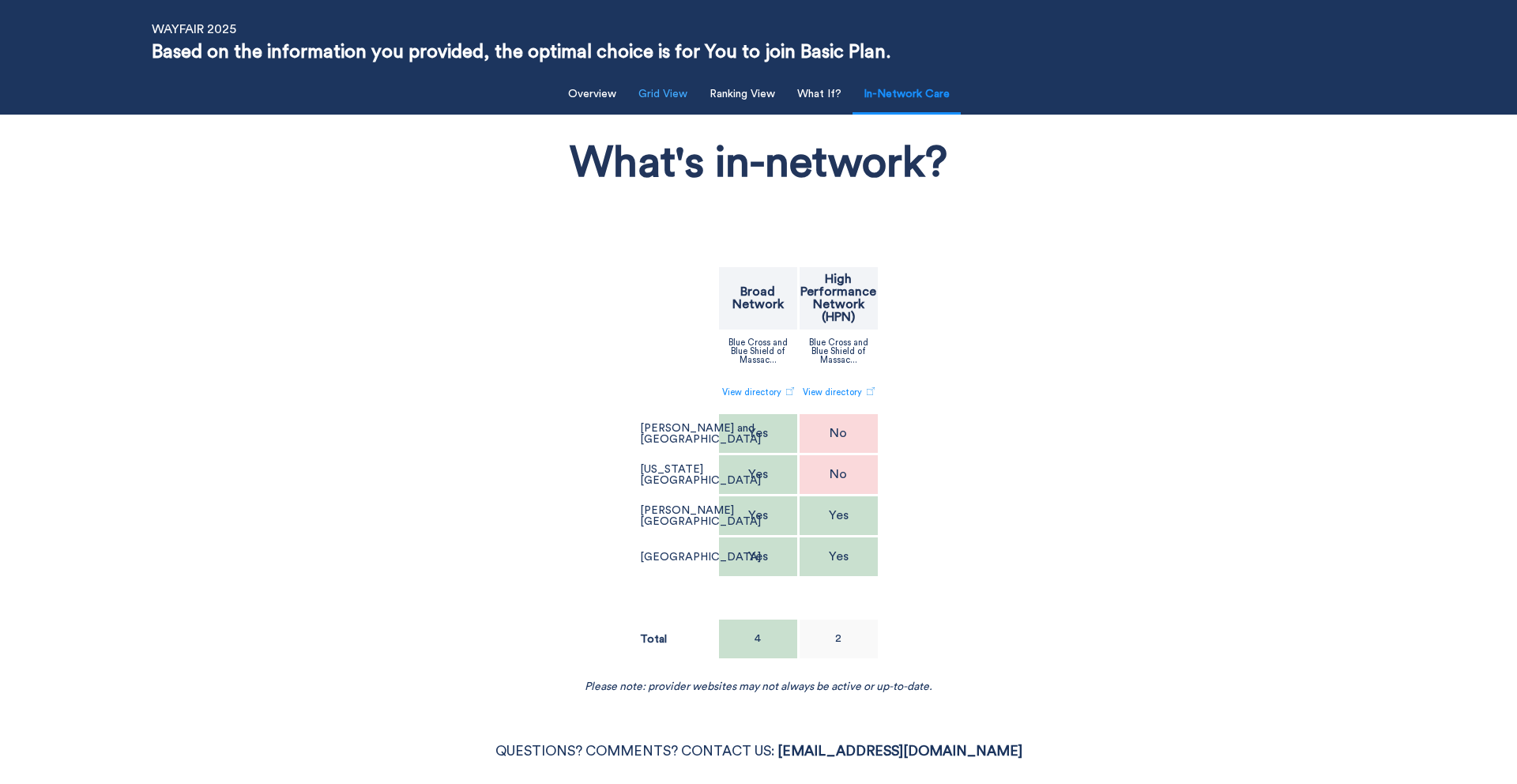
click at [676, 103] on button "Grid View" at bounding box center [663, 94] width 68 height 32
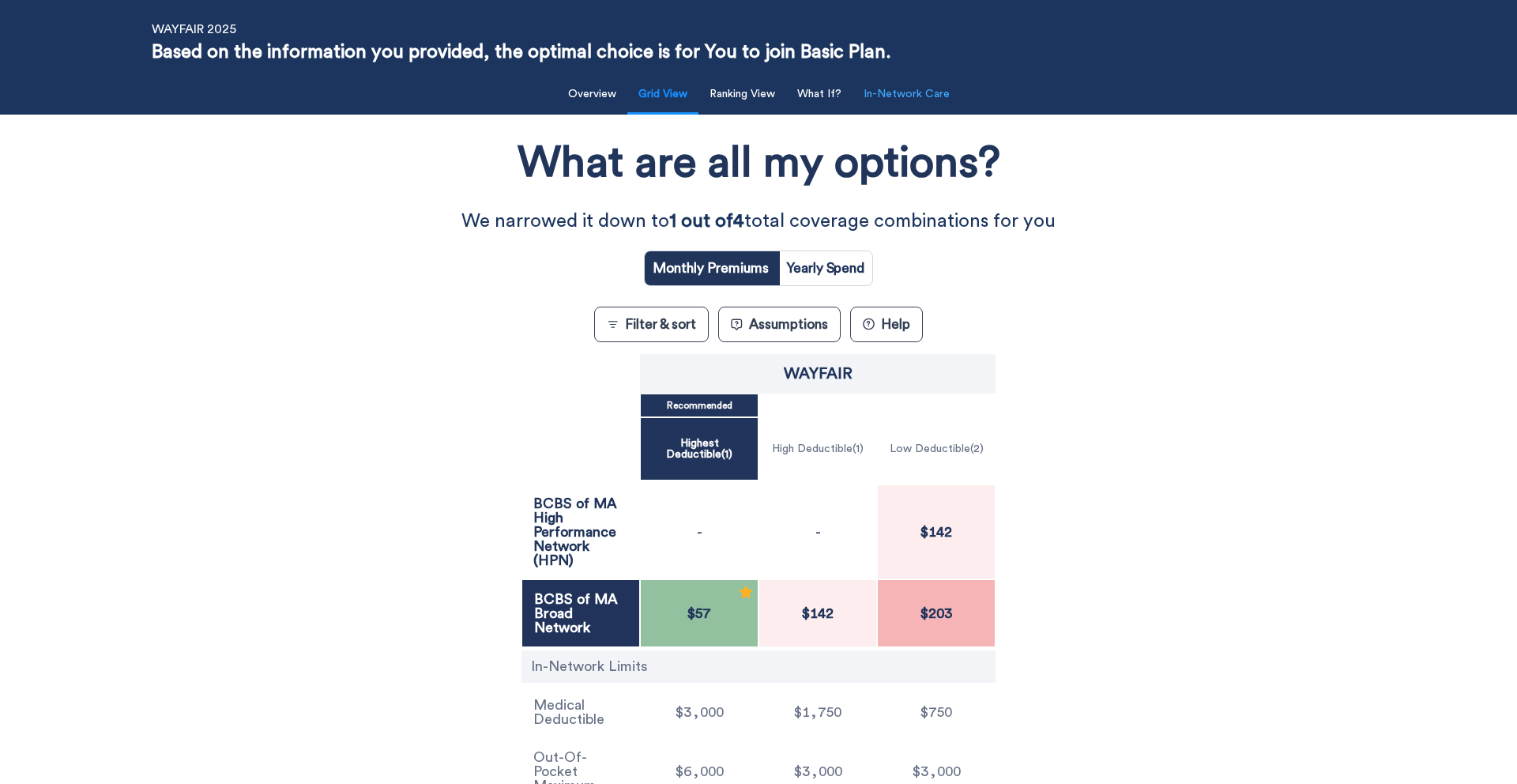
click at [893, 100] on button "In-Network Care" at bounding box center [906, 94] width 105 height 32
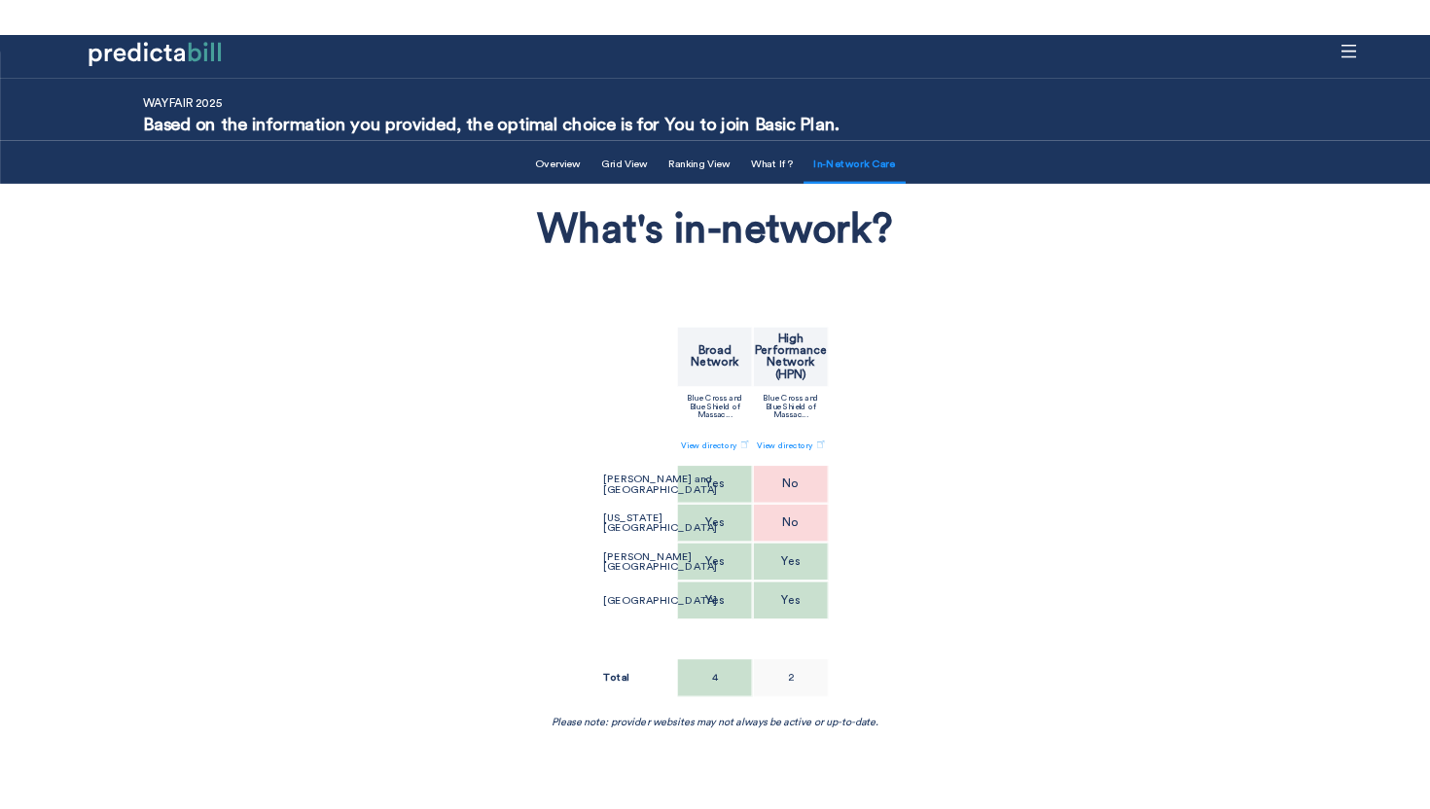
scroll to position [0, 0]
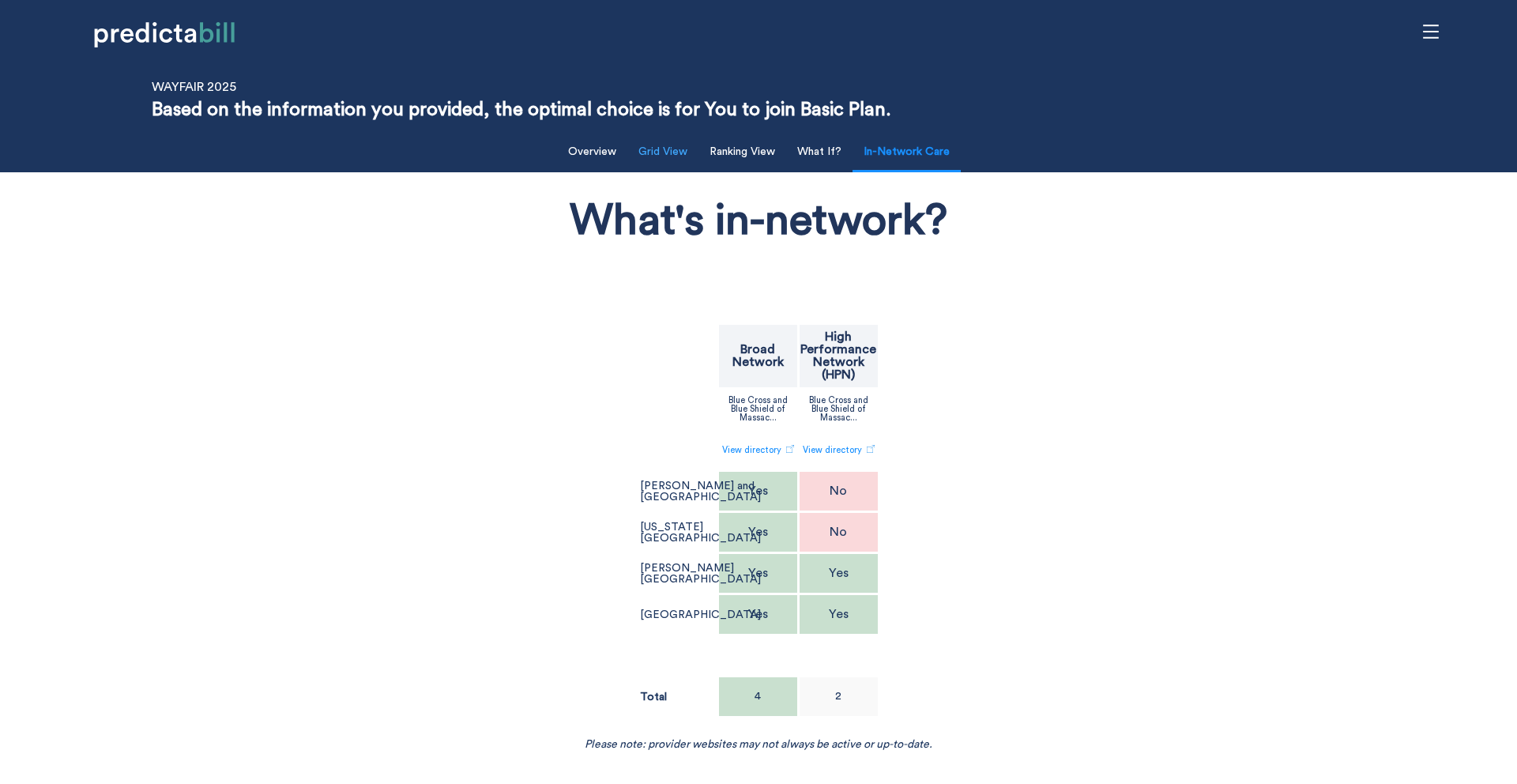
click at [681, 150] on button "Grid View" at bounding box center [663, 152] width 68 height 32
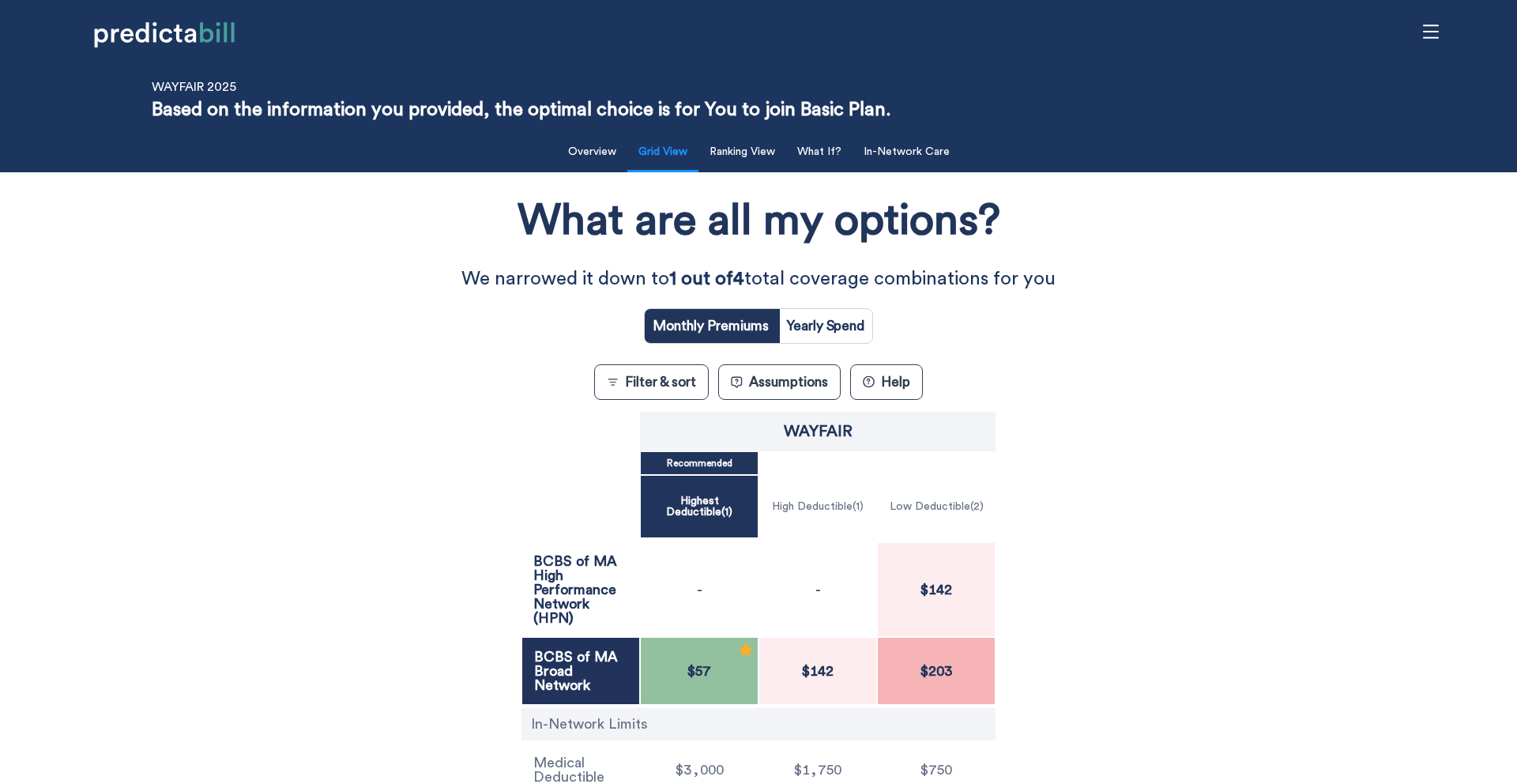
click at [314, 307] on div "What are all my options? We narrowed it down to 1 out of 4 total coverage combi…" at bounding box center [758, 523] width 1366 height 686
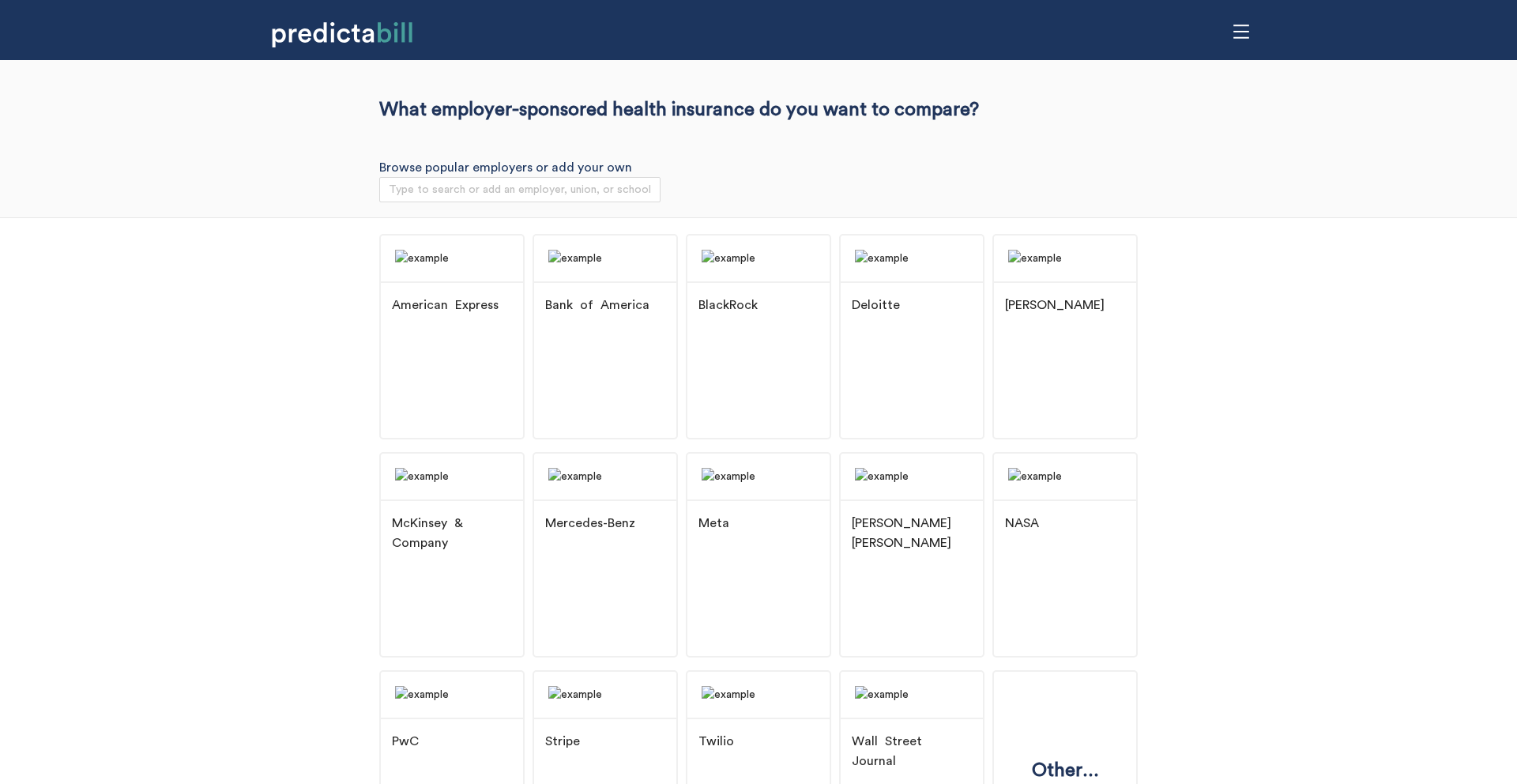
click at [189, 617] on div "American Express Bank of America BlackRock Deloitte [PERSON_NAME] & Company Mer…" at bounding box center [758, 559] width 1517 height 685
click at [434, 281] on img at bounding box center [452, 258] width 142 height 45
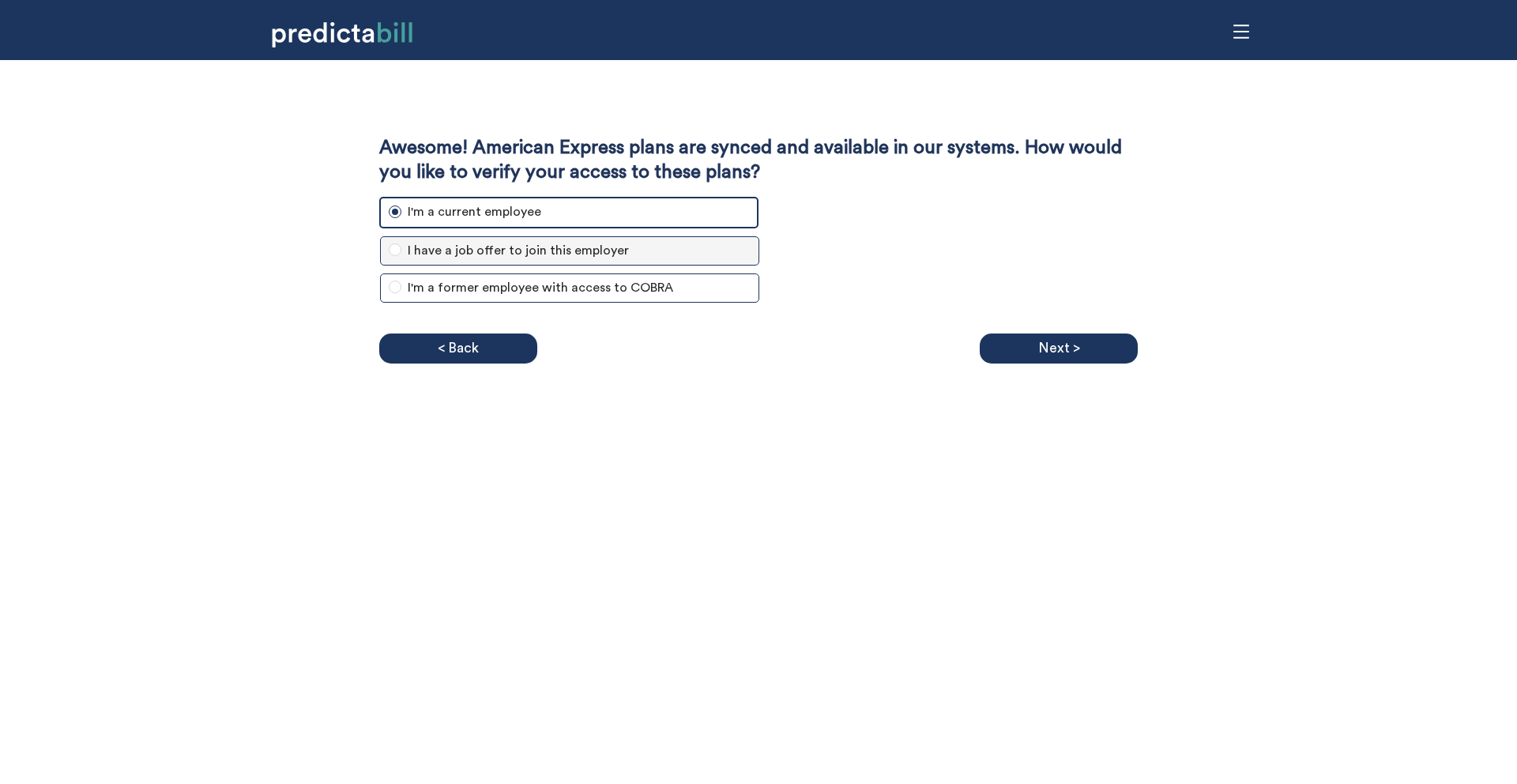
click at [591, 253] on span "I have a job offer to join this employer" at bounding box center [518, 251] width 234 height 19
click at [401, 253] on input "I have a job offer to join this employer" at bounding box center [395, 250] width 13 height 13
radio input "true"
radio input "false"
click at [673, 460] on div "Awesome! American Express plans are synced and available in our systems. How wo…" at bounding box center [758, 392] width 1517 height 784
